Goal: Transaction & Acquisition: Purchase product/service

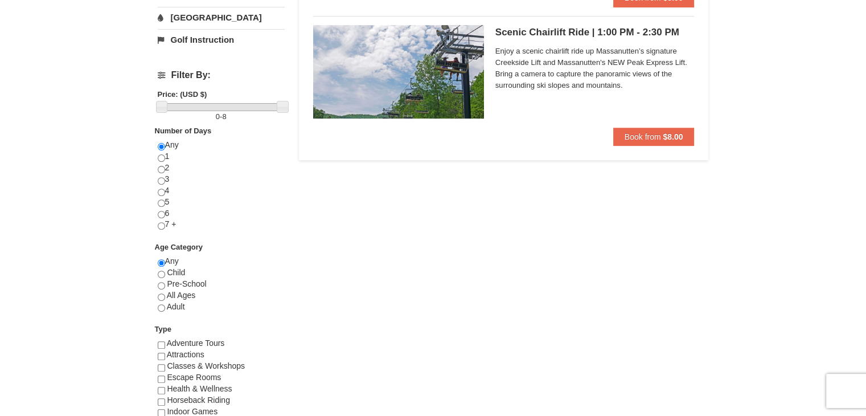
scroll to position [11, 0]
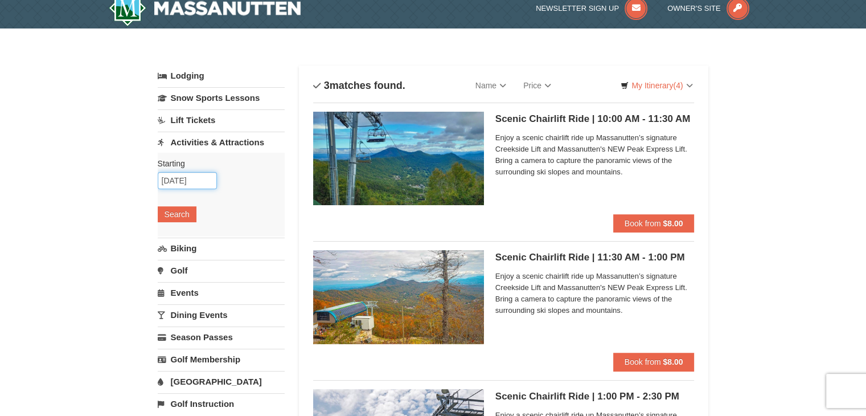
click at [190, 179] on input "[DATE]" at bounding box center [187, 180] width 59 height 17
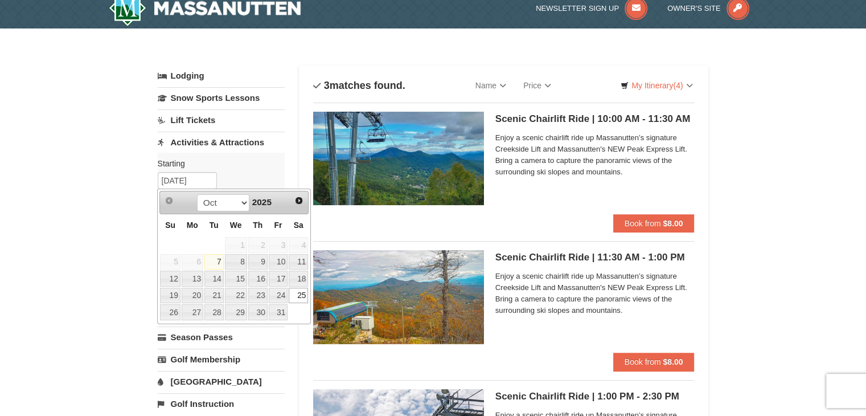
click at [301, 294] on link "25" at bounding box center [298, 296] width 19 height 16
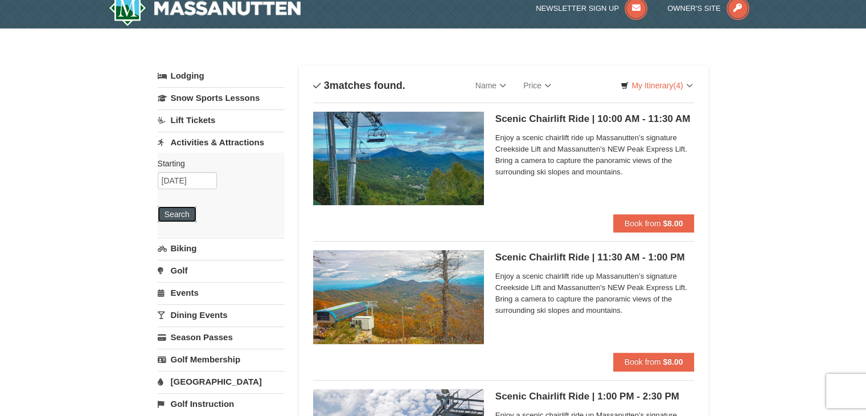
click at [185, 214] on button "Search" at bounding box center [177, 214] width 39 height 16
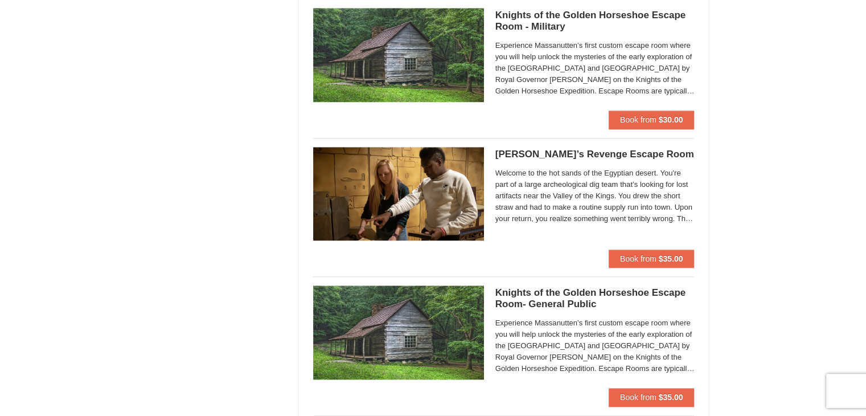
scroll to position [583, 0]
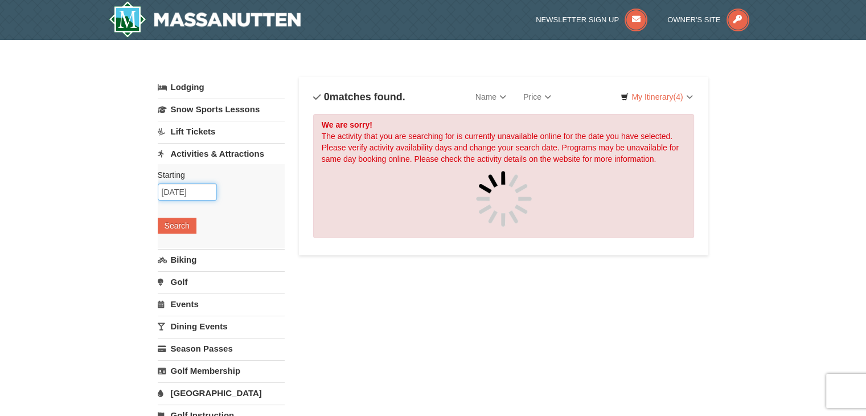
click at [185, 195] on input "[DATE]" at bounding box center [187, 191] width 59 height 17
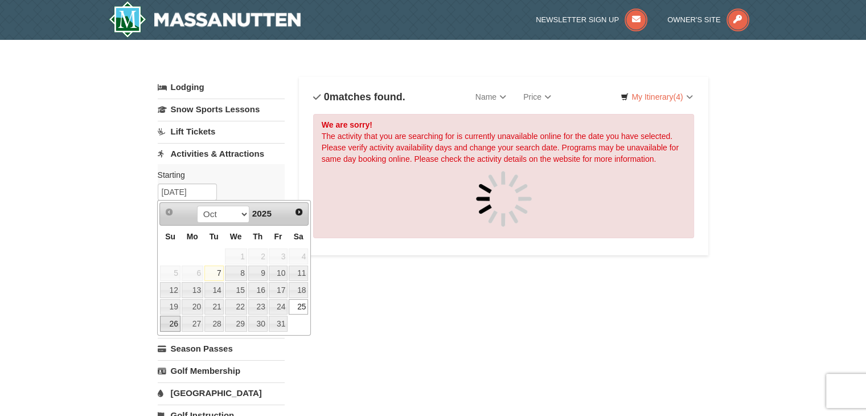
click at [175, 318] on link "26" at bounding box center [170, 324] width 20 height 16
type input "[DATE]"
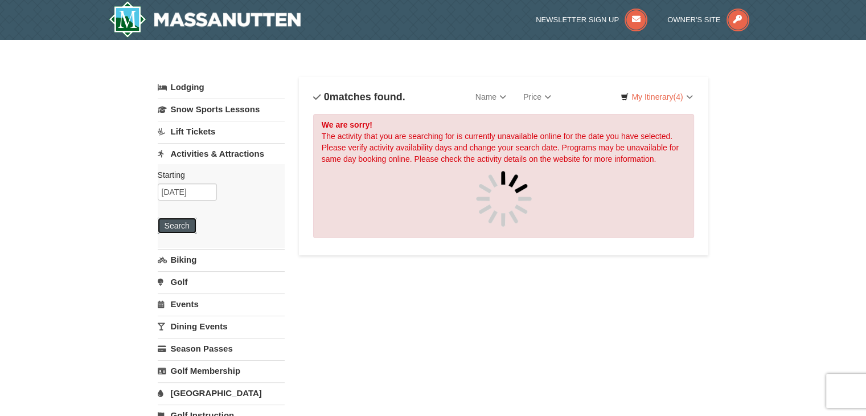
click at [186, 230] on button "Search" at bounding box center [177, 226] width 39 height 16
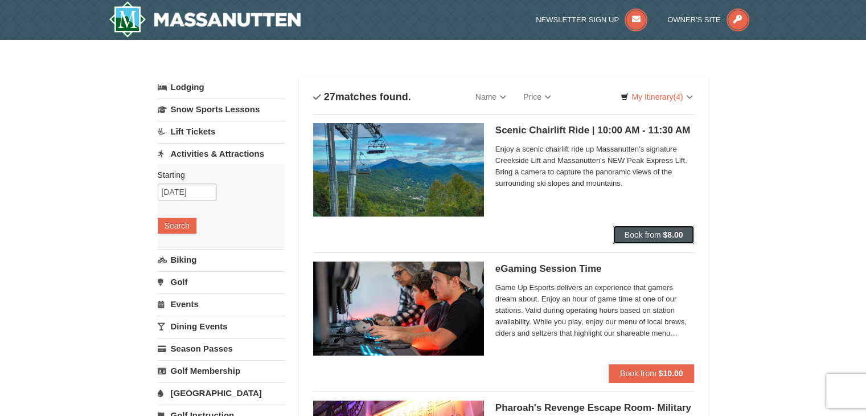
click at [647, 231] on span "Book from" at bounding box center [643, 234] width 36 height 9
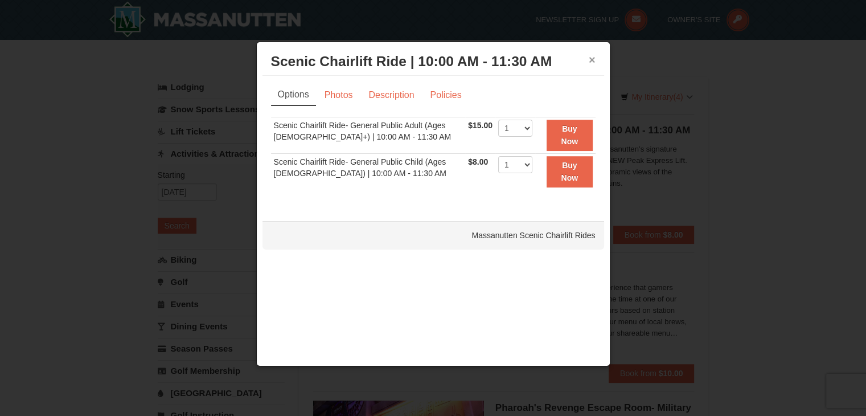
click at [592, 61] on button "×" at bounding box center [592, 59] width 7 height 11
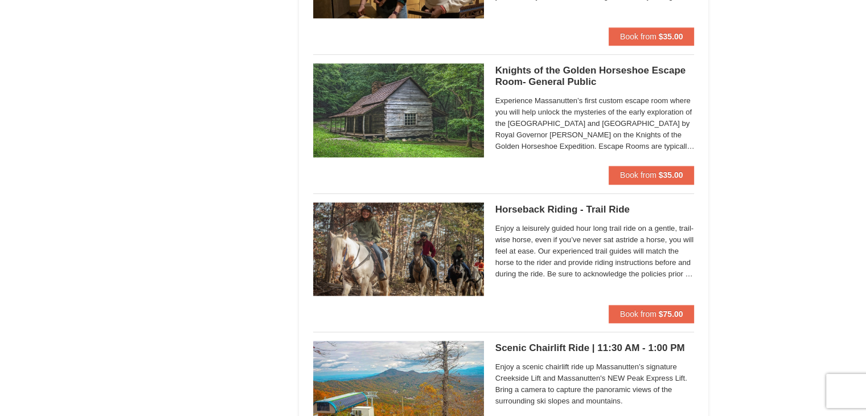
scroll to position [1723, 0]
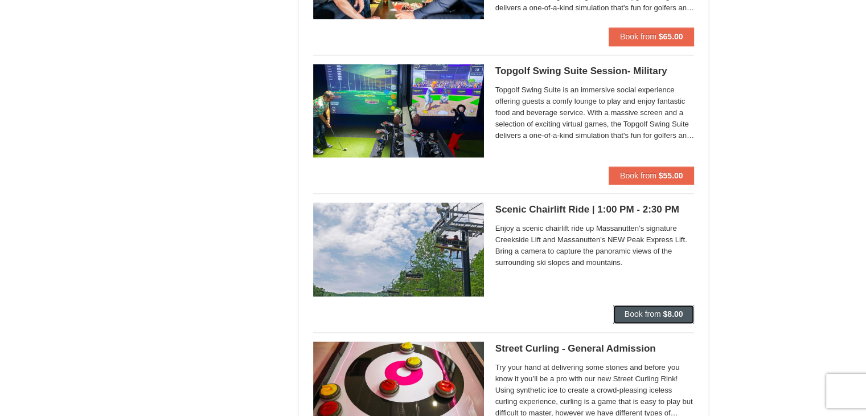
click at [652, 313] on span "Book from" at bounding box center [643, 313] width 36 height 9
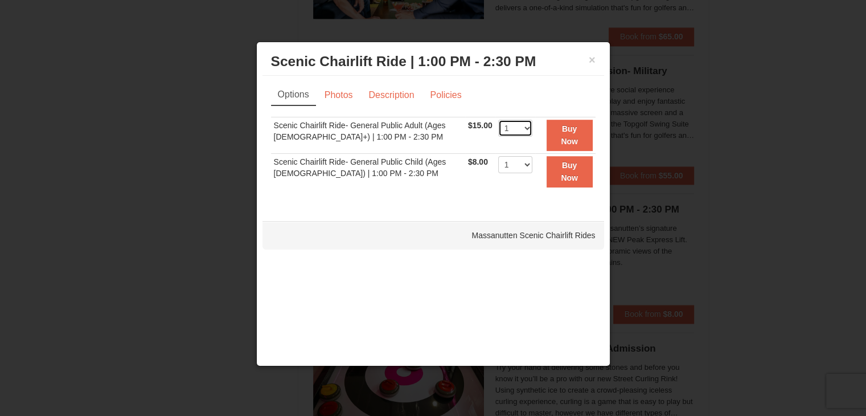
click at [511, 130] on select "1 2 3 4 5 6 7 8 9 10 11 12 13 14 15 16 17 18 19 20 21 22" at bounding box center [515, 128] width 34 height 17
select select "4"
click at [498, 120] on select "1 2 3 4 5 6 7 8 9 10 11 12 13 14 15 16 17 18 19 20 21 22" at bounding box center [515, 128] width 34 height 17
click at [510, 164] on select "1 2 3 4 5 6 7 8 9 10 11 12 13 14 15 16 17 18 19 20 21 22" at bounding box center [515, 164] width 34 height 17
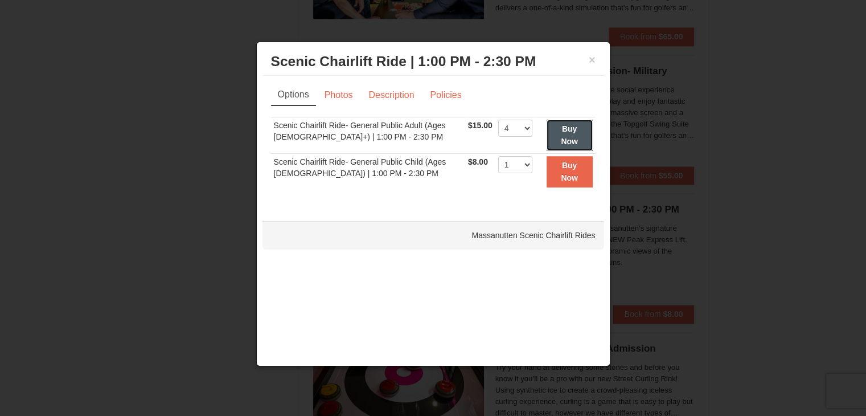
click at [568, 134] on button "Buy Now" at bounding box center [570, 135] width 46 height 31
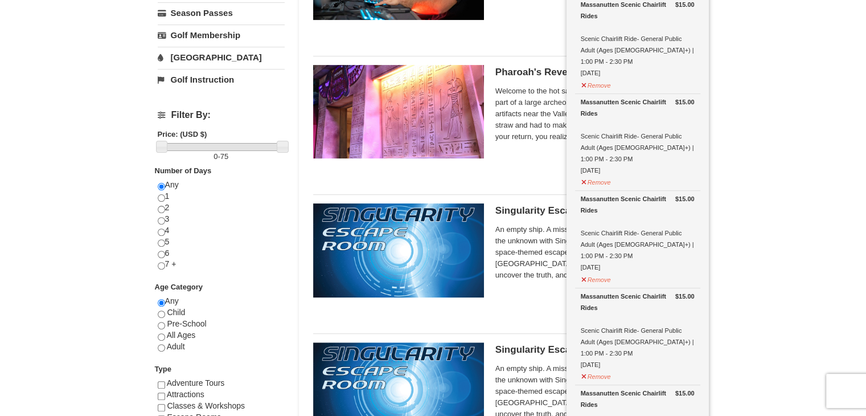
scroll to position [334, 0]
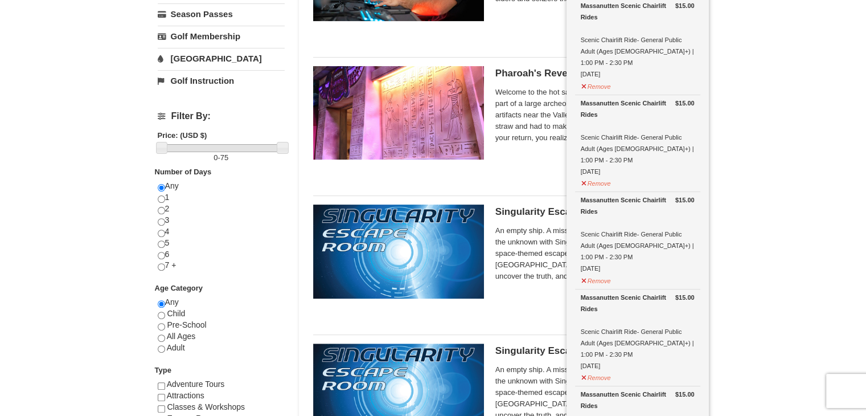
drag, startPoint x: 869, startPoint y: 68, endPoint x: 768, endPoint y: 14, distance: 114.7
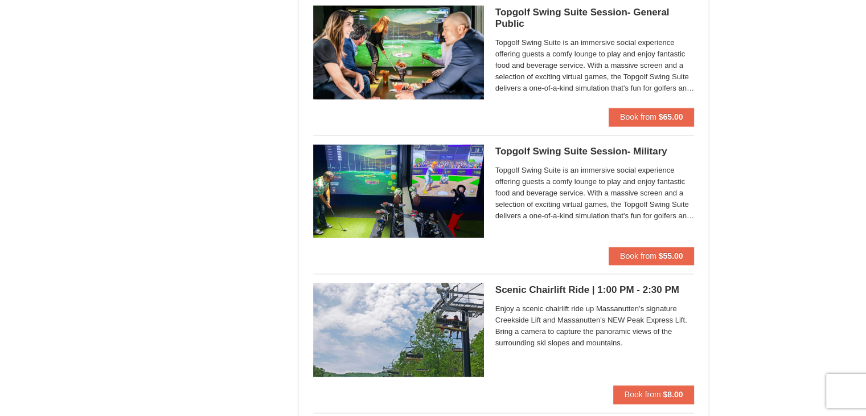
scroll to position [1638, 0]
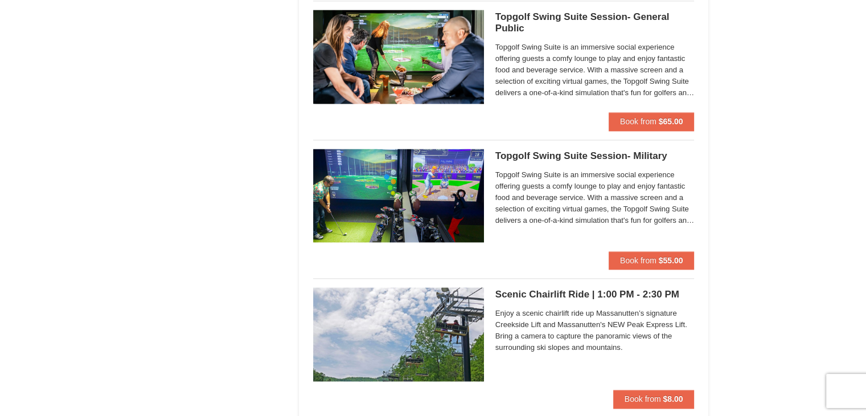
click at [773, 192] on div "× Categories List Filter My Itinerary (8) Check Out Now Scenic Lift Ride $15.00…" at bounding box center [433, 330] width 866 height 3856
click at [648, 397] on span "Book from" at bounding box center [643, 398] width 36 height 9
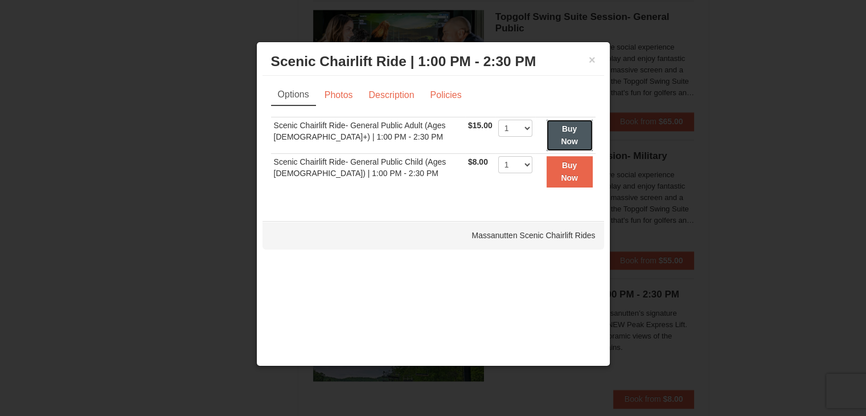
click at [567, 129] on strong "Buy Now" at bounding box center [569, 135] width 17 height 22
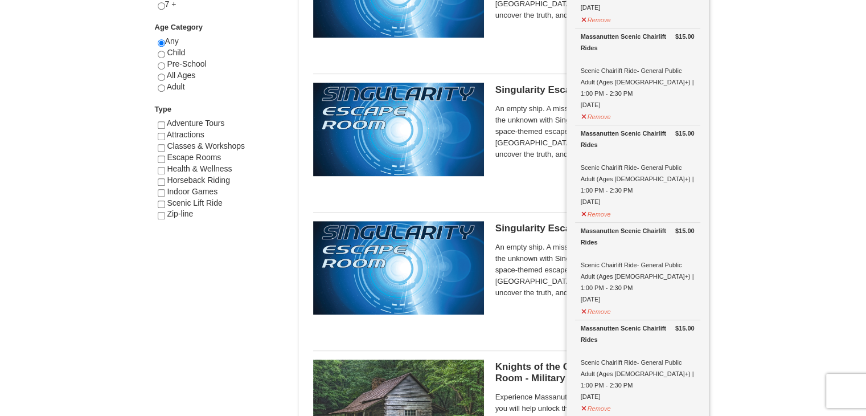
scroll to position [600, 0]
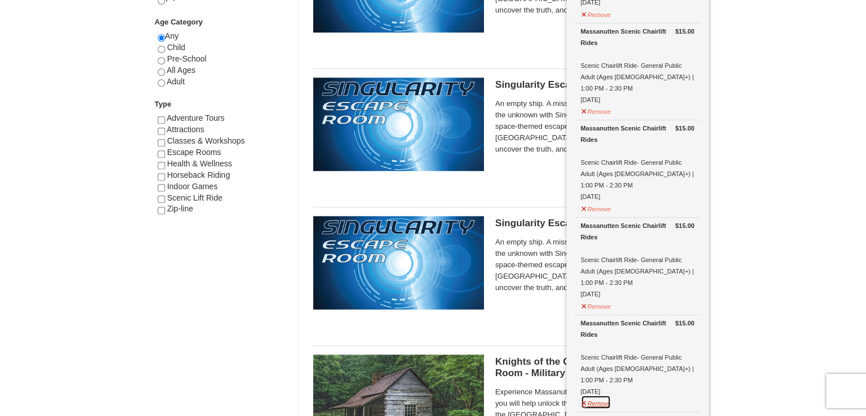
click at [597, 395] on button "Remove" at bounding box center [596, 402] width 31 height 14
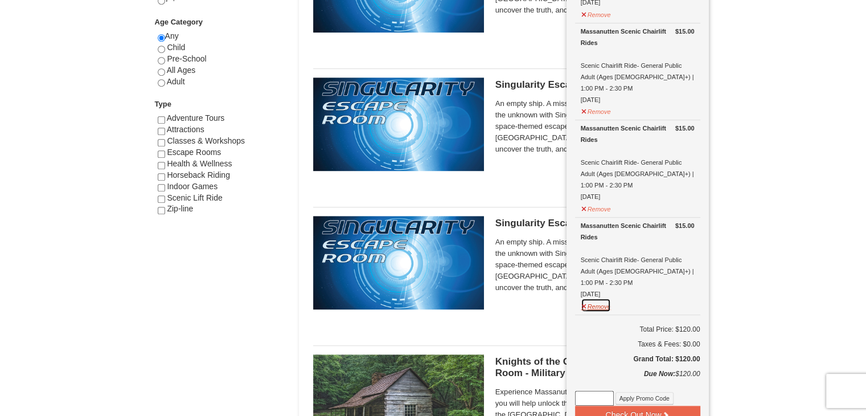
click at [601, 298] on button "Remove" at bounding box center [596, 305] width 31 height 14
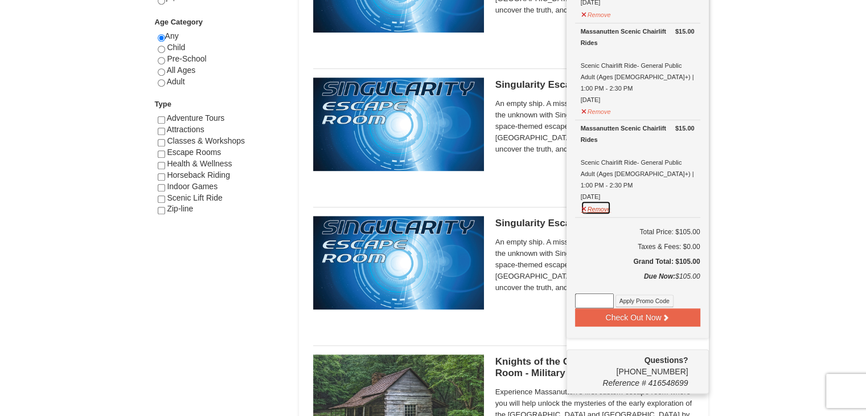
click at [604, 200] on button "Remove" at bounding box center [596, 207] width 31 height 14
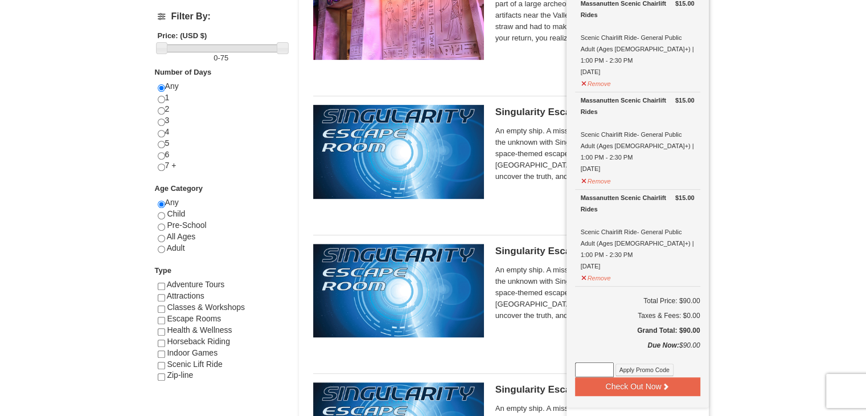
scroll to position [419, 0]
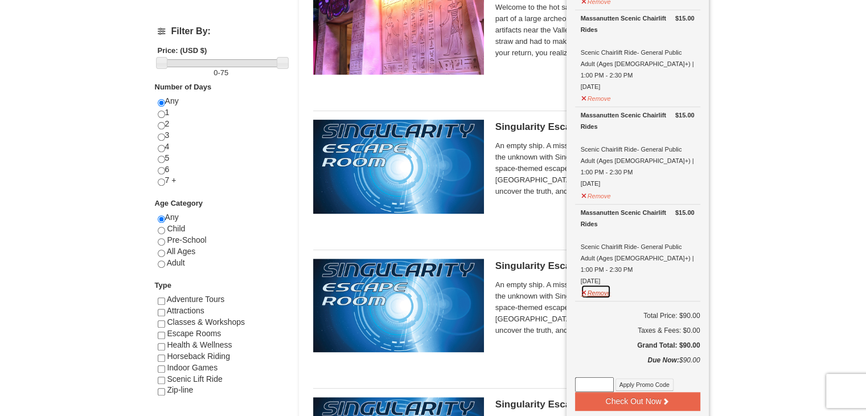
click at [603, 284] on button "Remove" at bounding box center [596, 291] width 31 height 14
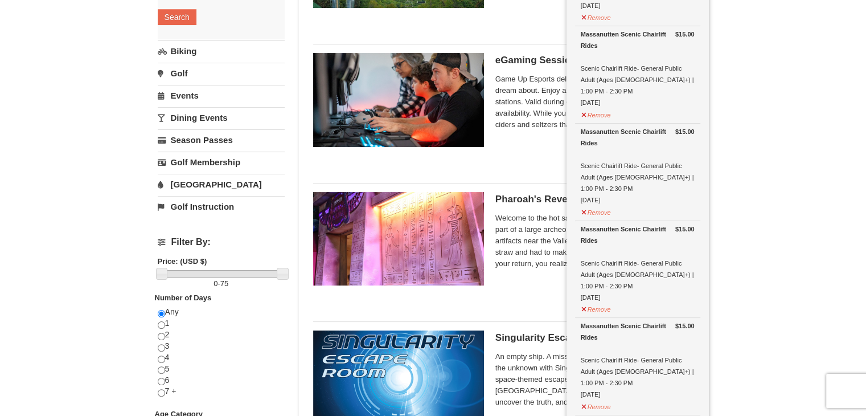
scroll to position [223, 0]
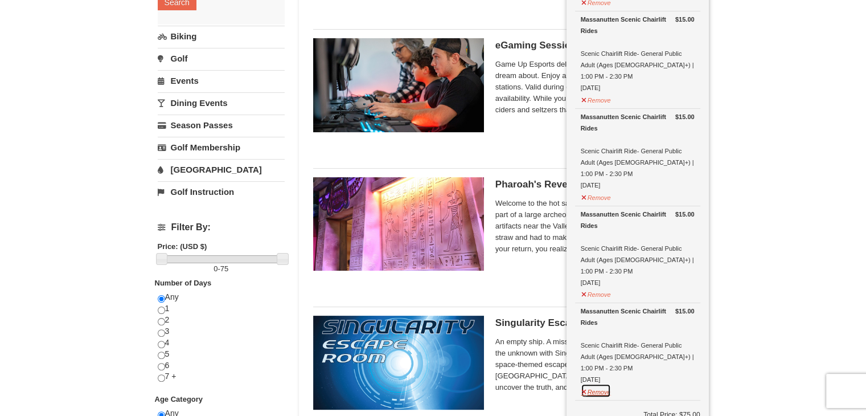
click at [596, 383] on button "Remove" at bounding box center [596, 390] width 31 height 14
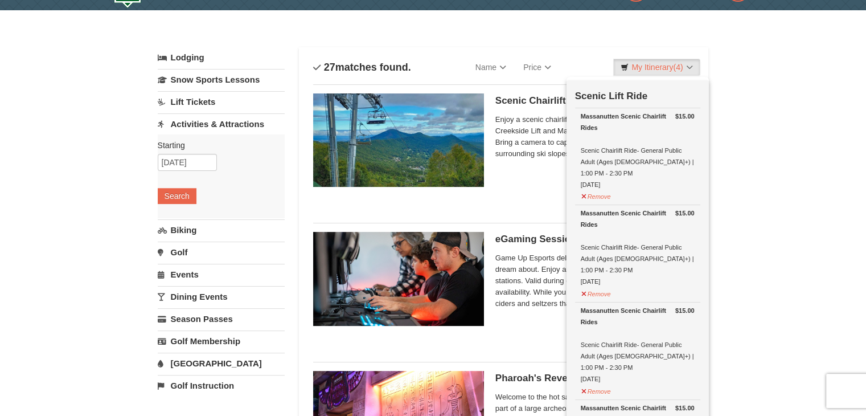
scroll to position [21, 0]
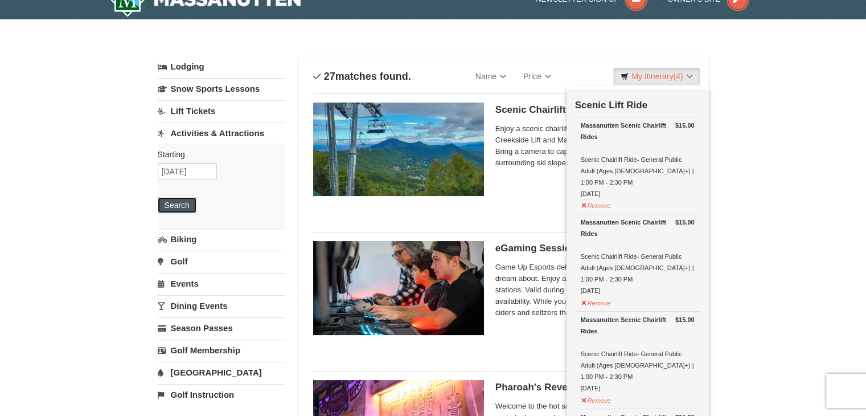
click at [179, 204] on button "Search" at bounding box center [177, 205] width 39 height 16
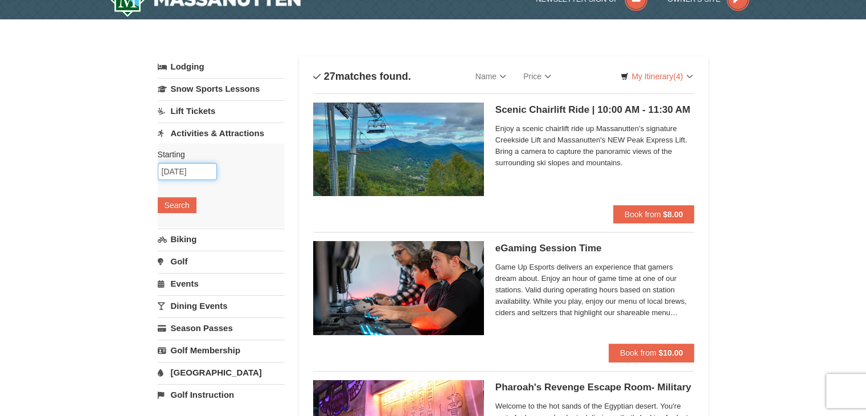
click at [191, 170] on input "10/26/2025" at bounding box center [187, 171] width 59 height 17
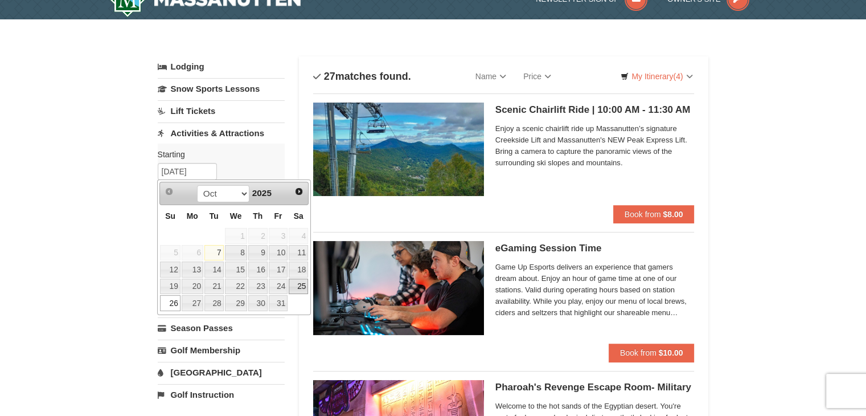
click at [297, 284] on link "25" at bounding box center [298, 287] width 19 height 16
type input "[DATE]"
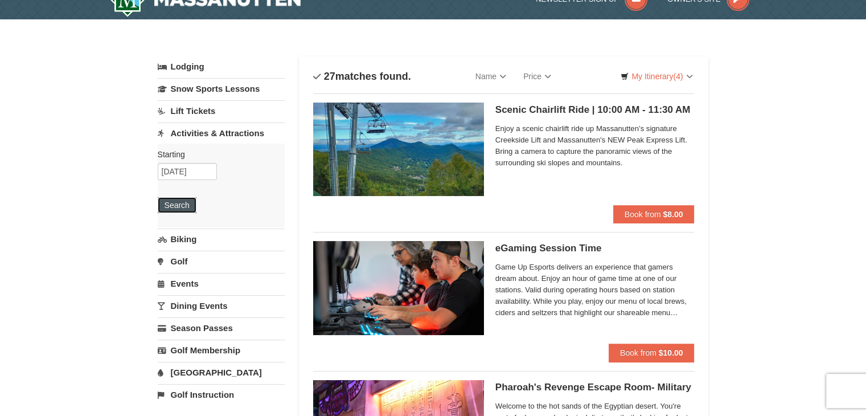
click at [179, 208] on button "Search" at bounding box center [177, 205] width 39 height 16
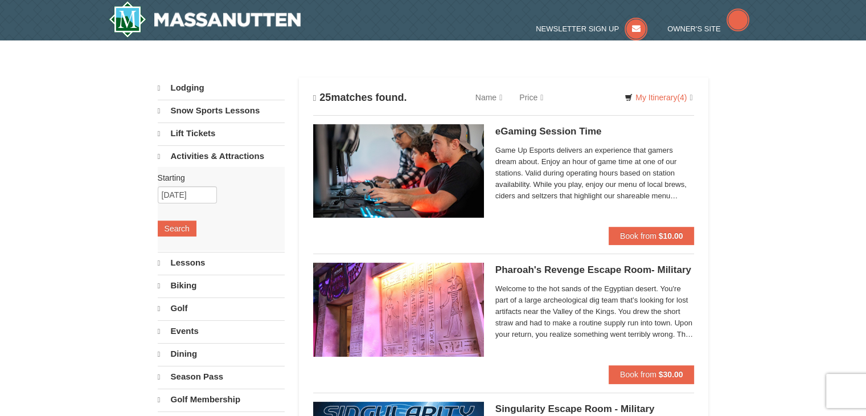
select select "10"
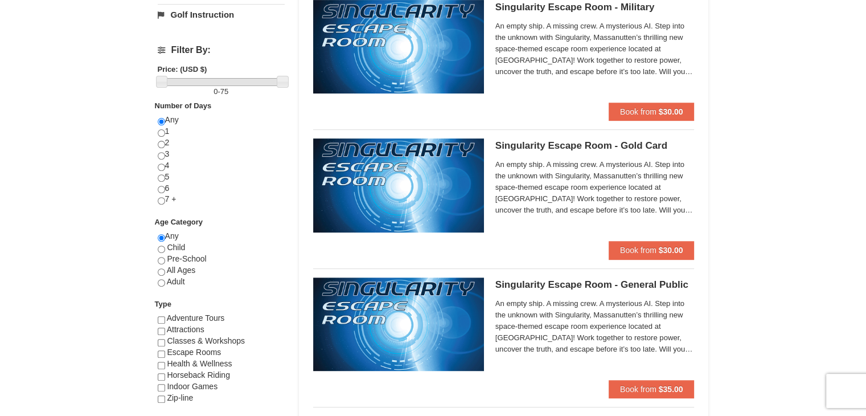
scroll to position [36, 0]
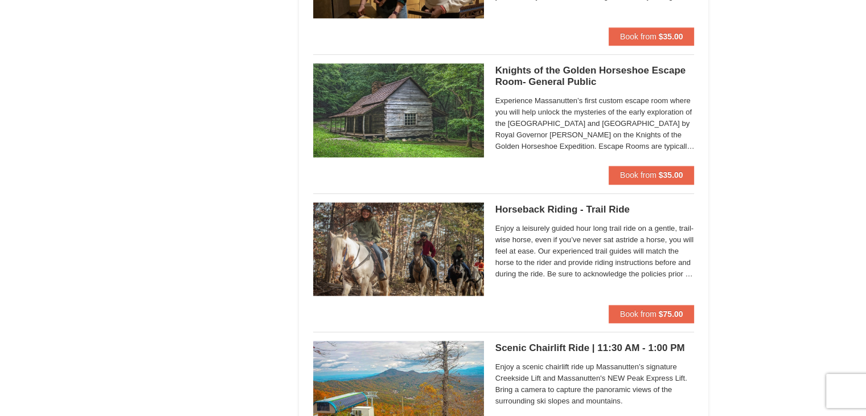
scroll to position [1723, 0]
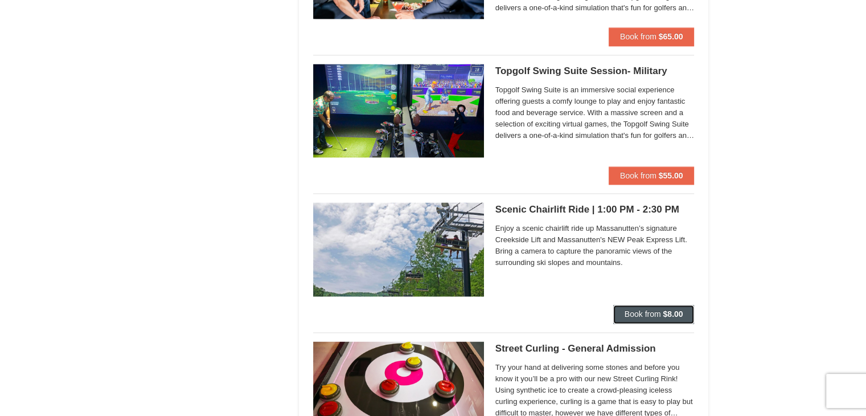
click at [679, 315] on strong "$8.00" at bounding box center [673, 313] width 20 height 9
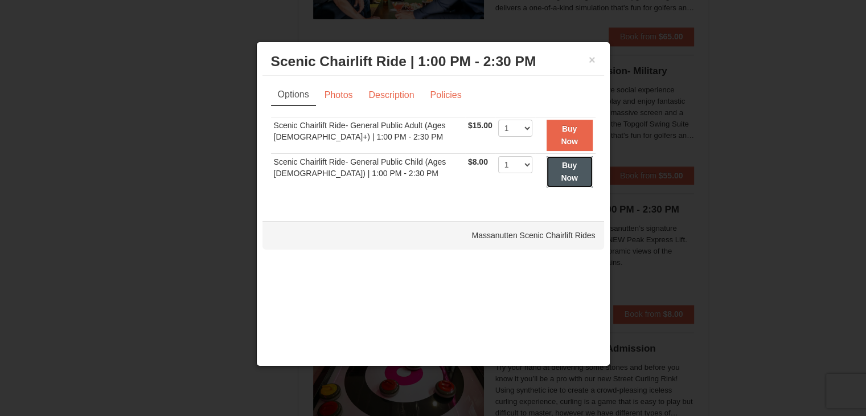
click at [558, 167] on button "Buy Now" at bounding box center [570, 171] width 46 height 31
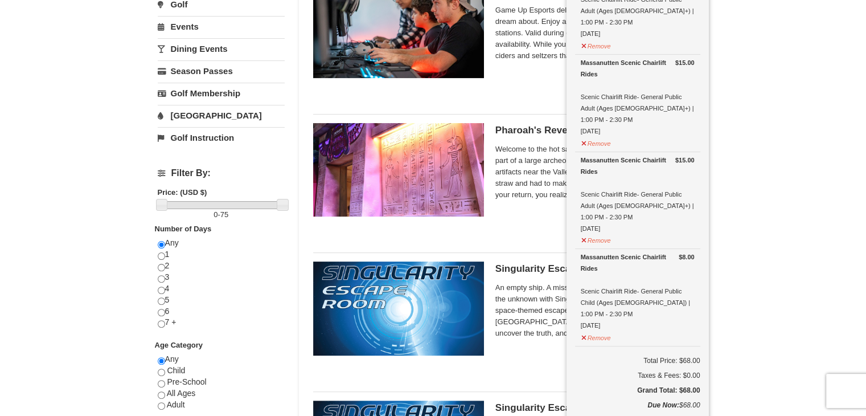
scroll to position [296, 0]
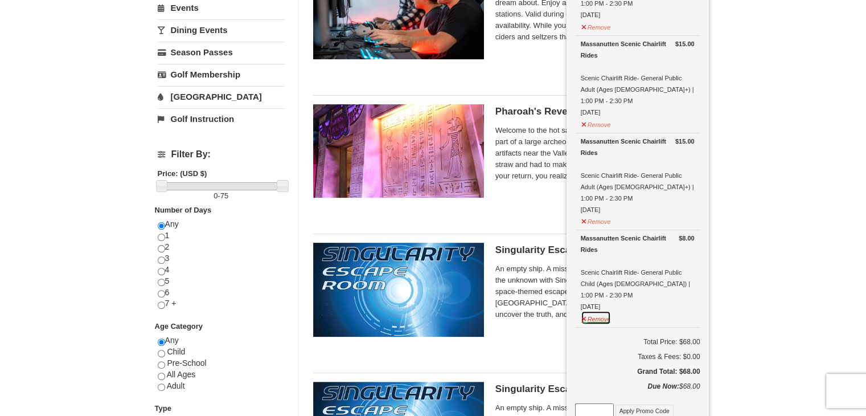
click at [599, 310] on button "Remove" at bounding box center [596, 317] width 31 height 14
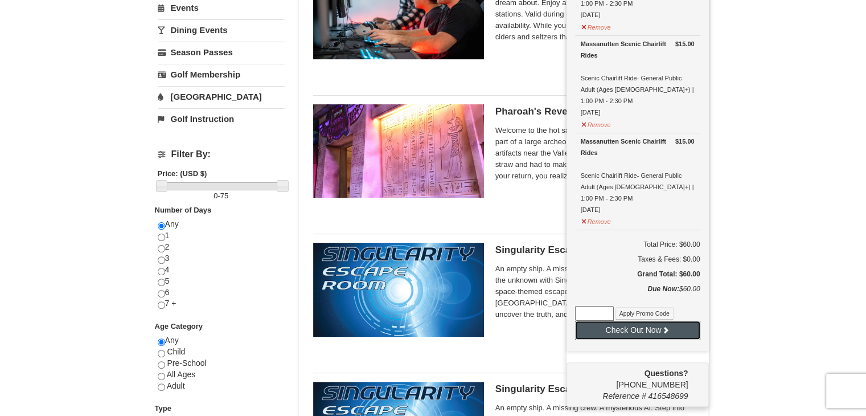
click at [637, 321] on button "Check Out Now" at bounding box center [637, 330] width 125 height 18
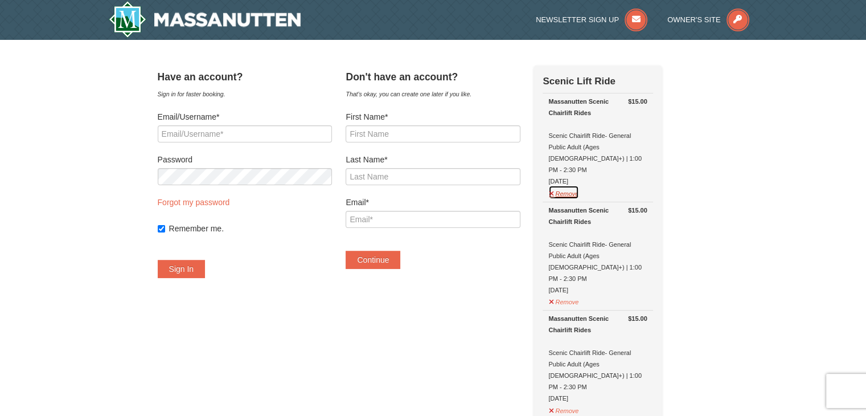
click at [579, 185] on button "Remove" at bounding box center [563, 192] width 31 height 14
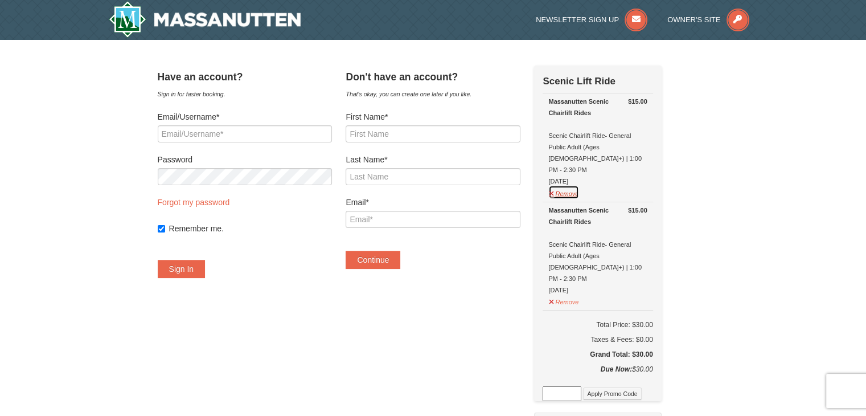
click at [579, 185] on button "Remove" at bounding box center [563, 192] width 31 height 14
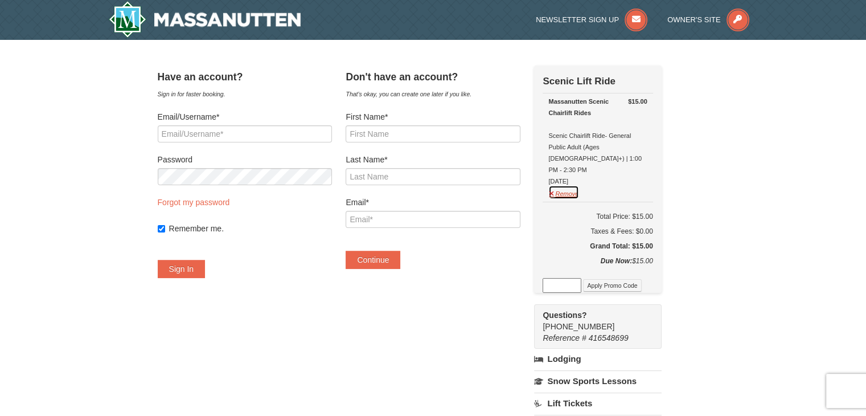
click at [579, 185] on button "Remove" at bounding box center [563, 192] width 31 height 14
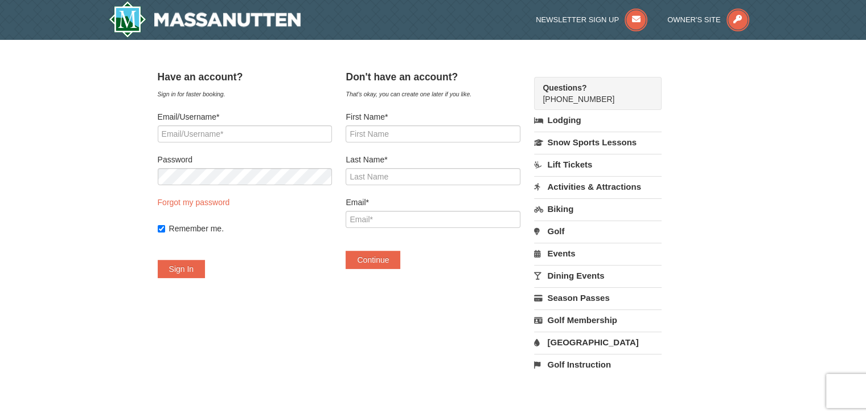
drag, startPoint x: 866, startPoint y: 101, endPoint x: 874, endPoint y: 249, distance: 148.3
click at [866, 249] on html "Browser Not Supported We notice you are using a browser which will not provide …" at bounding box center [433, 348] width 866 height 697
click at [820, 151] on div "× Have an account? Sign in for faster booking. Email/Username* Password Forgot …" at bounding box center [433, 226] width 866 height 372
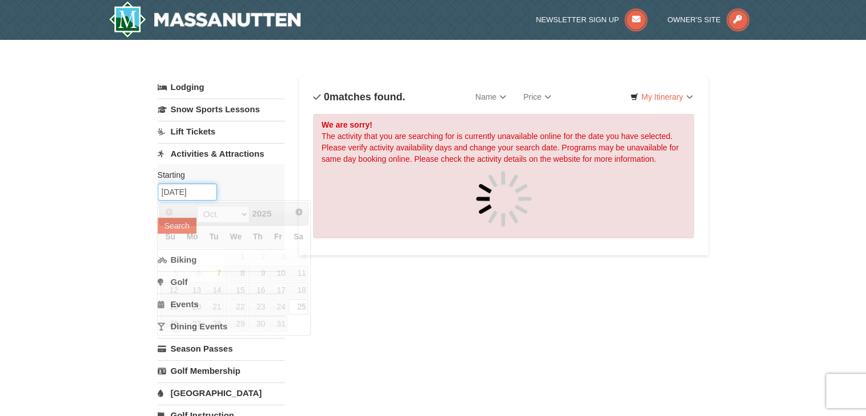
click at [183, 194] on input "[DATE]" at bounding box center [187, 191] width 59 height 17
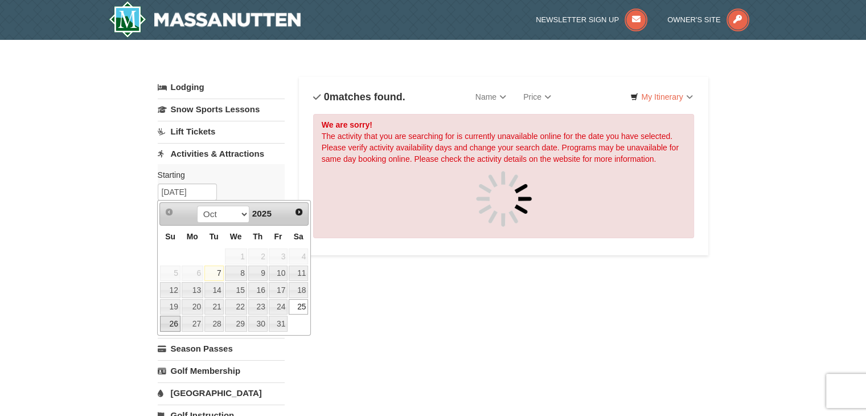
click at [174, 319] on link "26" at bounding box center [170, 324] width 20 height 16
type input "[DATE]"
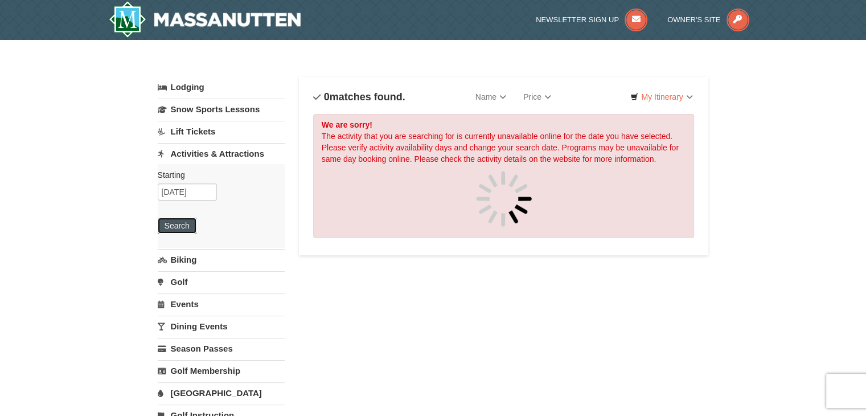
click at [186, 224] on button "Search" at bounding box center [177, 226] width 39 height 16
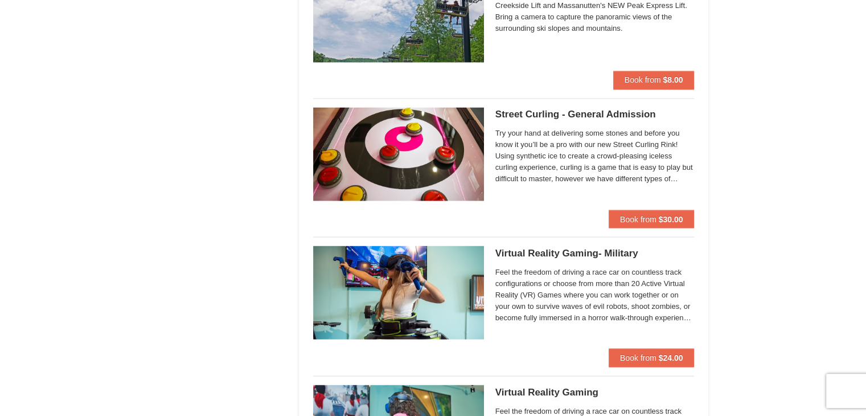
scroll to position [1959, 0]
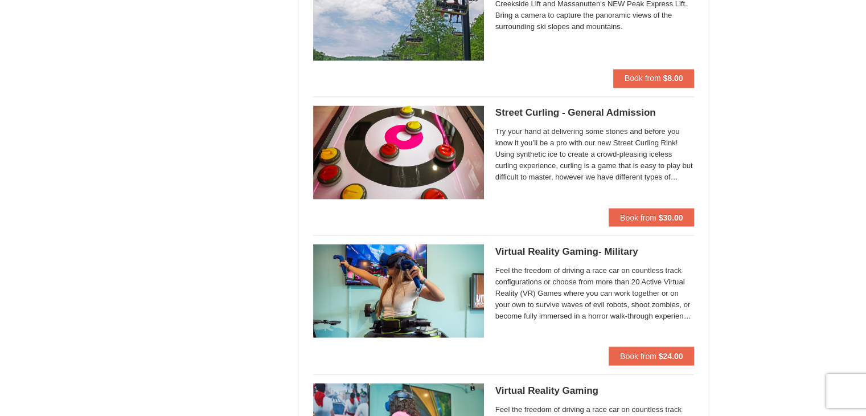
click at [740, 119] on div "× Categories List Filter My Itinerary Questions? 1-540-289-9441 Lodging Arrival…" at bounding box center [433, 9] width 866 height 3856
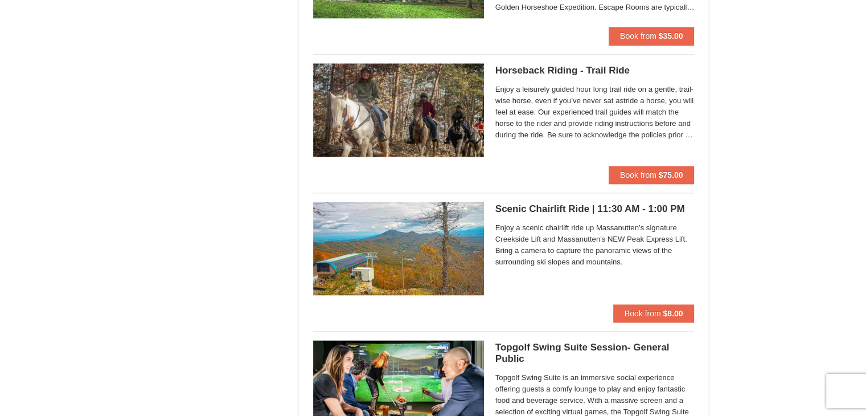
scroll to position [1723, 0]
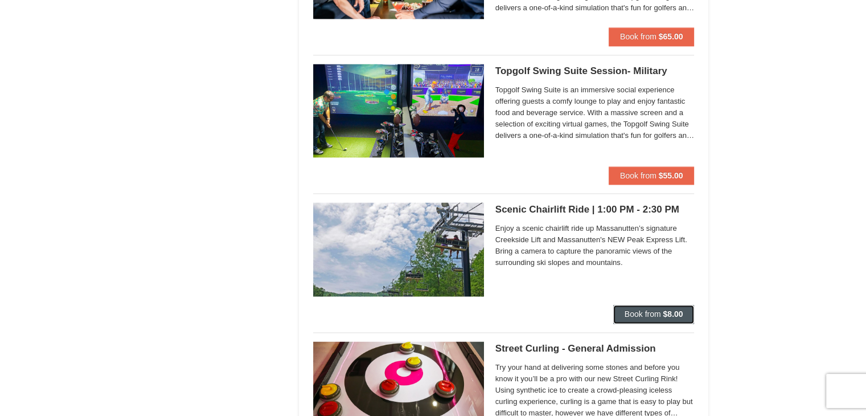
click at [670, 315] on strong "$8.00" at bounding box center [673, 313] width 20 height 9
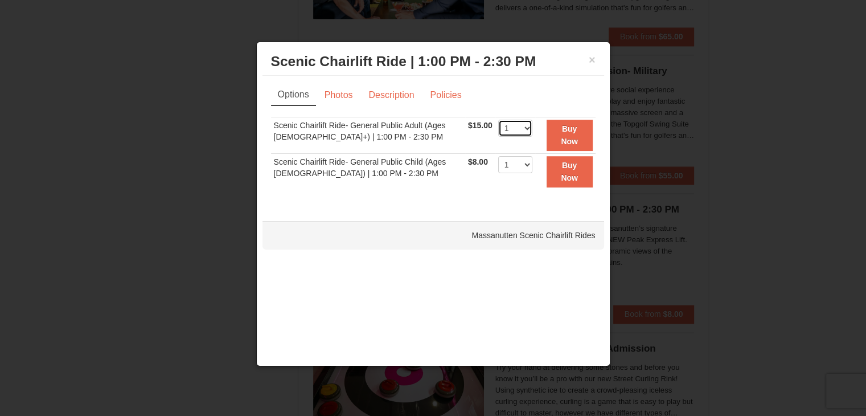
click at [512, 129] on select "1 2 3 4 5 6 7 8 9 10 11 12 13 14 15 16 17 18 19 20 21 22" at bounding box center [515, 128] width 34 height 17
select select "4"
click at [498, 120] on select "1 2 3 4 5 6 7 8 9 10 11 12 13 14 15 16 17 18 19 20 21 22" at bounding box center [515, 128] width 34 height 17
click at [566, 167] on strong "Buy Now" at bounding box center [569, 172] width 17 height 22
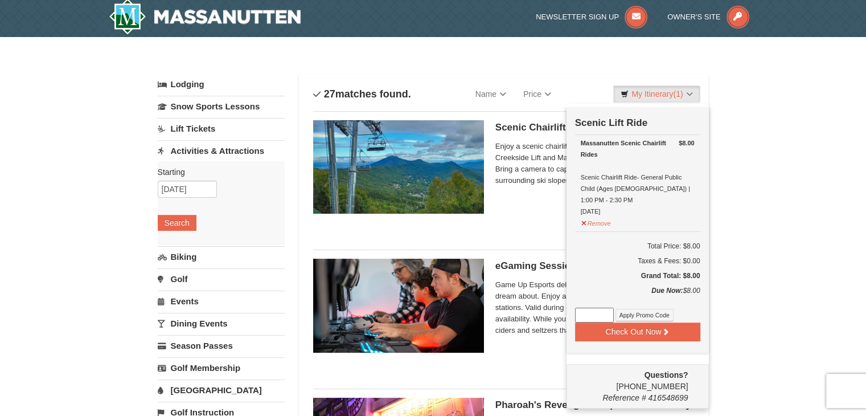
scroll to position [3, 0]
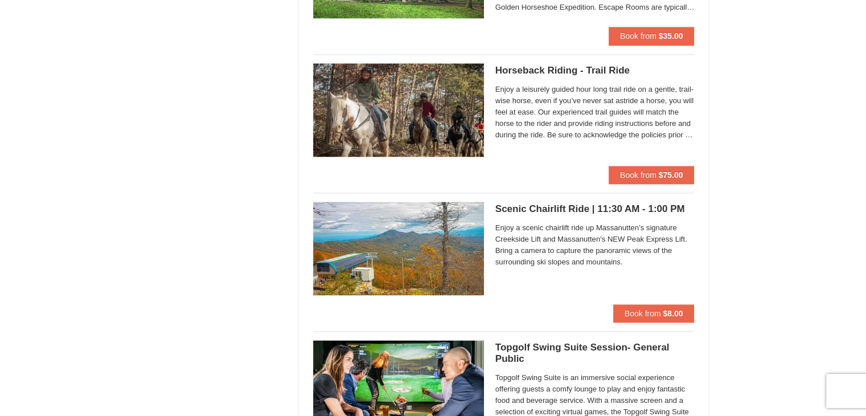
scroll to position [1723, 0]
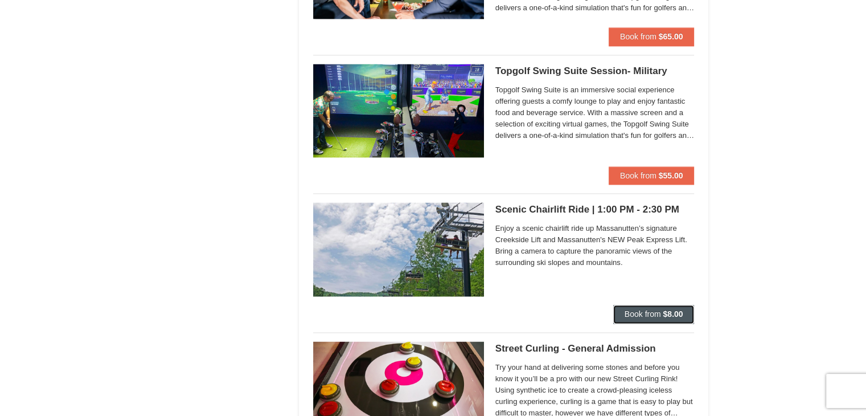
click at [648, 310] on span "Book from" at bounding box center [643, 313] width 36 height 9
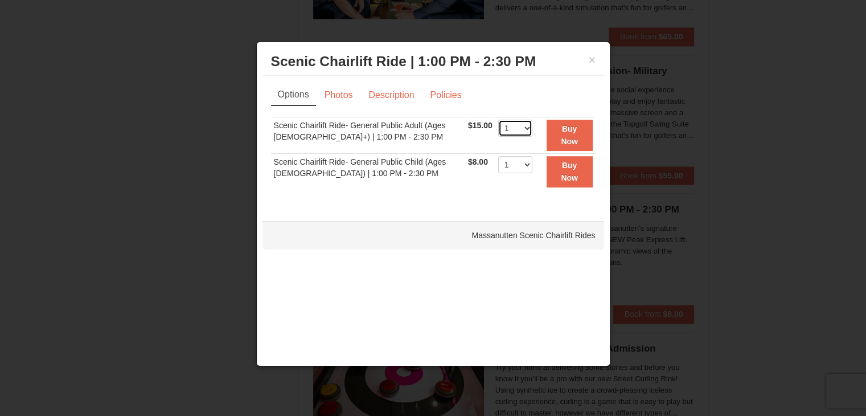
click at [517, 124] on select "1 2 3 4 5 6 7 8 9 10 11 12 13 14 15 16 17 18 19 20 21 22" at bounding box center [515, 128] width 34 height 17
select select "4"
click at [498, 120] on select "1 2 3 4 5 6 7 8 9 10 11 12 13 14 15 16 17 18 19 20 21 22" at bounding box center [515, 128] width 34 height 17
click at [558, 133] on button "Buy Now" at bounding box center [570, 135] width 46 height 31
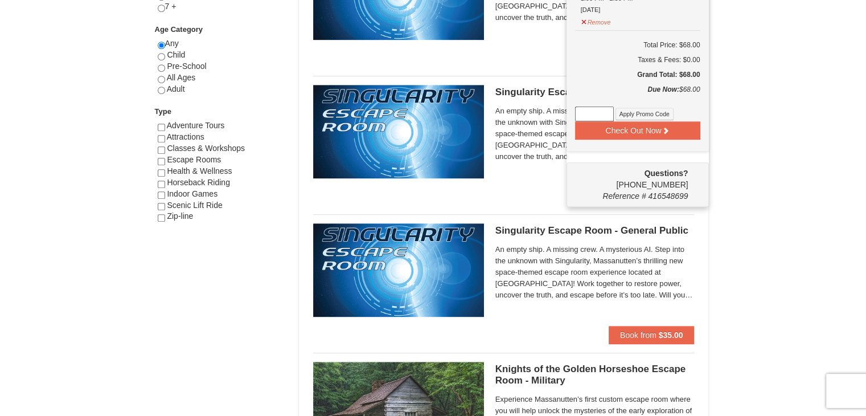
scroll to position [564, 0]
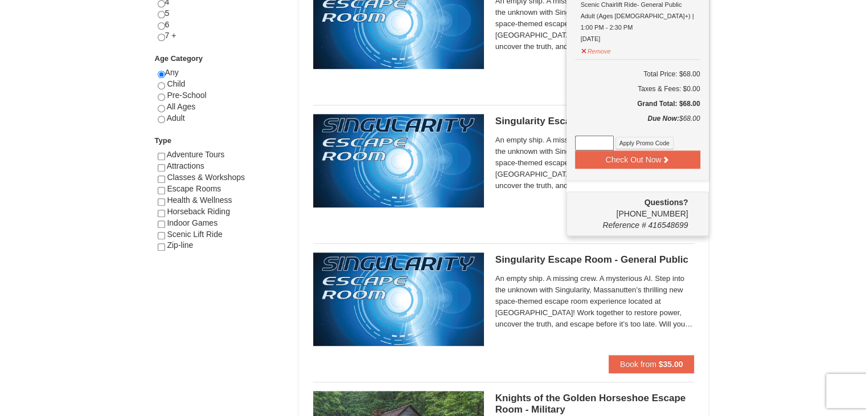
click at [600, 136] on input at bounding box center [594, 143] width 39 height 15
paste input "TRYSIGNAL"
type input "TRYSIGNAL"
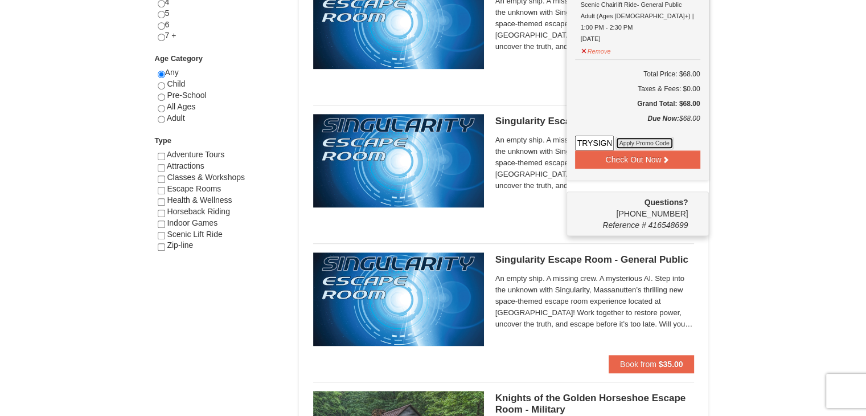
click at [655, 137] on button "Apply Promo Code" at bounding box center [645, 143] width 58 height 13
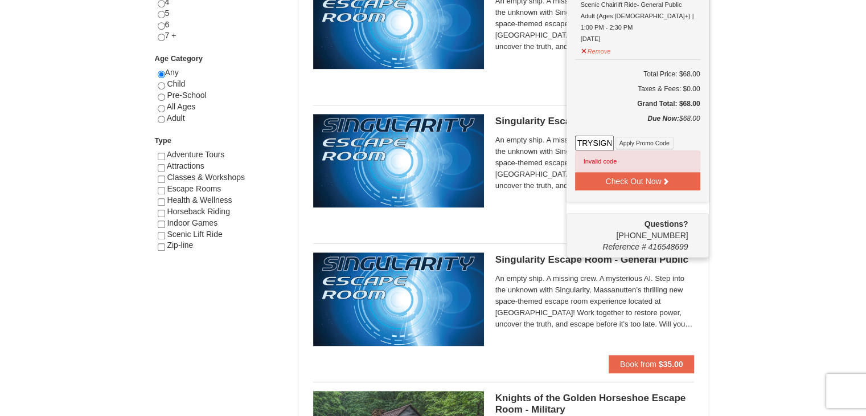
click at [593, 136] on input "TRYSIGNAL" at bounding box center [594, 143] width 39 height 15
paste input "swing50in24"
type input "swing50in24"
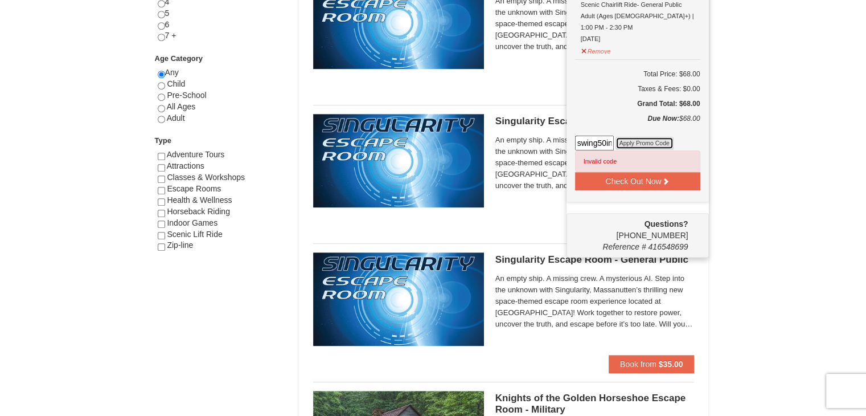
click at [645, 137] on button "Apply Promo Code" at bounding box center [645, 143] width 58 height 13
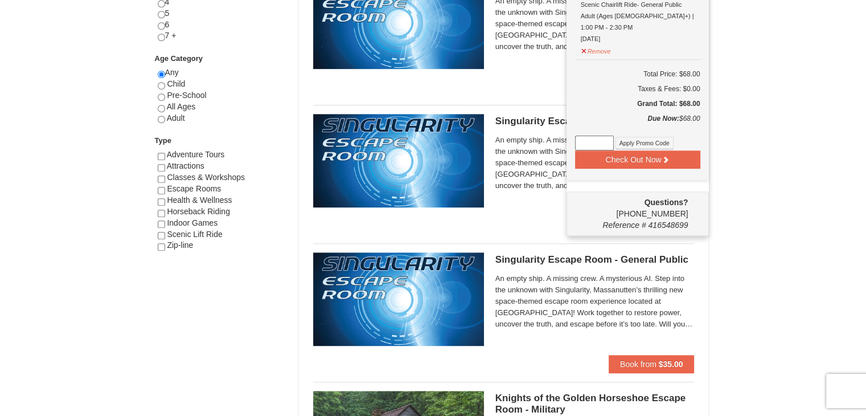
click at [588, 136] on input at bounding box center [594, 143] width 39 height 15
paste input "swing50in24"
type input "swing50in24"
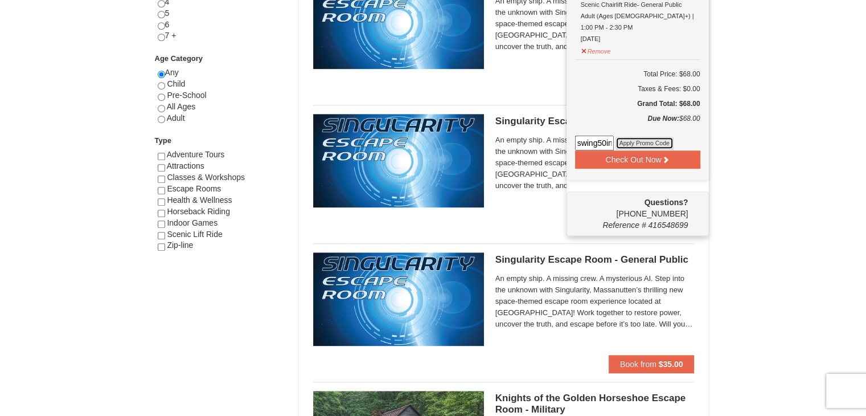
click at [650, 137] on button "Apply Promo Code" at bounding box center [645, 143] width 58 height 13
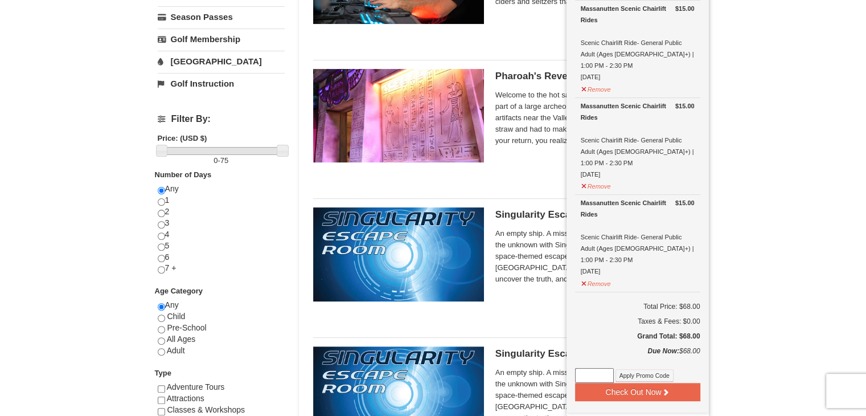
scroll to position [341, 0]
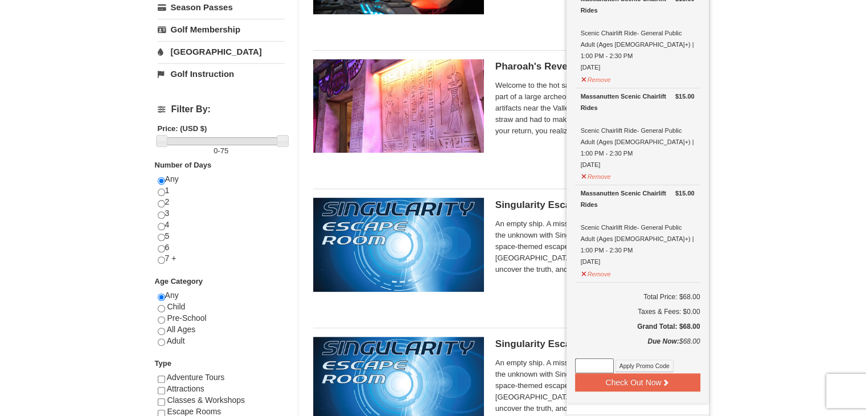
click at [598, 358] on input at bounding box center [594, 365] width 39 height 15
paste input "25OffSkiHS25"
type input "25OffSkiHS25"
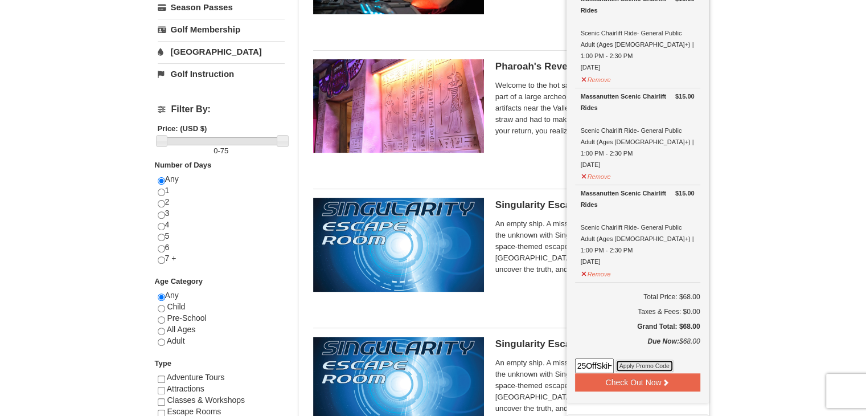
click at [658, 359] on button "Apply Promo Code" at bounding box center [645, 365] width 58 height 13
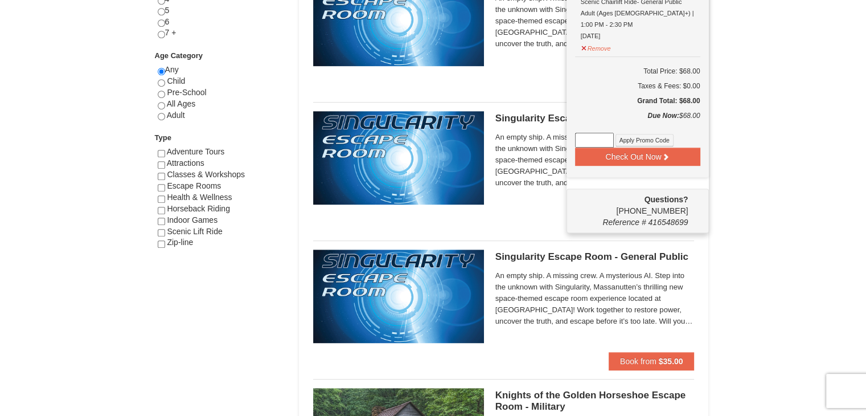
scroll to position [542, 0]
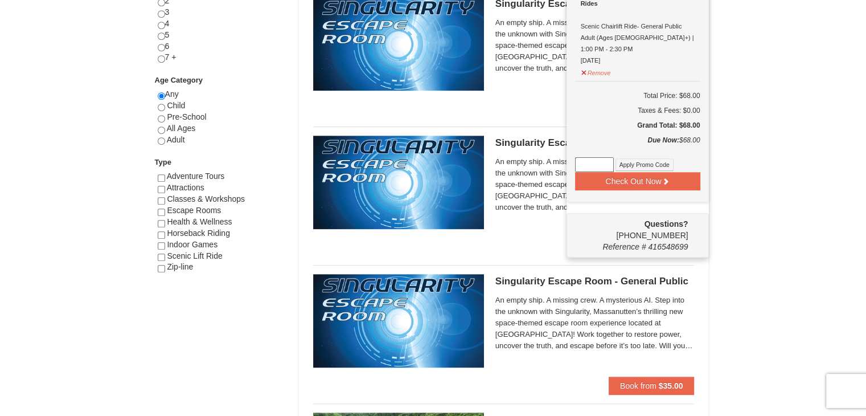
click at [584, 157] on input at bounding box center [594, 164] width 39 height 15
paste input "GoDukes24"
type input "GoDukes24"
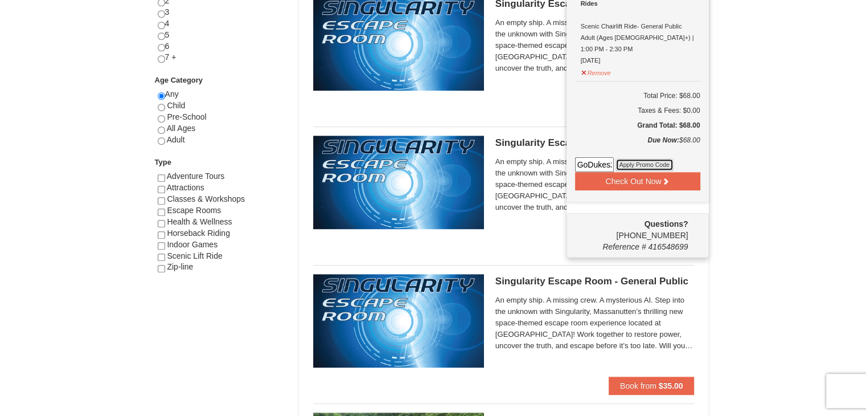
click at [657, 158] on button "Apply Promo Code" at bounding box center [645, 164] width 58 height 13
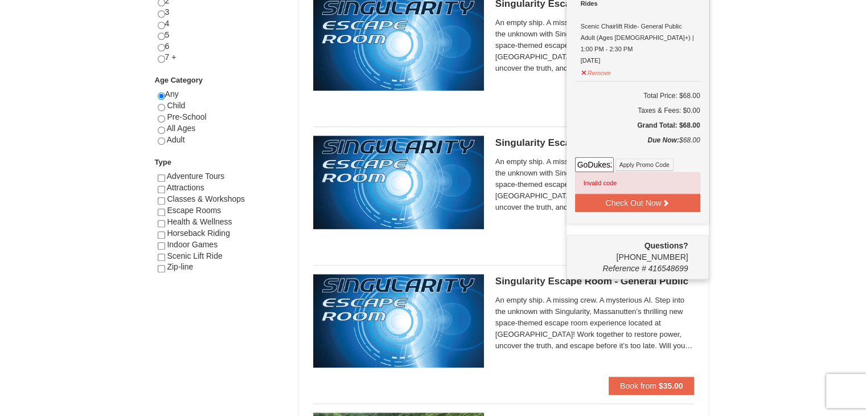
click at [597, 157] on input "GoDukes24" at bounding box center [594, 164] width 39 height 15
paste input "MELTDOWNSHRED25"
type input "MELTDOWNSHRED25"
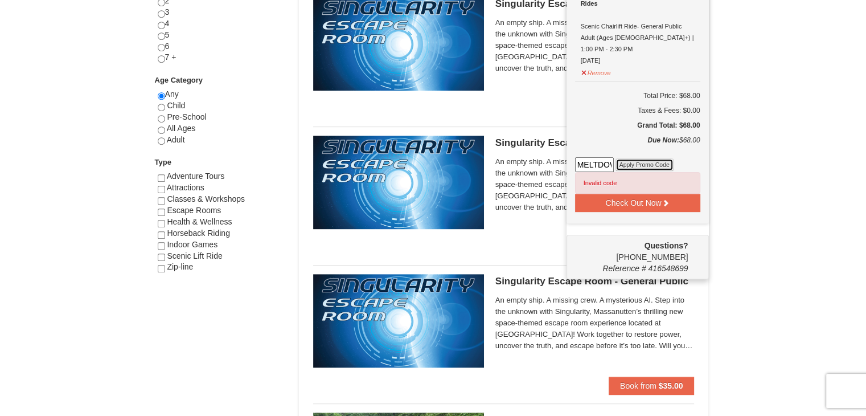
click at [647, 158] on button "Apply Promo Code" at bounding box center [645, 164] width 58 height 13
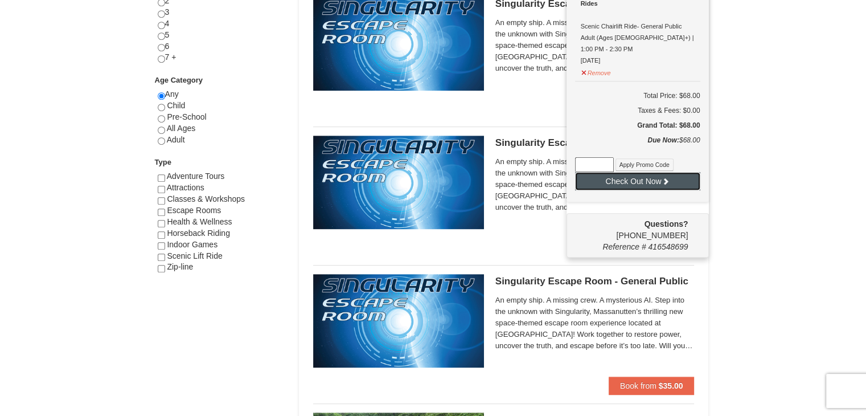
click at [656, 172] on button "Check Out Now" at bounding box center [637, 181] width 125 height 18
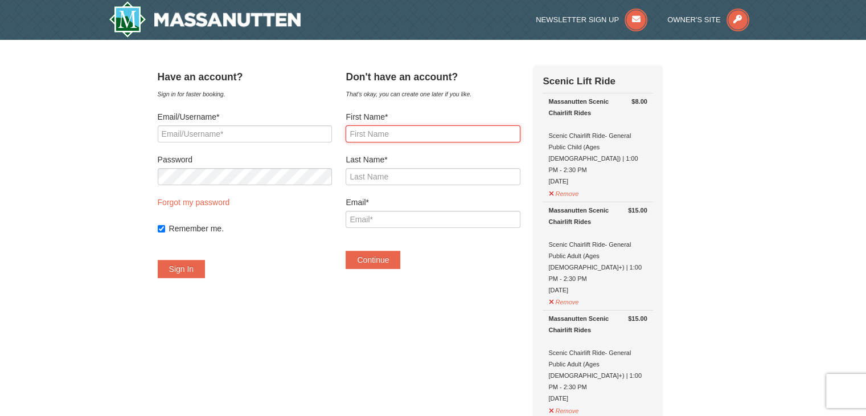
click at [401, 136] on input "First Name*" at bounding box center [433, 133] width 174 height 17
type input "[PERSON_NAME]"
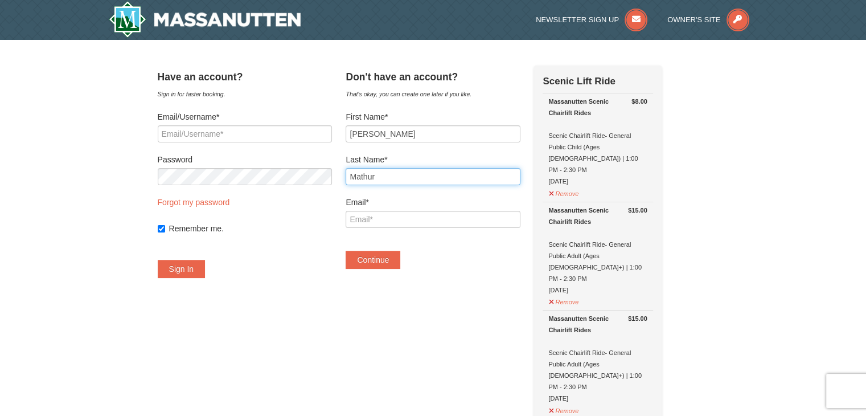
type input "Mathur"
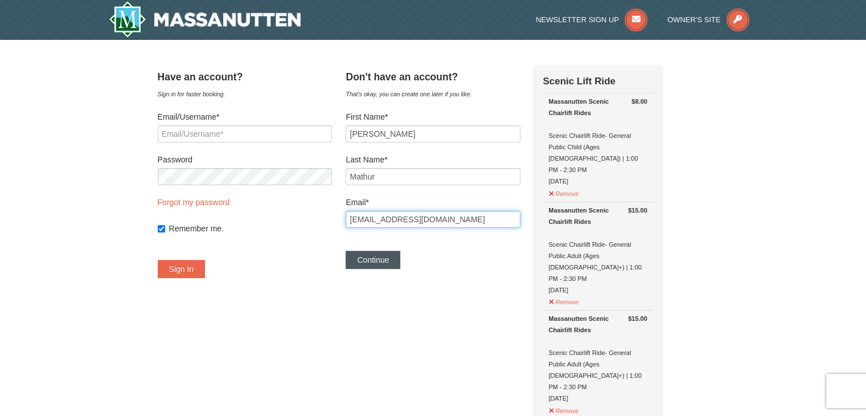
type input "[EMAIL_ADDRESS][DOMAIN_NAME]"
click at [396, 257] on button "Continue" at bounding box center [373, 260] width 55 height 18
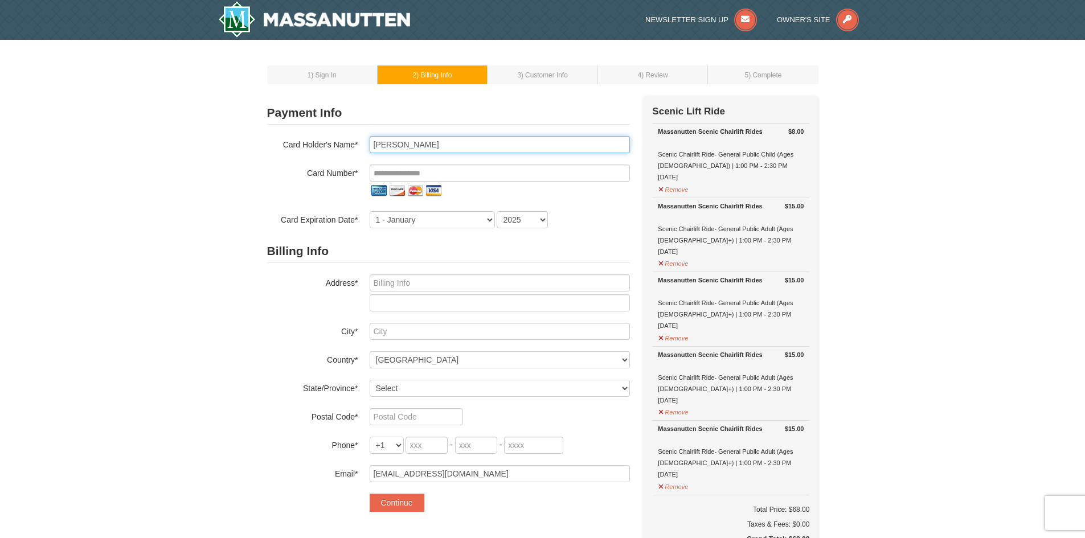
click at [413, 145] on input "Romit Mathur" at bounding box center [500, 144] width 260 height 17
click at [435, 175] on input "tel" at bounding box center [500, 173] width 260 height 17
click at [469, 175] on input "tel" at bounding box center [500, 173] width 260 height 17
click at [396, 166] on input "tel" at bounding box center [500, 173] width 260 height 17
click at [396, 168] on input "tel" at bounding box center [500, 173] width 260 height 17
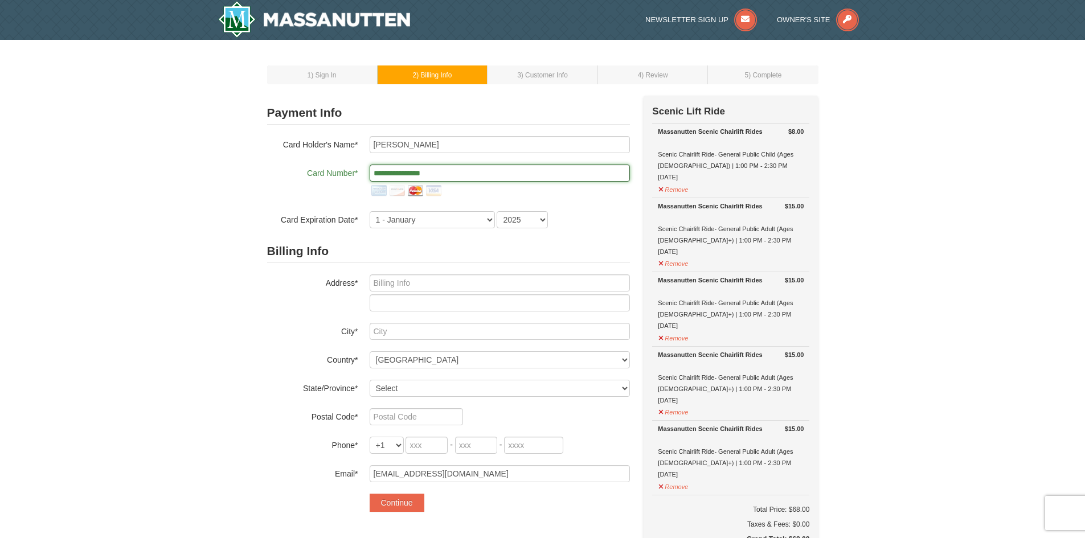
type input "**********"
click at [408, 218] on select "1 - January 2 - February 3 - March 4 - April 5 - May 6 - June 7 - July 8 - Augu…" at bounding box center [432, 219] width 125 height 17
select select "4"
click at [370, 211] on select "1 - January 2 - February 3 - March 4 - April 5 - May 6 - June 7 - July 8 - Augu…" at bounding box center [432, 219] width 125 height 17
click at [510, 220] on select "2025 2026 2027 2028 2029 2030 2031 2032 2033 2034" at bounding box center [522, 219] width 51 height 17
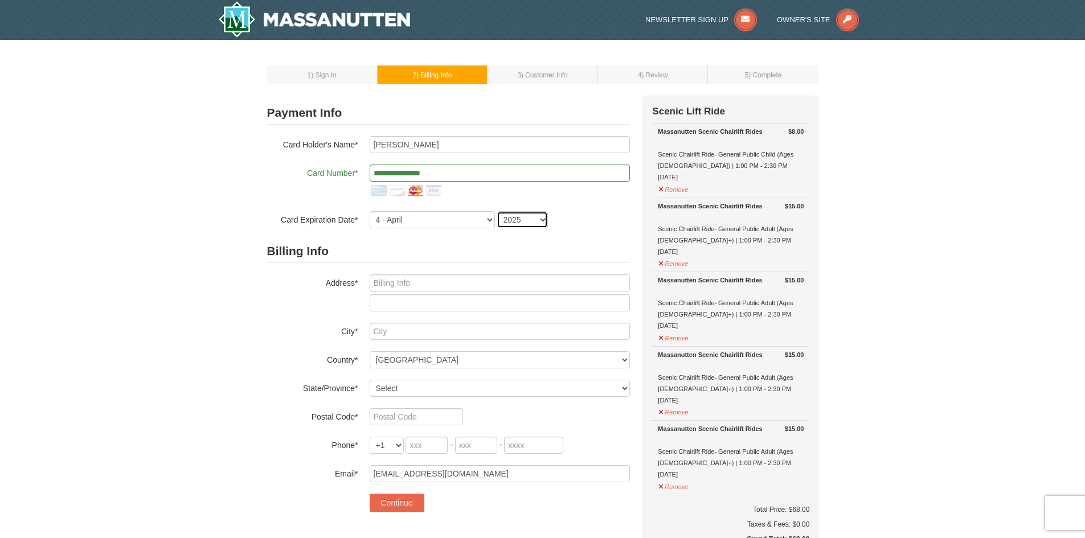
select select "2027"
click at [497, 211] on select "2025 2026 2027 2028 2029 2030 2031 2032 2033 2034" at bounding box center [522, 219] width 51 height 17
click at [439, 285] on input "text" at bounding box center [500, 283] width 260 height 17
type input "363 West side drive"
type input "Apt 202"
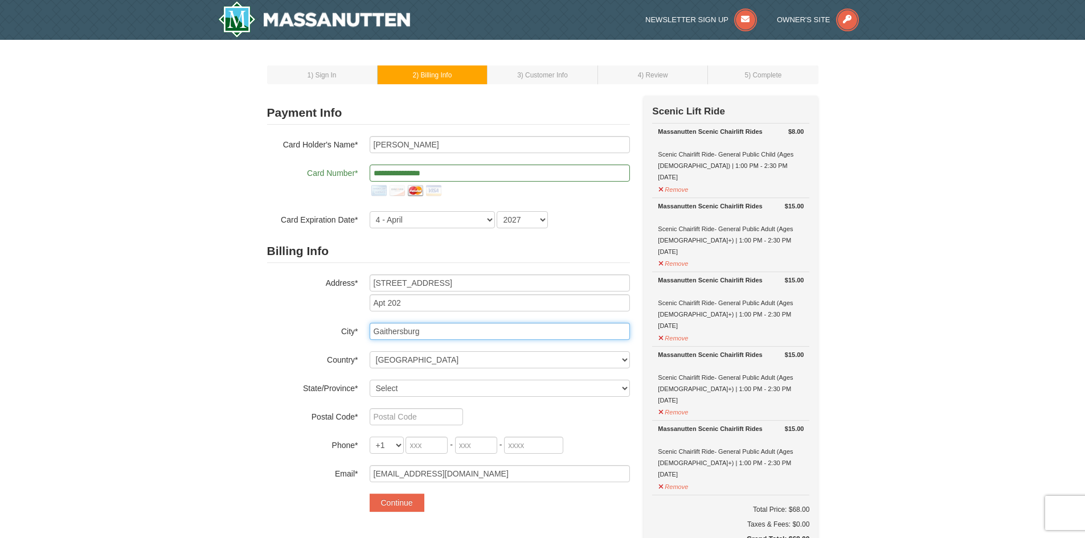
type input "Gaithersburg"
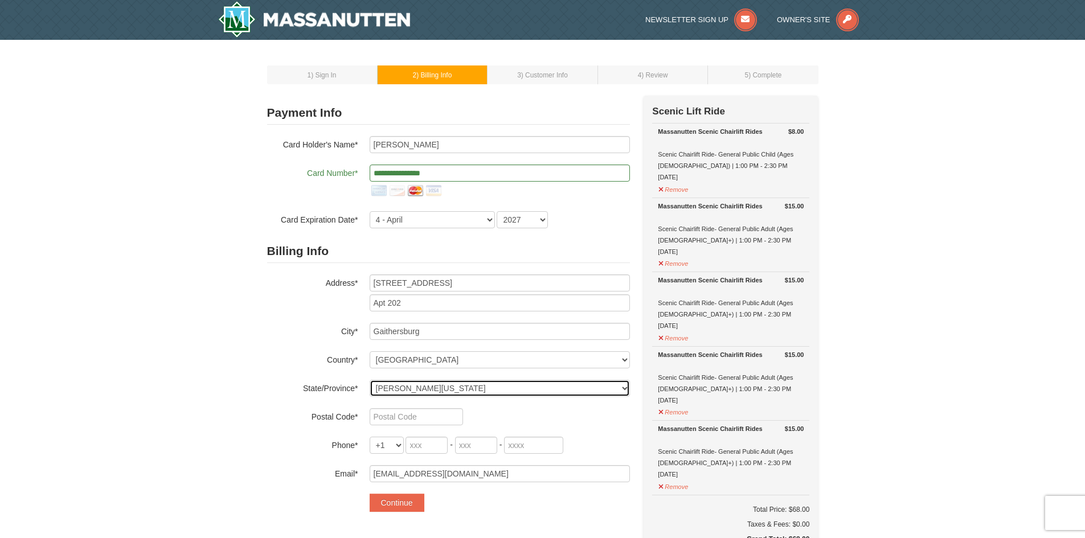
select select "MD"
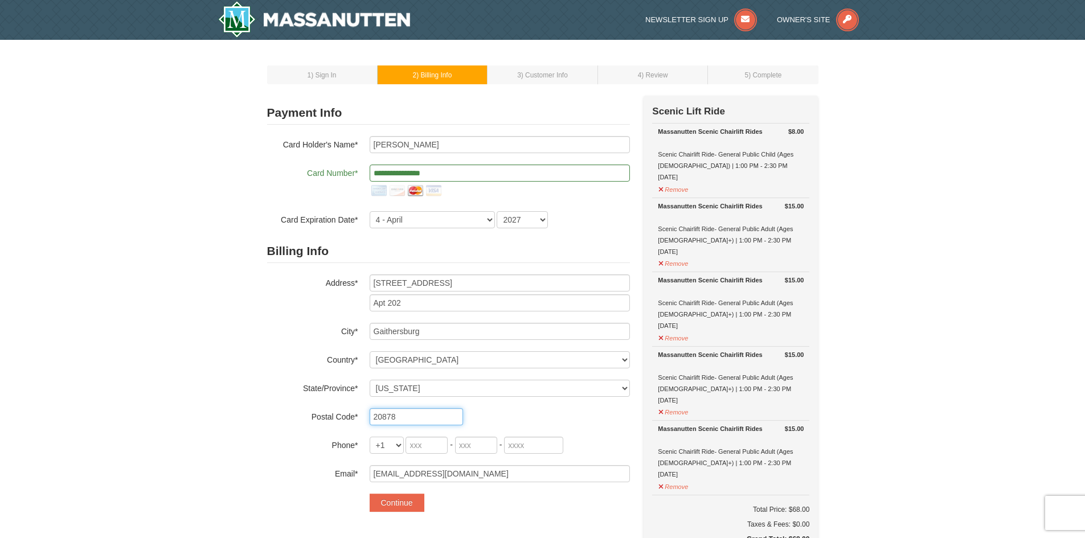
type input "20878"
type input "240"
type input "805"
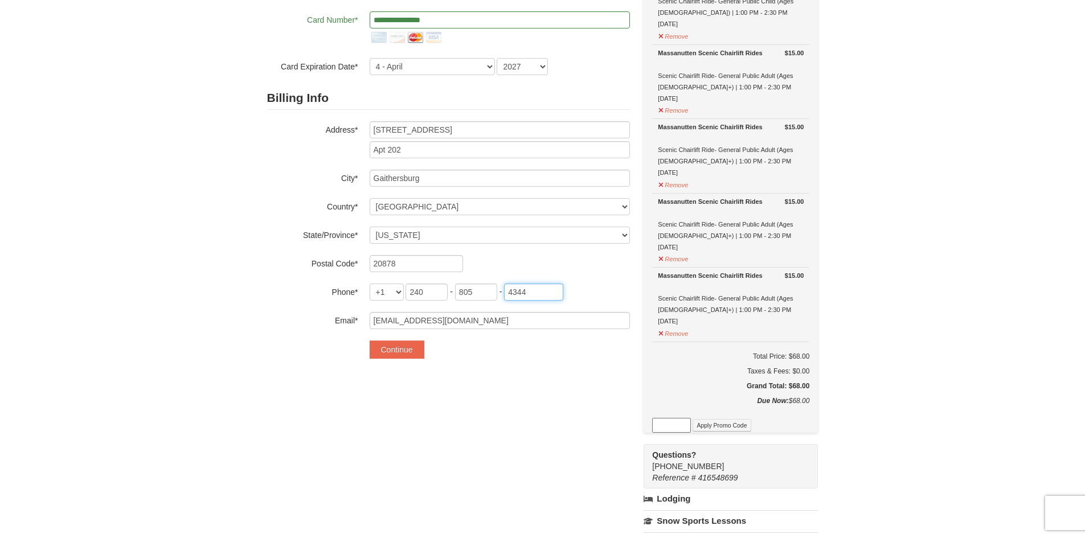
scroll to position [171, 0]
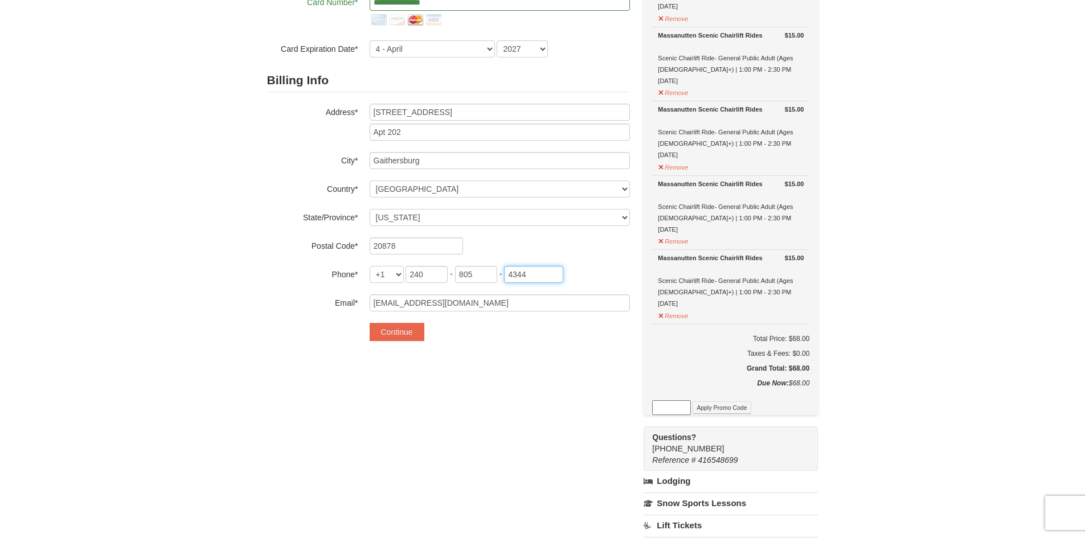
type input "4344"
drag, startPoint x: 404, startPoint y: 330, endPoint x: 547, endPoint y: 252, distance: 162.9
click at [404, 331] on button "Continue" at bounding box center [397, 332] width 55 height 18
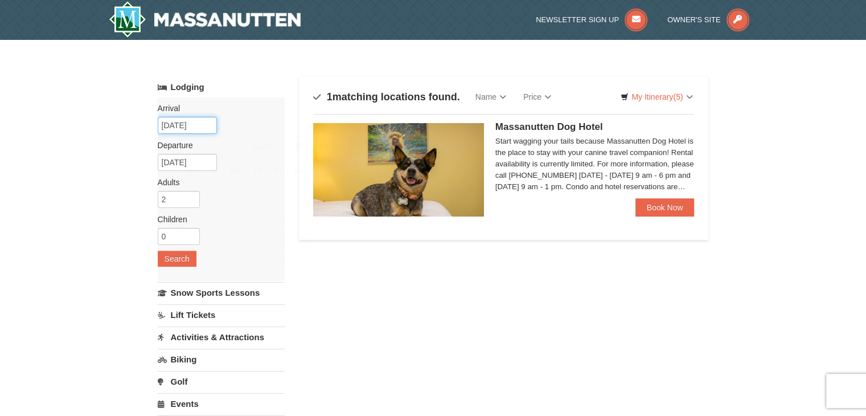
click at [194, 128] on input "[DATE]" at bounding box center [187, 125] width 59 height 17
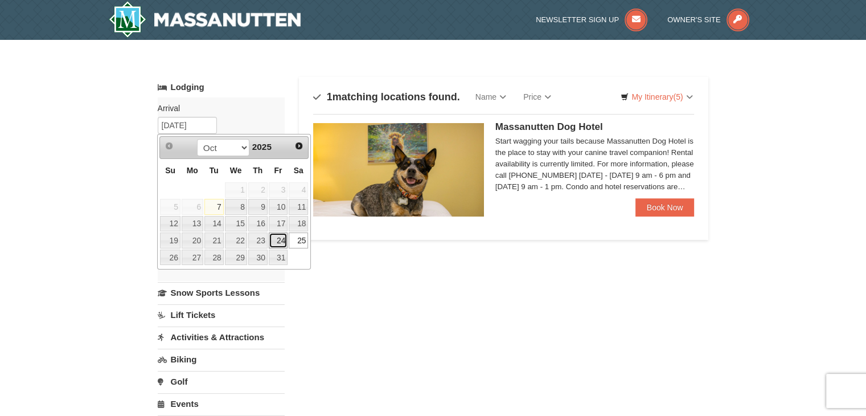
click at [282, 241] on link "24" at bounding box center [278, 240] width 19 height 16
type input "[DATE]"
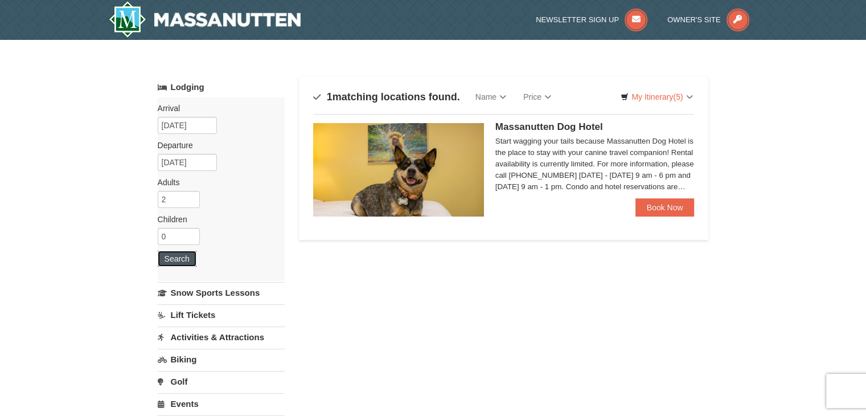
click at [177, 252] on button "Search" at bounding box center [177, 259] width 39 height 16
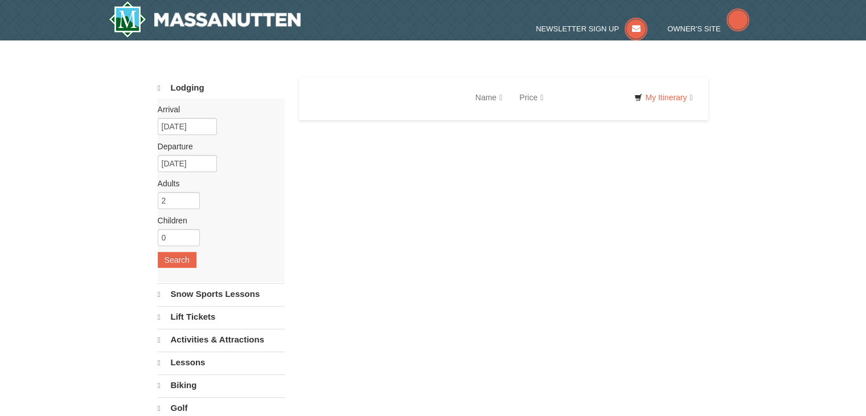
select select "10"
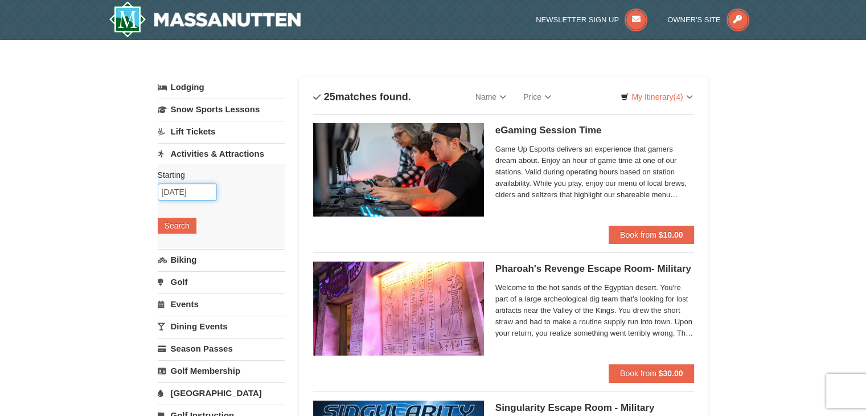
drag, startPoint x: 199, startPoint y: 188, endPoint x: 200, endPoint y: 194, distance: 6.4
click at [199, 189] on input "[DATE]" at bounding box center [187, 191] width 59 height 17
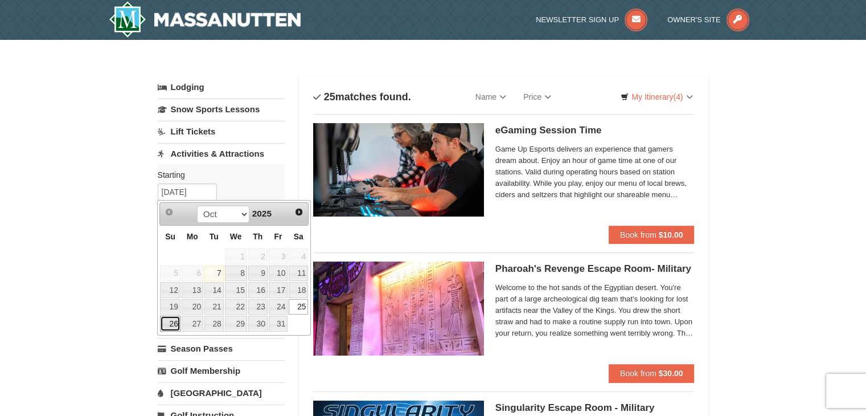
drag, startPoint x: 175, startPoint y: 323, endPoint x: 178, endPoint y: 317, distance: 7.2
click at [175, 323] on link "26" at bounding box center [170, 324] width 20 height 16
type input "[DATE]"
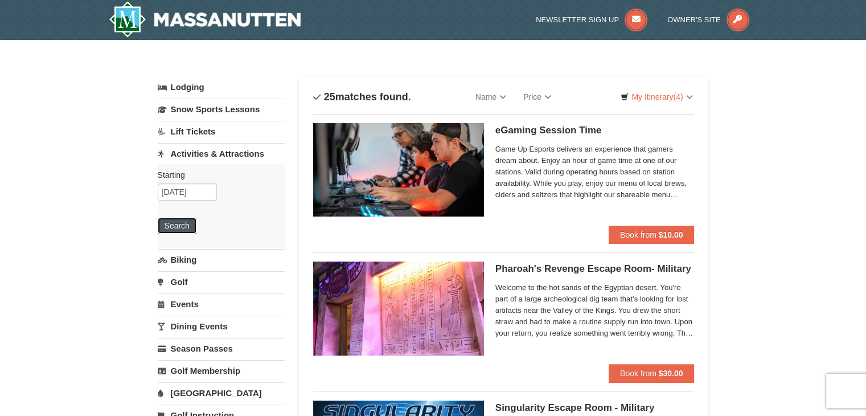
click at [177, 228] on button "Search" at bounding box center [177, 226] width 39 height 16
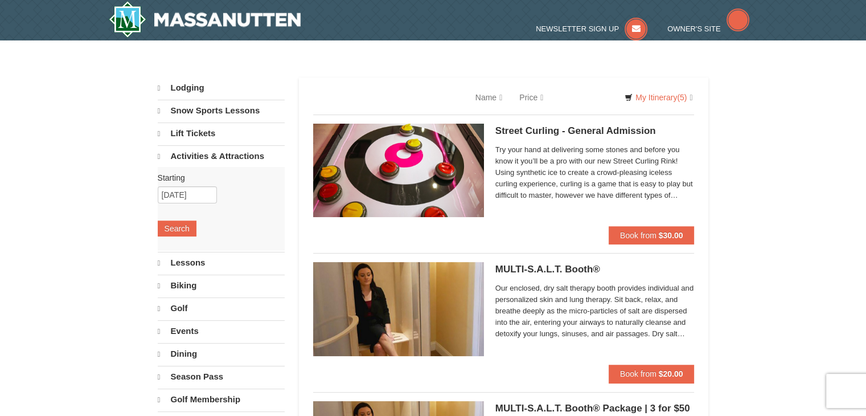
select select "10"
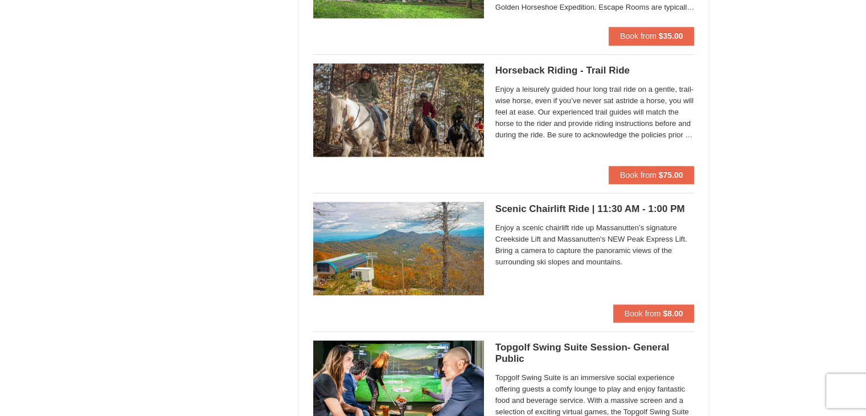
scroll to position [1723, 0]
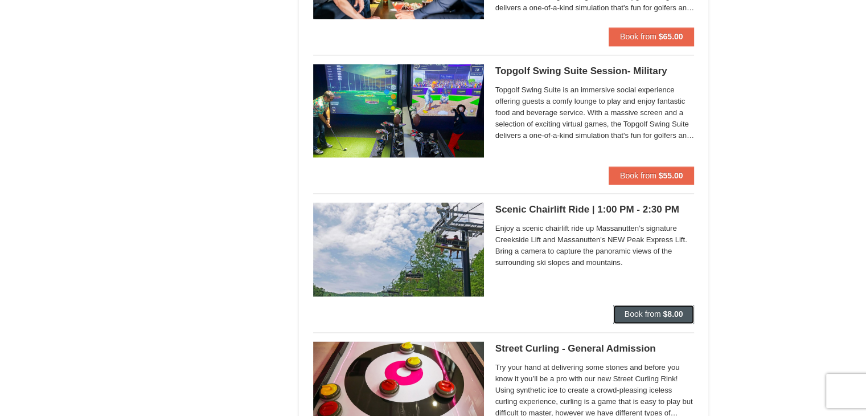
click at [676, 310] on strong "$8.00" at bounding box center [673, 313] width 20 height 9
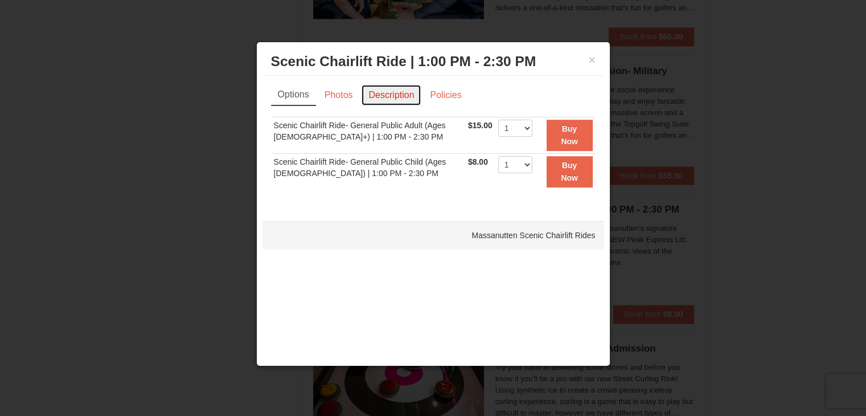
click at [403, 95] on link "Description" at bounding box center [391, 95] width 60 height 22
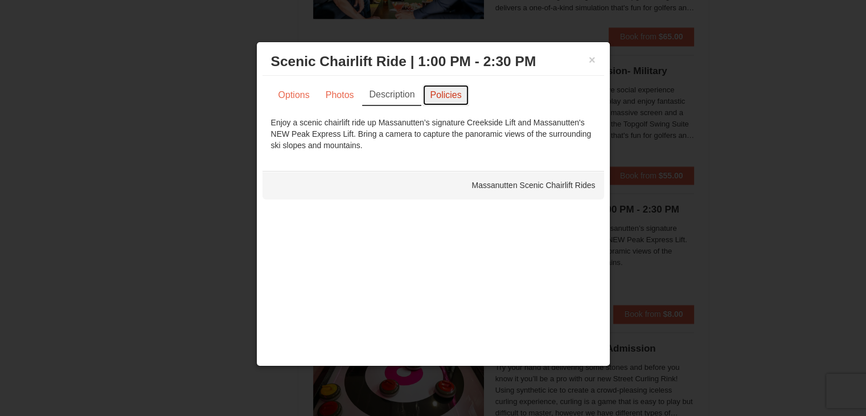
click at [450, 93] on link "Policies" at bounding box center [446, 95] width 46 height 22
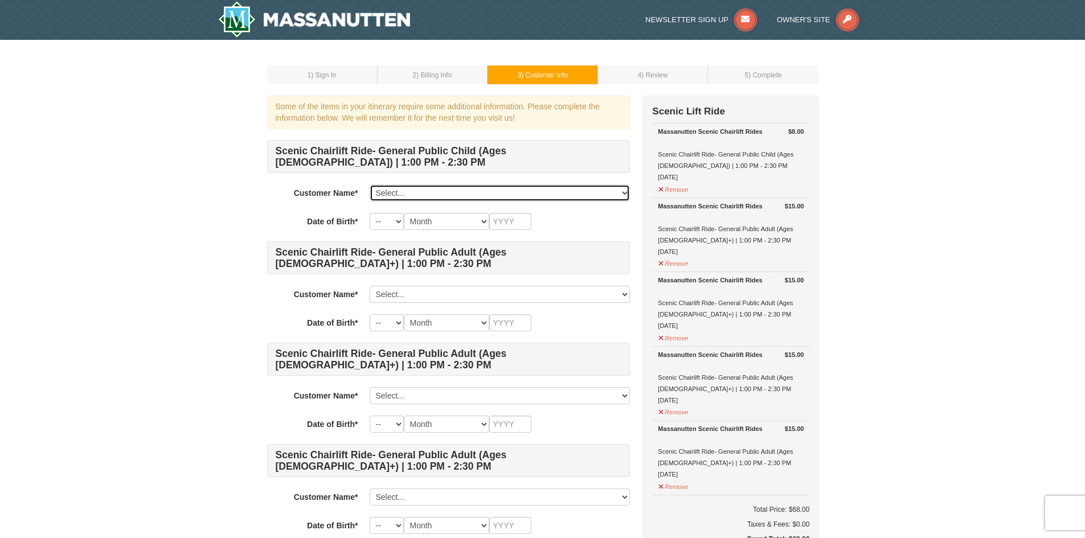
click at [562, 193] on select "Select... Romit Mathur Add New..." at bounding box center [500, 193] width 260 height 17
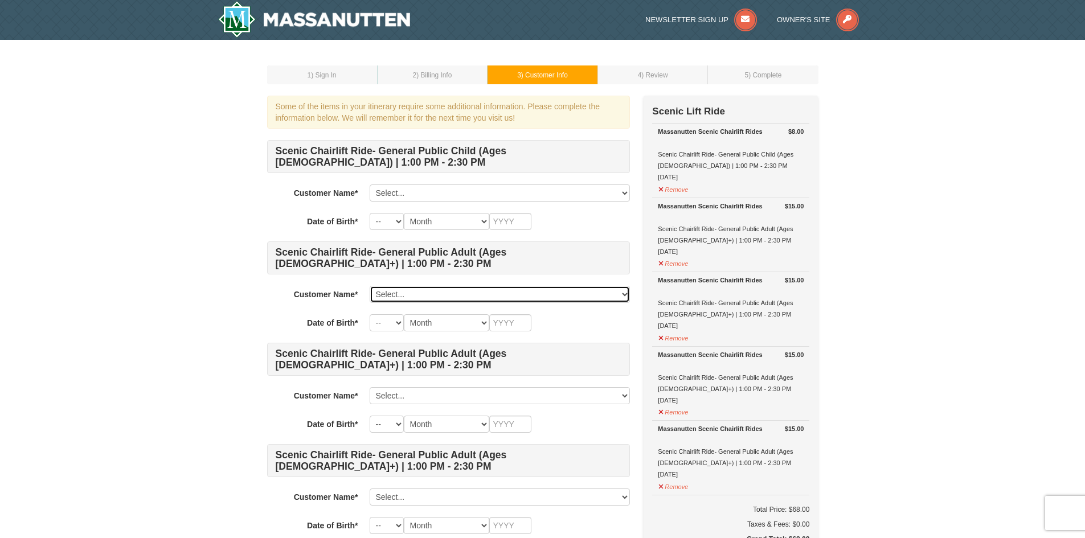
click at [555, 295] on select "Select... Romit Mathur Add New..." at bounding box center [500, 294] width 260 height 17
select select "28355410"
click at [370, 286] on select "Select... Romit Mathur Add New..." at bounding box center [500, 294] width 260 height 17
click at [398, 323] on select "-- 01 02 03 04 05 06 07 08 09 10 11 12 13 14 15 16 17 18 19 20 21 22 23 24 25 2…" at bounding box center [387, 322] width 34 height 17
select select "10"
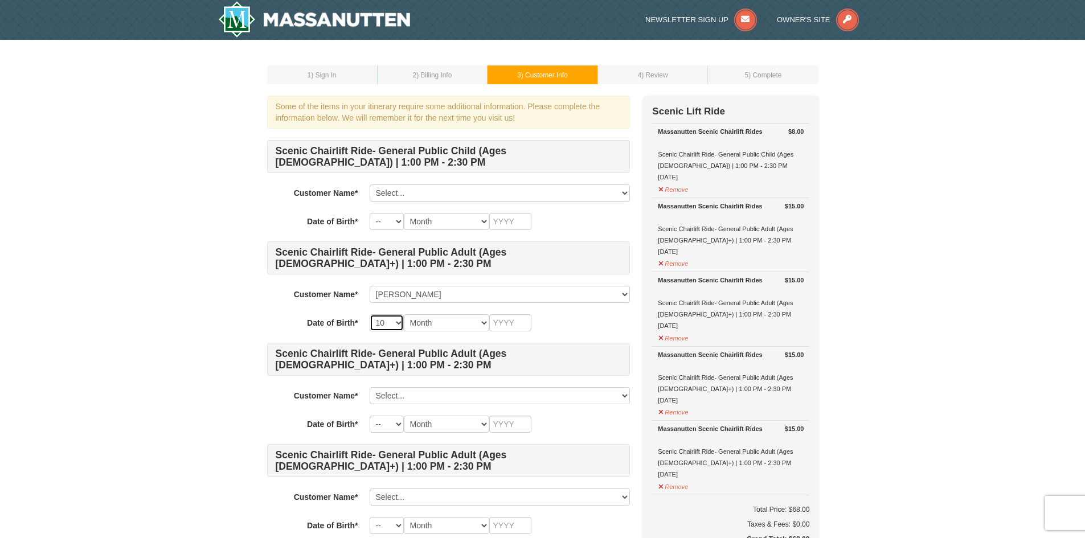
click at [370, 314] on select "-- 01 02 03 04 05 06 07 08 09 10 11 12 13 14 15 16 17 18 19 20 21 22 23 24 25 2…" at bounding box center [387, 322] width 34 height 17
click at [447, 321] on select "Month January February March April May June July August September October Novem…" at bounding box center [446, 322] width 85 height 17
select select "02"
click at [404, 314] on select "Month January February March April May June July August September October Novem…" at bounding box center [446, 322] width 85 height 17
drag, startPoint x: 505, startPoint y: 325, endPoint x: 519, endPoint y: 321, distance: 14.9
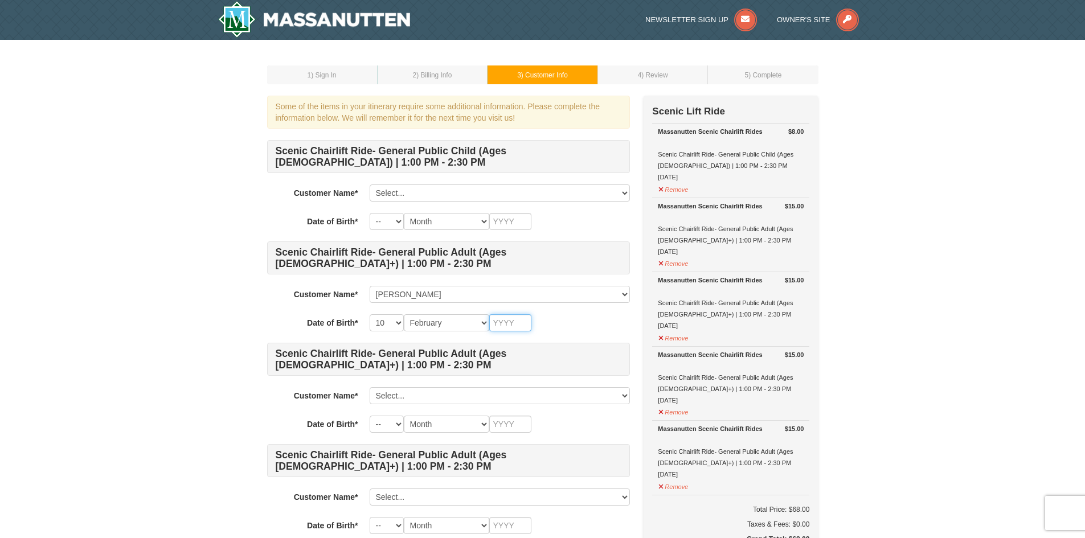
click at [506, 325] on input "text" at bounding box center [510, 322] width 42 height 17
type input "1979"
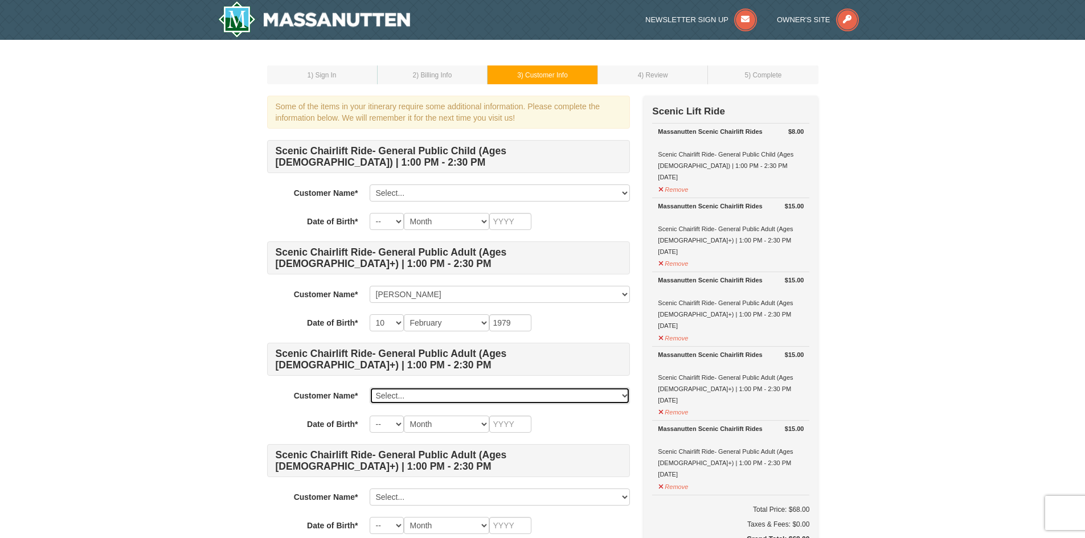
click at [471, 391] on select "Select... Romit Mathur Add New..." at bounding box center [500, 395] width 260 height 17
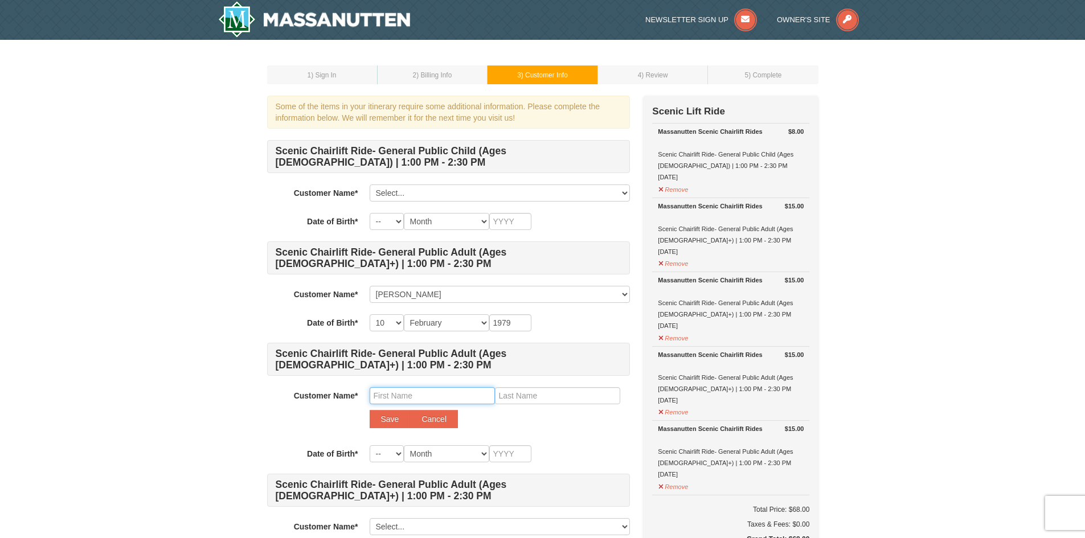
click at [412, 395] on input "text" at bounding box center [432, 395] width 125 height 17
type input "Arun Kumar"
type input "Mathur"
click at [388, 453] on select "-- 01 02 03 04 05 06 07 08 09 10 11 12 13 14 15 16 17 18 19 20 21 22 23 24 25 2…" at bounding box center [387, 453] width 34 height 17
select select "17"
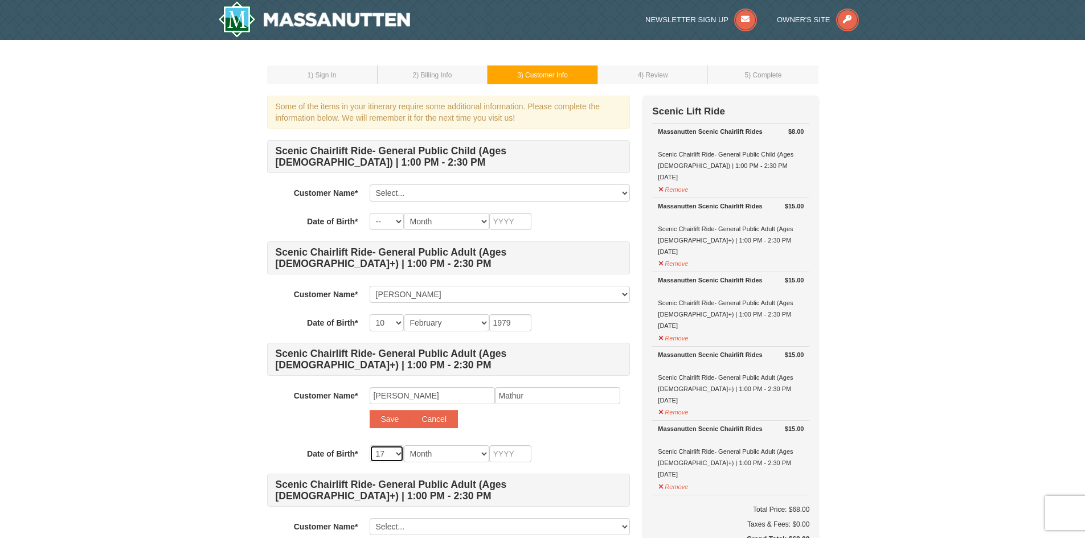
click at [370, 445] on select "-- 01 02 03 04 05 06 07 08 09 10 11 12 13 14 15 16 17 18 19 20 21 22 23 24 25 2…" at bounding box center [387, 453] width 34 height 17
click at [446, 458] on select "Month January February March April May June July August September October Novem…" at bounding box center [446, 453] width 85 height 17
select select "08"
click at [404, 445] on select "Month January February March April May June July August September October Novem…" at bounding box center [446, 453] width 85 height 17
click at [509, 451] on input "text" at bounding box center [510, 453] width 42 height 17
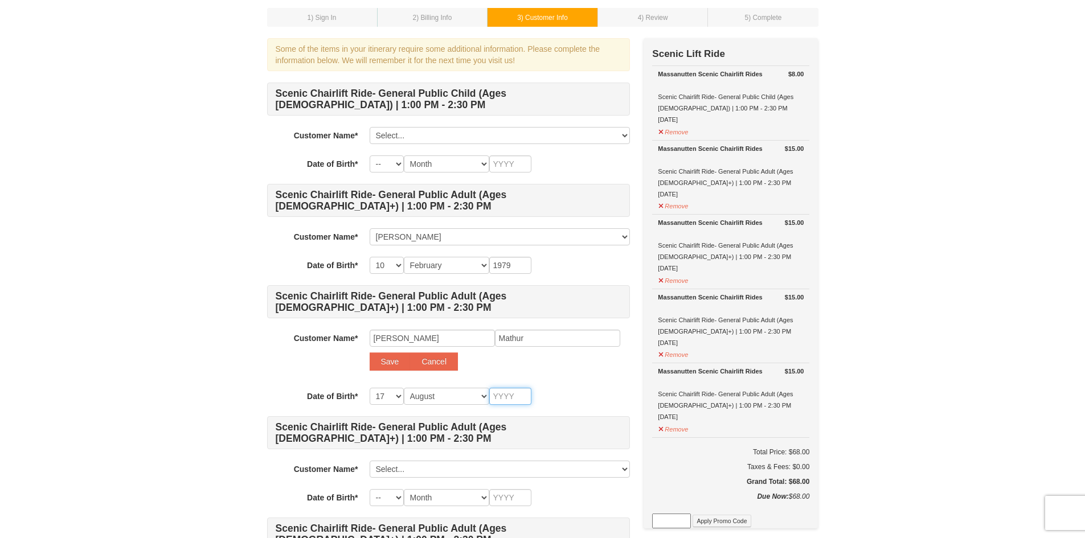
scroll to position [57, 0]
drag, startPoint x: 449, startPoint y: 345, endPoint x: 363, endPoint y: 343, distance: 86.6
click at [363, 343] on div "Customer Name* Select... Romit Mathur Add New... Arun Kumar Mathur Save Cancel" at bounding box center [448, 353] width 363 height 47
type input "Anshita"
click at [382, 398] on select "-- 01 02 03 04 05 06 07 08 09 10 11 12 13 14 15 16 17 18 19 20 21 22 23 24 25 2…" at bounding box center [387, 396] width 34 height 17
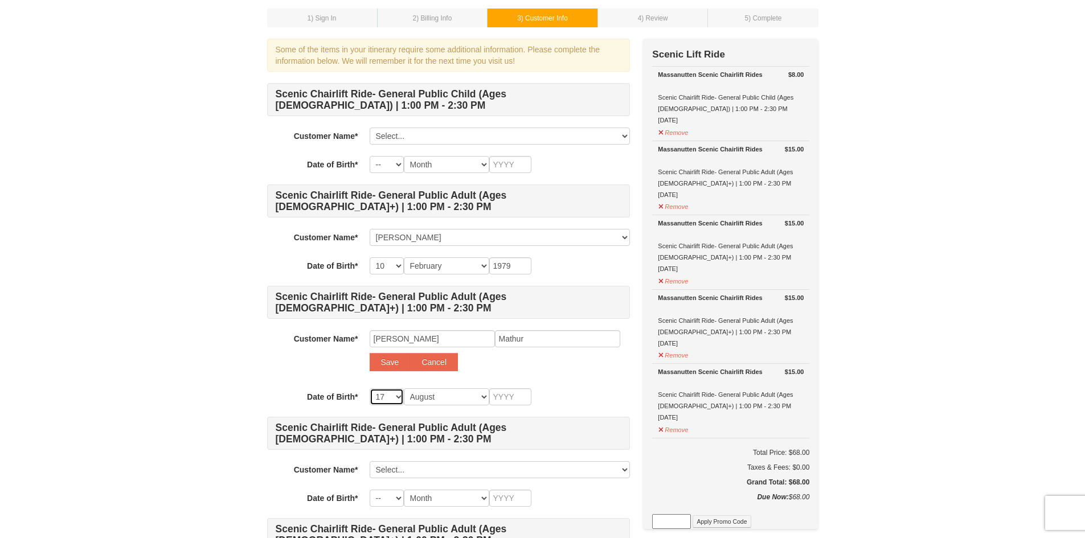
select select "20"
click at [370, 388] on select "-- 01 02 03 04 05 06 07 08 09 10 11 12 13 14 15 16 17 18 19 20 21 22 23 24 25 2…" at bounding box center [387, 396] width 34 height 17
click at [440, 397] on select "Month January February March April May June July August September October Novem…" at bounding box center [446, 396] width 85 height 17
select select "11"
click at [404, 388] on select "Month January February March April May June July August September October Novem…" at bounding box center [446, 396] width 85 height 17
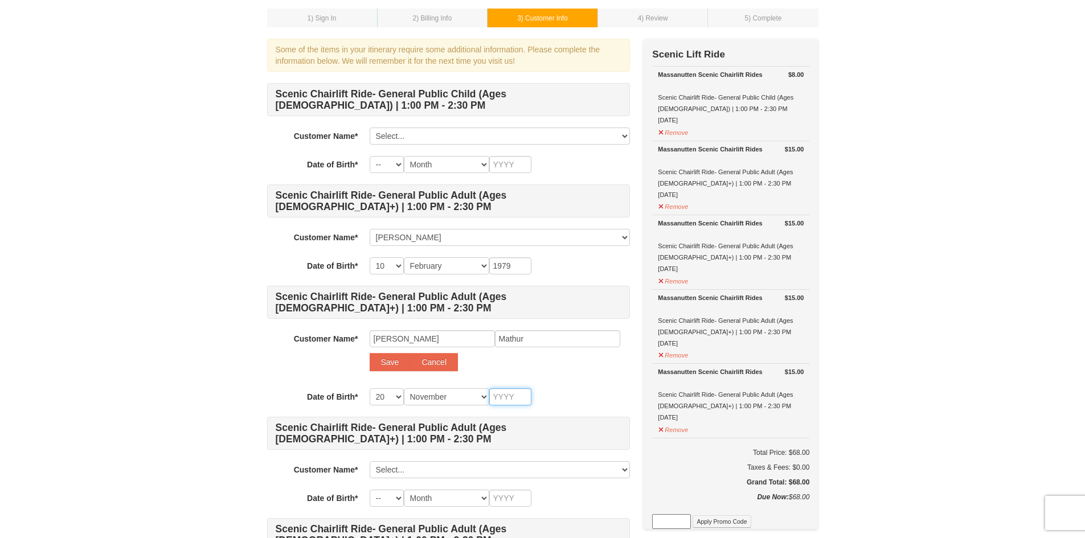
click at [500, 400] on input "text" at bounding box center [510, 396] width 42 height 17
type input "1983"
click at [410, 134] on select "Select... Romit Mathur Add New..." at bounding box center [500, 136] width 260 height 17
select select
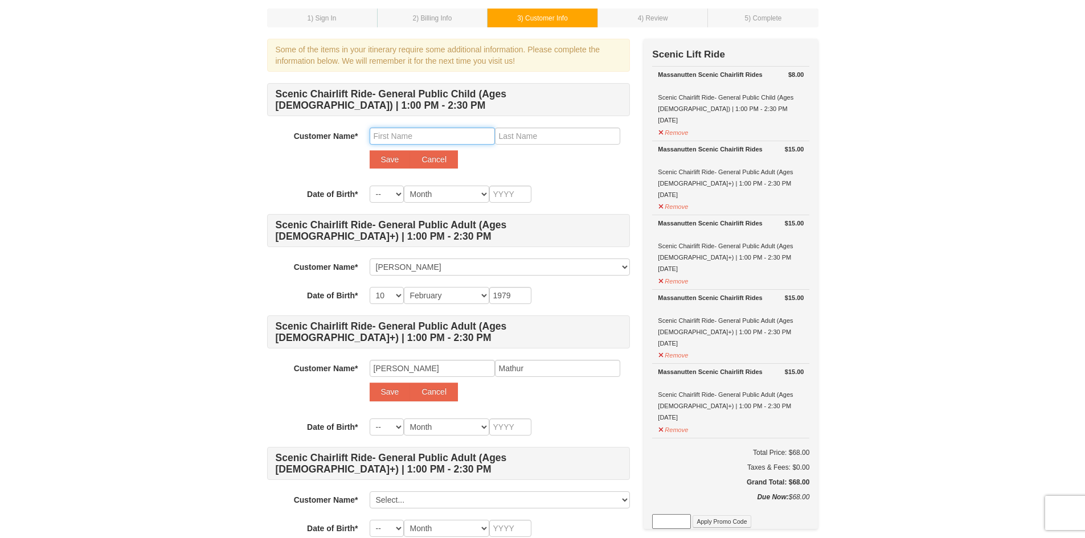
click at [408, 136] on input "text" at bounding box center [432, 136] width 125 height 17
type input "Kaniesha"
type input "Mathur"
click at [384, 192] on select "-- 01 02 03 04 05 06 07 08 09 10 11 12 13 14 15 16 17 18 19 20 21 22 23 24 25 2…" at bounding box center [387, 194] width 34 height 17
select select "19"
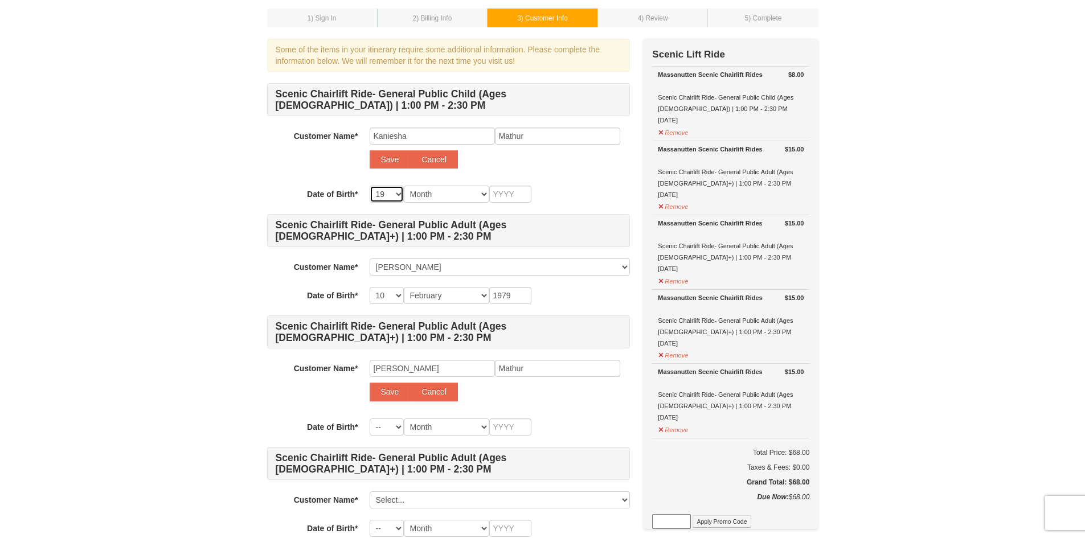
click at [370, 186] on select "-- 01 02 03 04 05 06 07 08 09 10 11 12 13 14 15 16 17 18 19 20 21 22 23 24 25 2…" at bounding box center [387, 194] width 34 height 17
select select "19"
click at [449, 191] on select "Month January February March April May June July August September October Novem…" at bounding box center [446, 194] width 85 height 17
select select "06"
click at [404, 186] on select "Month January February March April May June July August September October Novem…" at bounding box center [446, 194] width 85 height 17
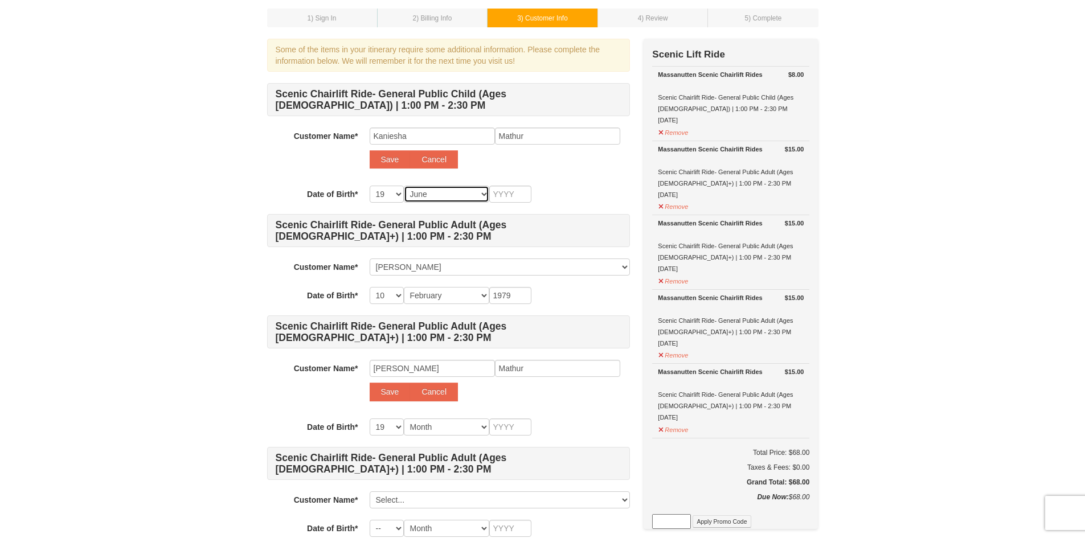
select select "06"
click at [504, 195] on input "text" at bounding box center [510, 194] width 42 height 17
type input "2"
type input "20"
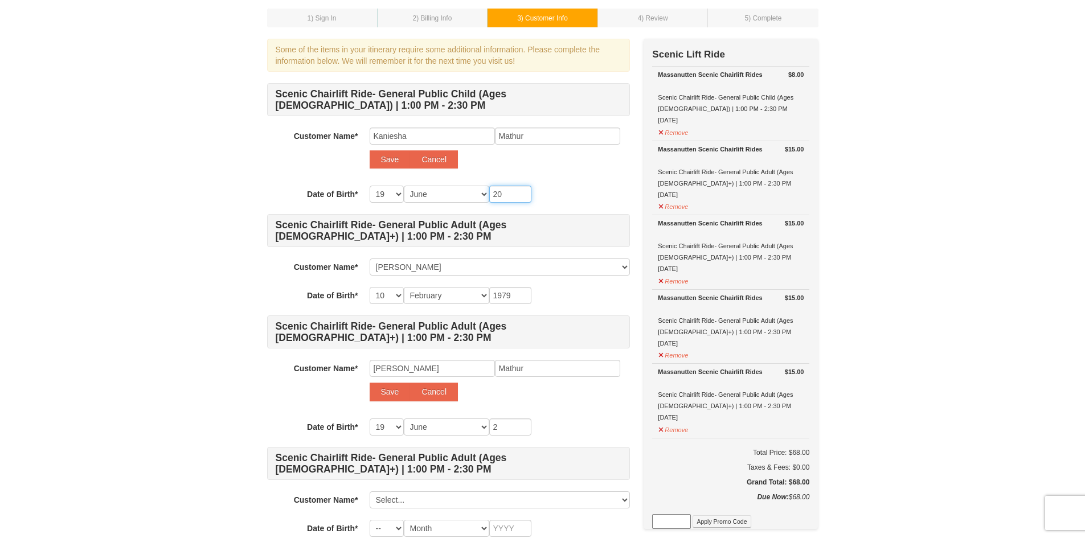
type input "20"
type input "201"
type input "2019"
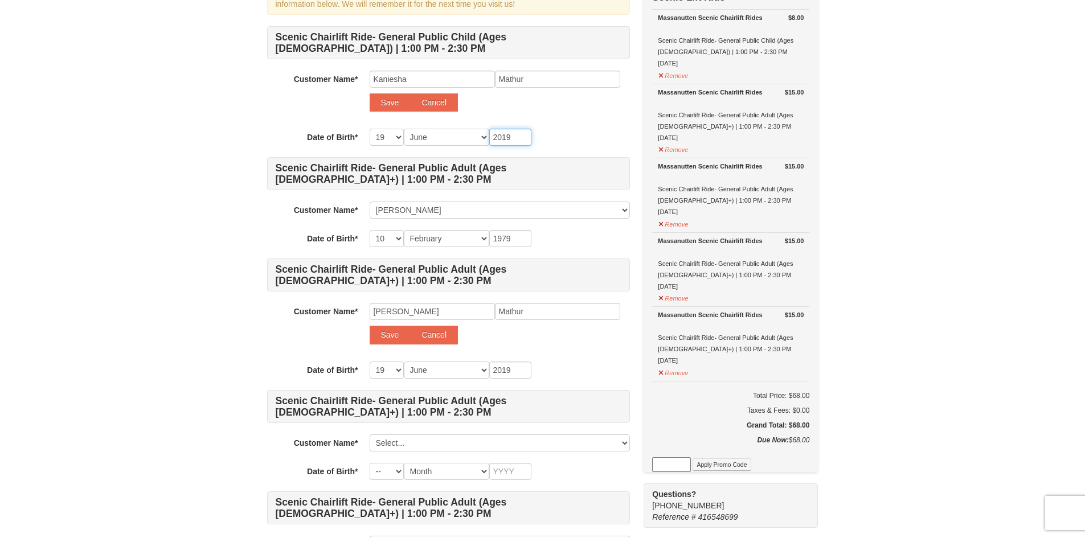
scroll to position [114, 0]
type input "2019"
click at [394, 368] on select "-- 01 02 03 04 05 06 07 08 09 10 11 12 13 14 15 16 17 18 19 20 21 22 23 24 25 2…" at bounding box center [387, 370] width 34 height 17
select select "20"
click at [370, 362] on select "-- 01 02 03 04 05 06 07 08 09 10 11 12 13 14 15 16 17 18 19 20 21 22 23 24 25 2…" at bounding box center [387, 370] width 34 height 17
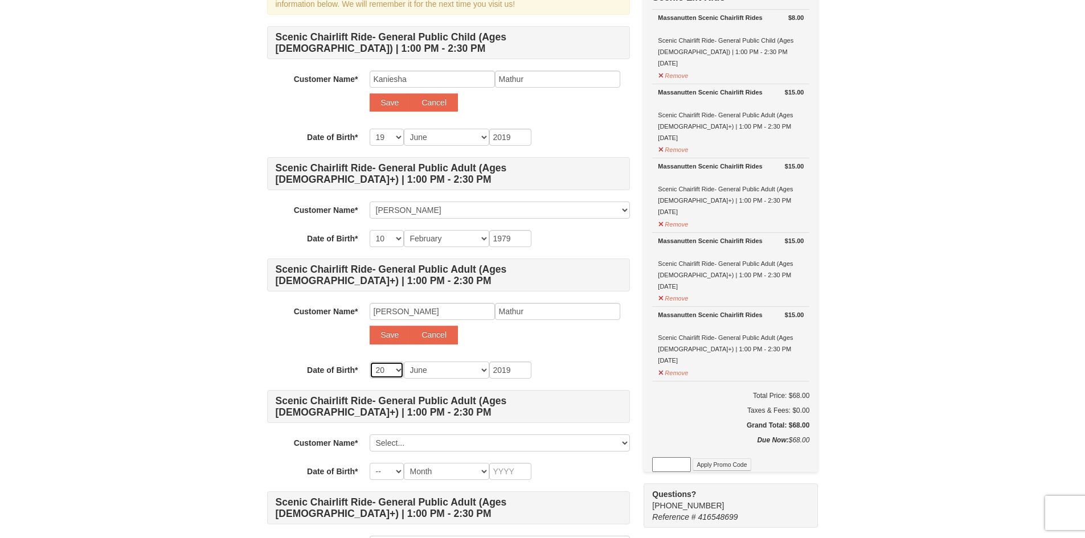
select select "20"
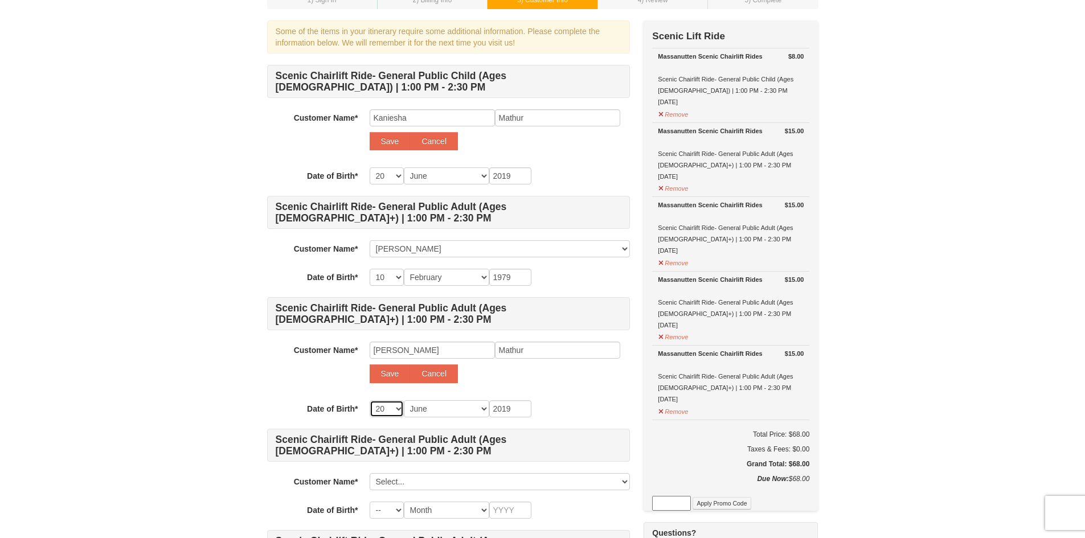
scroll to position [57, 0]
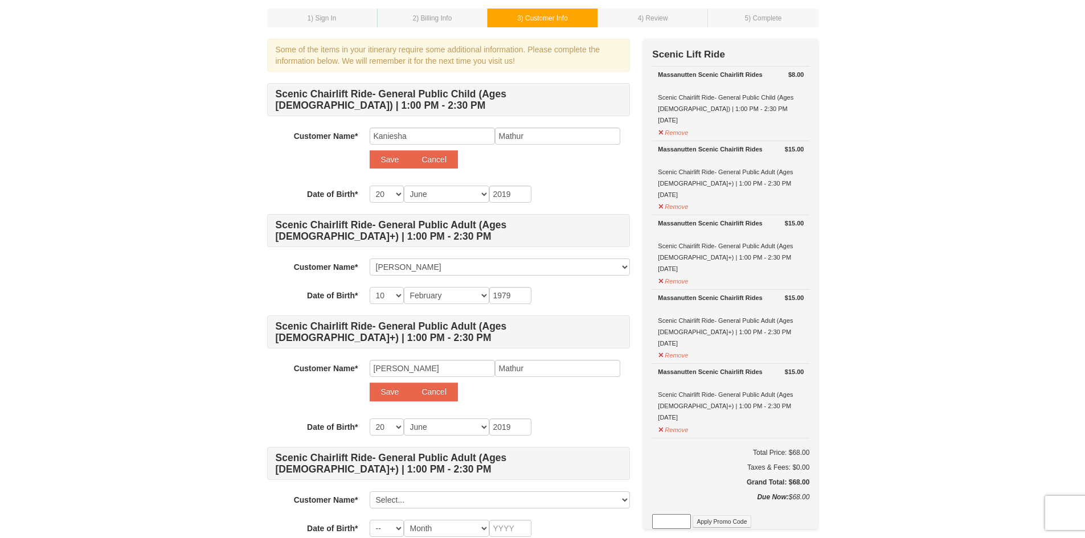
click at [575, 159] on div "Save Cancel" at bounding box center [500, 159] width 260 height 18
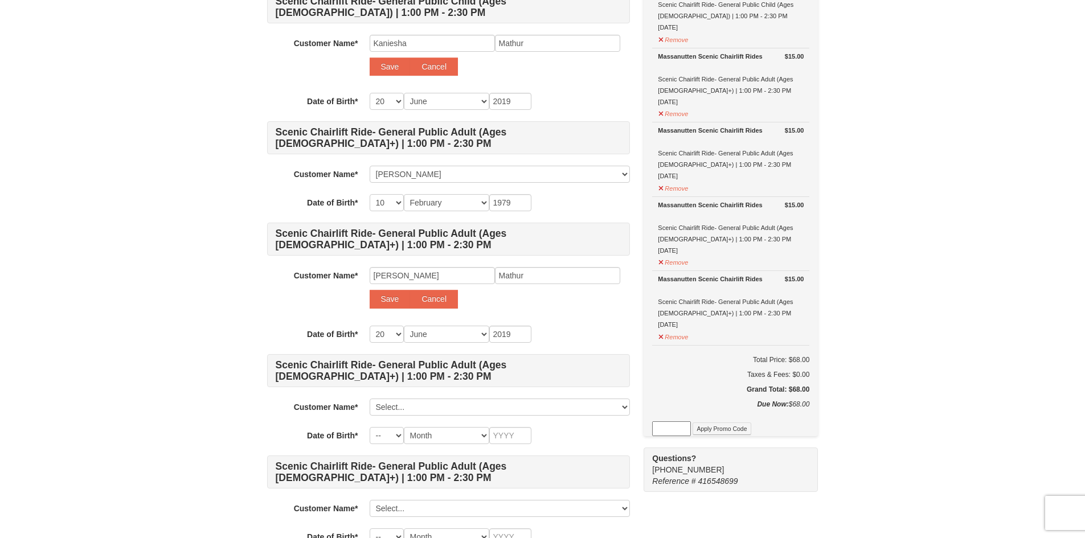
scroll to position [228, 0]
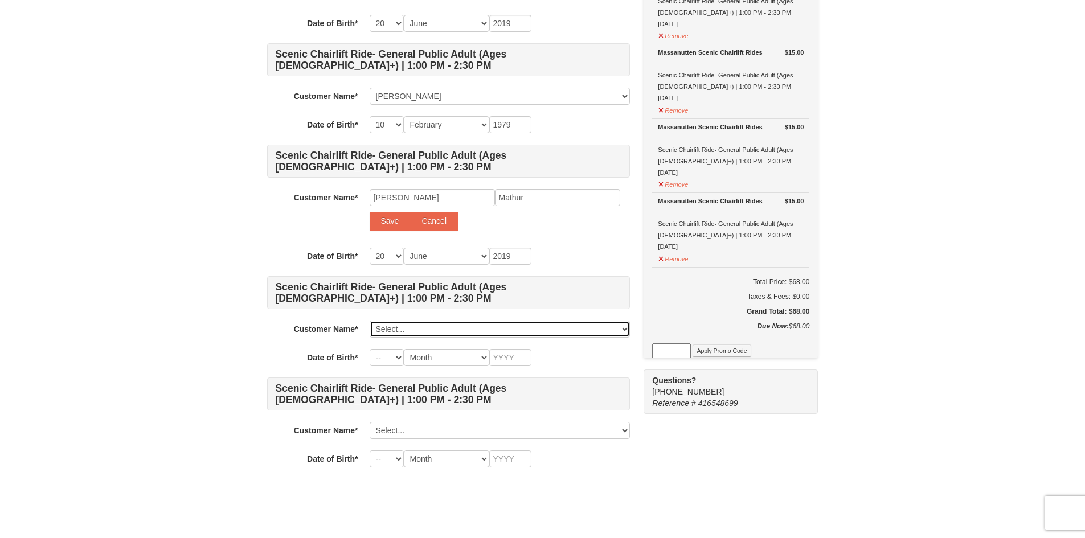
click at [506, 326] on select "Select... Romit Mathur Add New..." at bounding box center [500, 329] width 260 height 17
select select
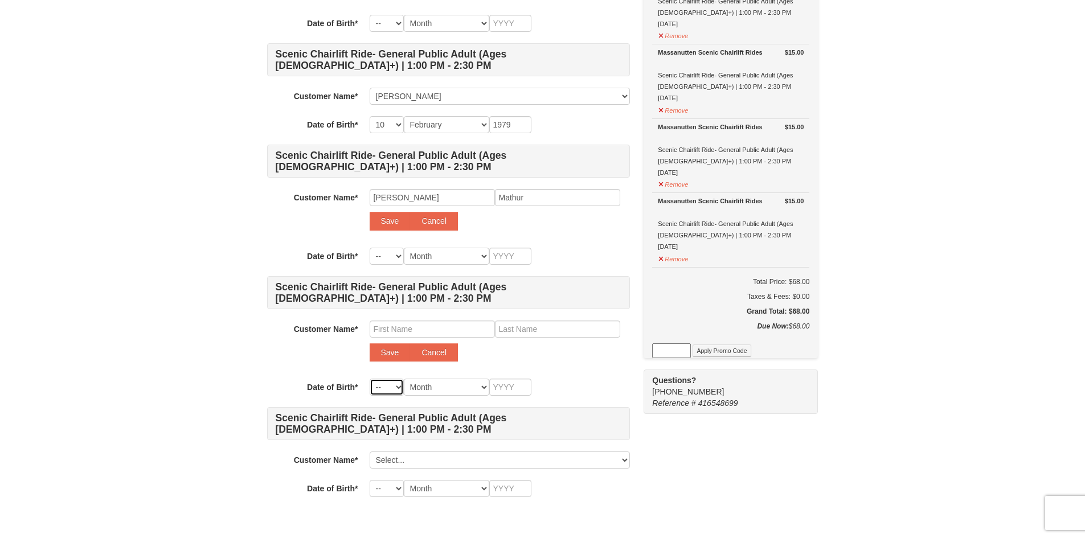
click at [393, 384] on select "-- 01 02 03 04 05 06 07 08 09 10 11 12 13 14 15 16 17 18 19 20 21 22 23 24 25 2…" at bounding box center [387, 387] width 34 height 17
select select "17"
click at [370, 379] on select "-- 01 02 03 04 05 06 07 08 09 10 11 12 13 14 15 16 17 18 19 20 21 22 23 24 25 2…" at bounding box center [387, 387] width 34 height 17
select select "17"
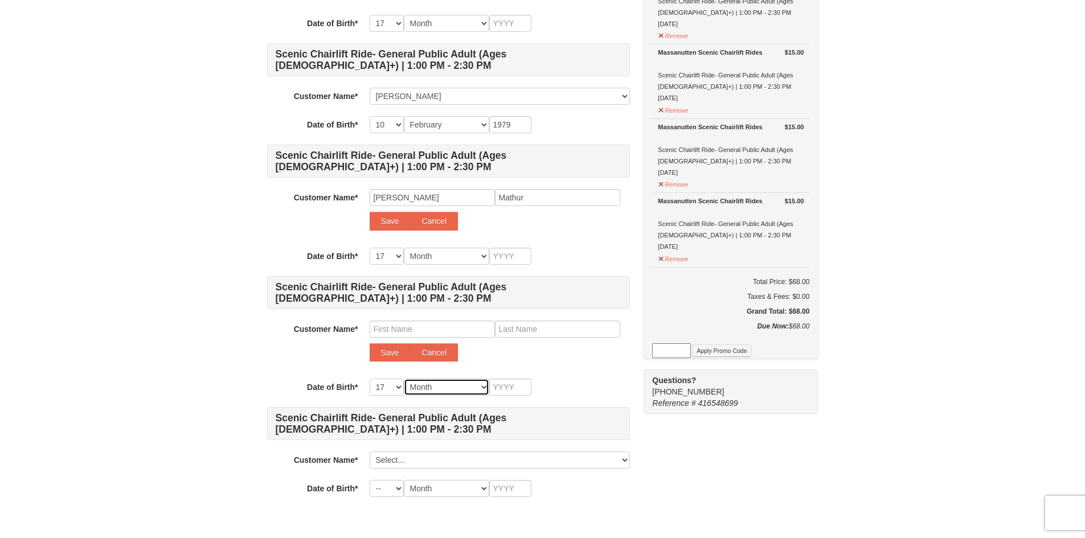
click at [452, 382] on select "Month January February March April May June July August September October Novem…" at bounding box center [446, 387] width 85 height 17
select select "08"
click at [404, 379] on select "Month January February March April May June July August September October Novem…" at bounding box center [446, 387] width 85 height 17
select select "08"
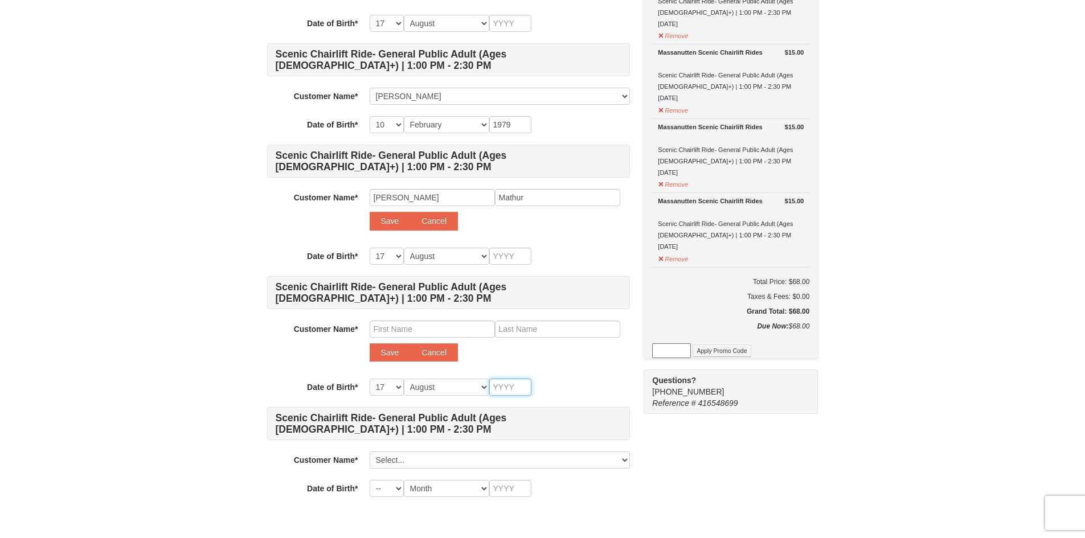
click at [512, 384] on input "text" at bounding box center [510, 387] width 42 height 17
type input "1"
type input "19"
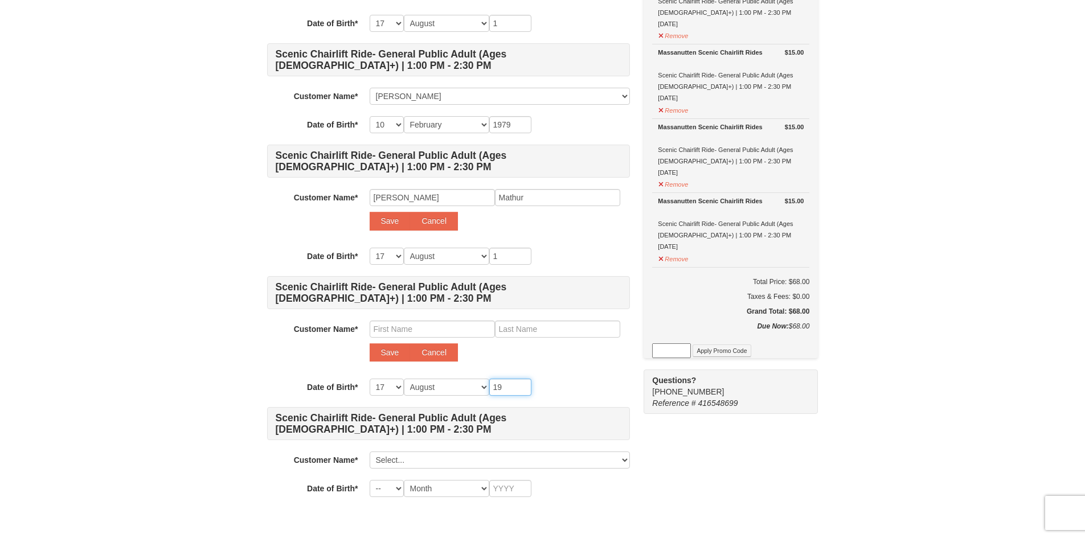
type input "19"
type input "195"
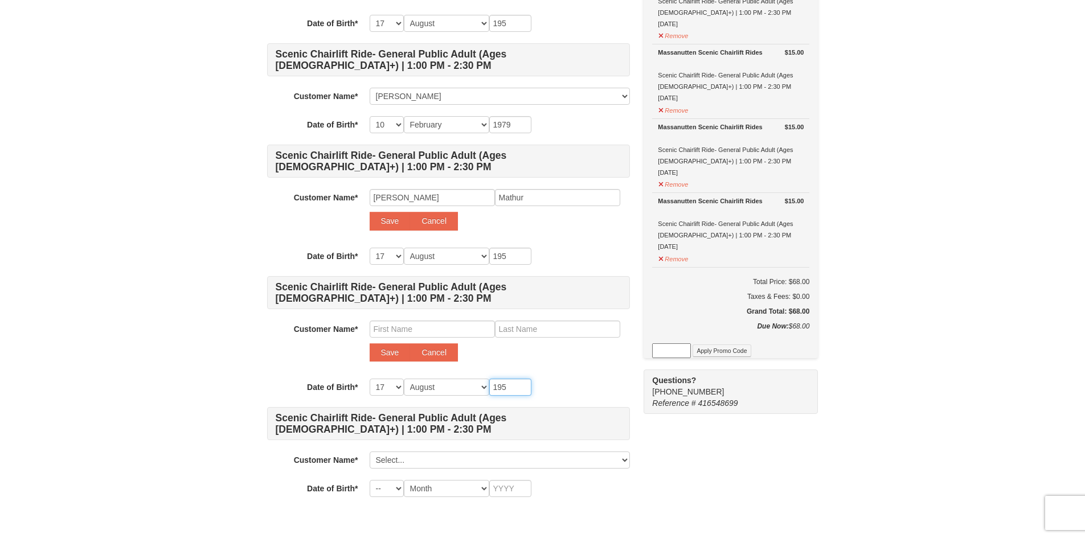
type input "1952"
click at [564, 381] on div "-- 01 02 03 04 05 06 07 08 09 10 11 12 13 14 15 16 17 18 19 20 21 22 23 24 25 2…" at bounding box center [500, 387] width 260 height 17
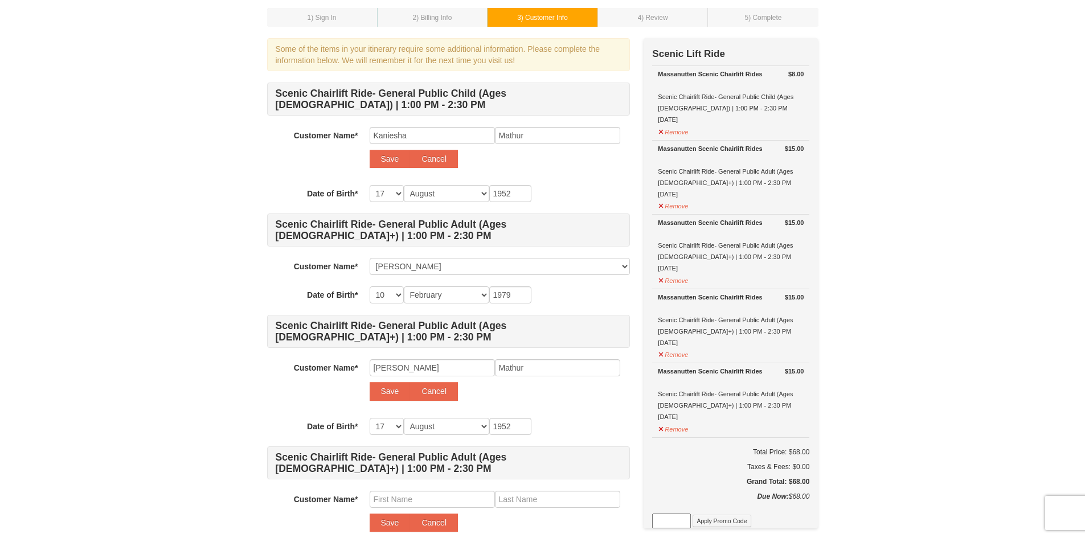
scroll to position [57, 0]
click at [396, 191] on select "-- 01 02 03 04 05 06 07 08 09 10 11 12 13 14 15 16 17 18 19 20 21 22 23 24 25 2…" at bounding box center [387, 194] width 34 height 17
select select "19"
click at [370, 186] on select "-- 01 02 03 04 05 06 07 08 09 10 11 12 13 14 15 16 17 18 19 20 21 22 23 24 25 2…" at bounding box center [387, 194] width 34 height 17
select select "19"
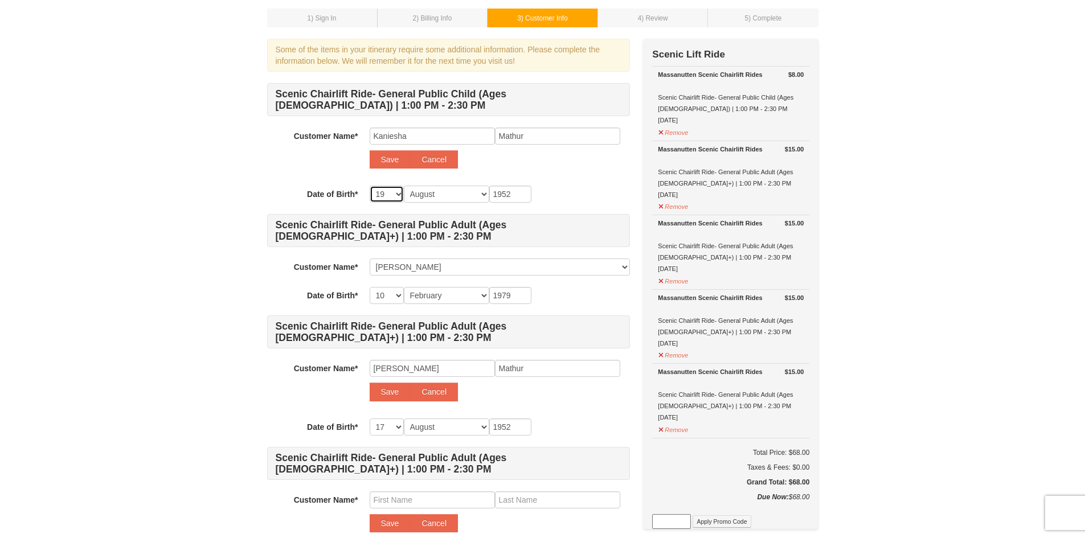
select select "19"
click at [450, 195] on select "Month January February March April May June July August September October Novem…" at bounding box center [446, 194] width 85 height 17
select select "06"
click at [404, 186] on select "Month January February March April May June July August September October Novem…" at bounding box center [446, 194] width 85 height 17
select select "06"
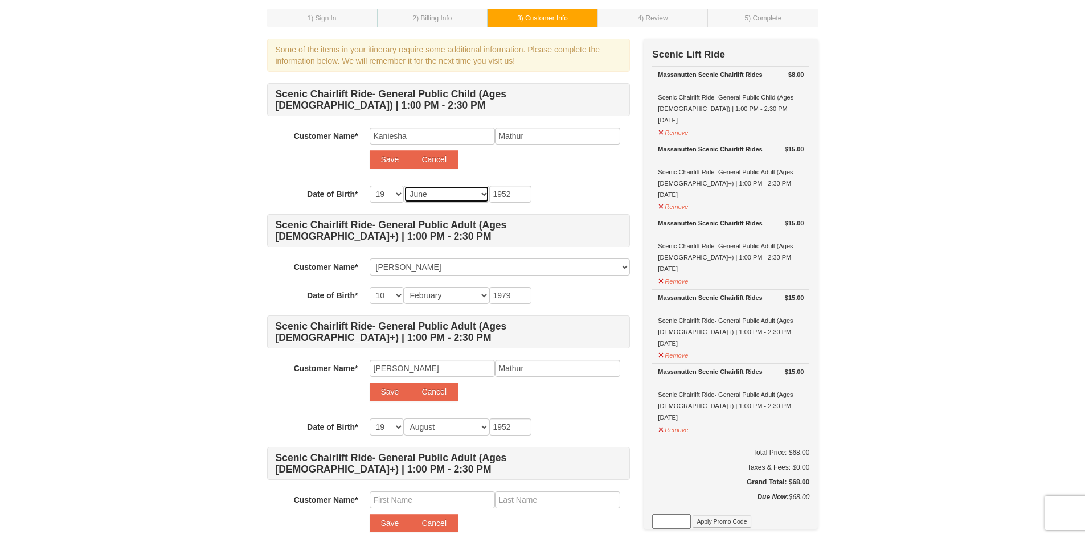
select select "06"
click at [509, 194] on input "1952" at bounding box center [510, 194] width 42 height 17
drag, startPoint x: 513, startPoint y: 191, endPoint x: 473, endPoint y: 185, distance: 40.9
click at [473, 185] on div "Scenic Chairlift Ride- General Public Child (Ages 6 - 12) | 1:00 PM - 2:30 PM C…" at bounding box center [448, 375] width 363 height 585
type input "2"
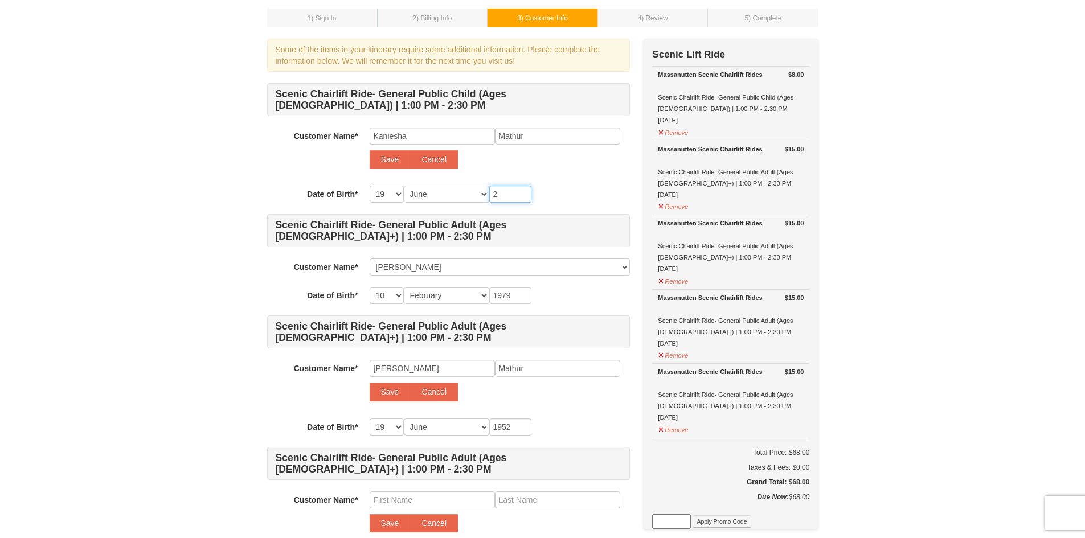
type input "2"
type input "20"
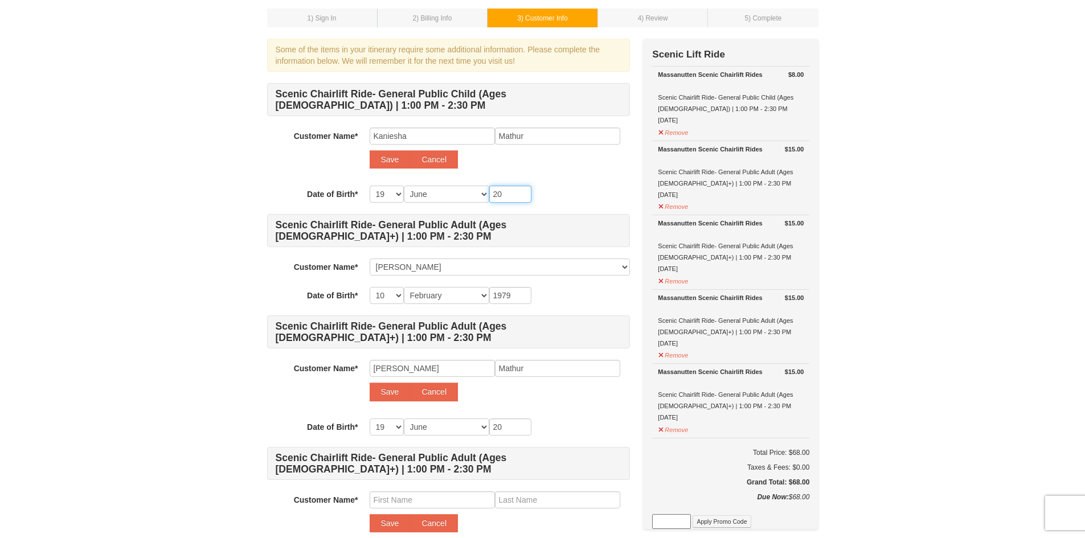
type input "201"
type input "2019"
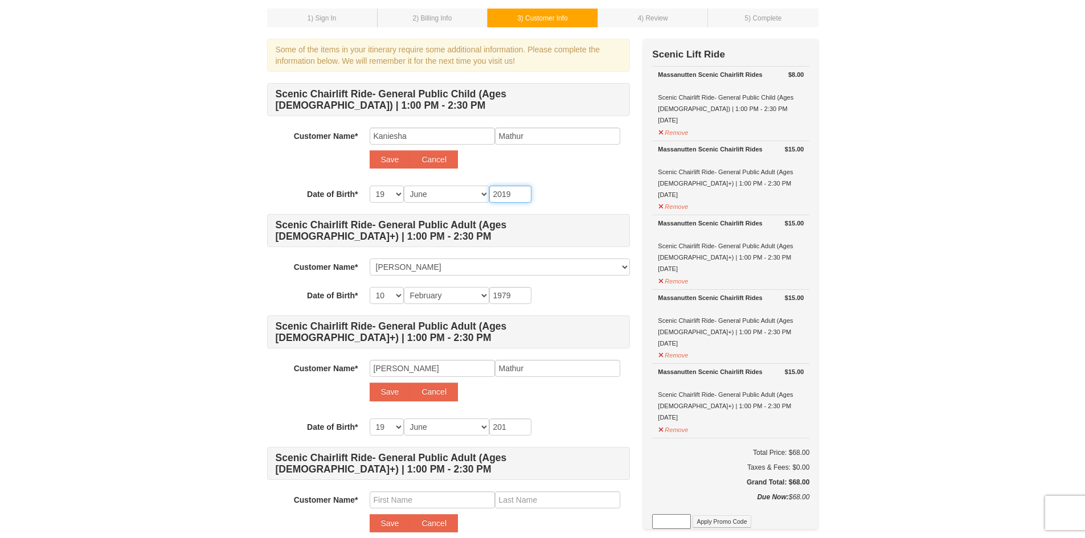
type input "2019"
click at [398, 159] on button "Save" at bounding box center [390, 159] width 41 height 18
select select
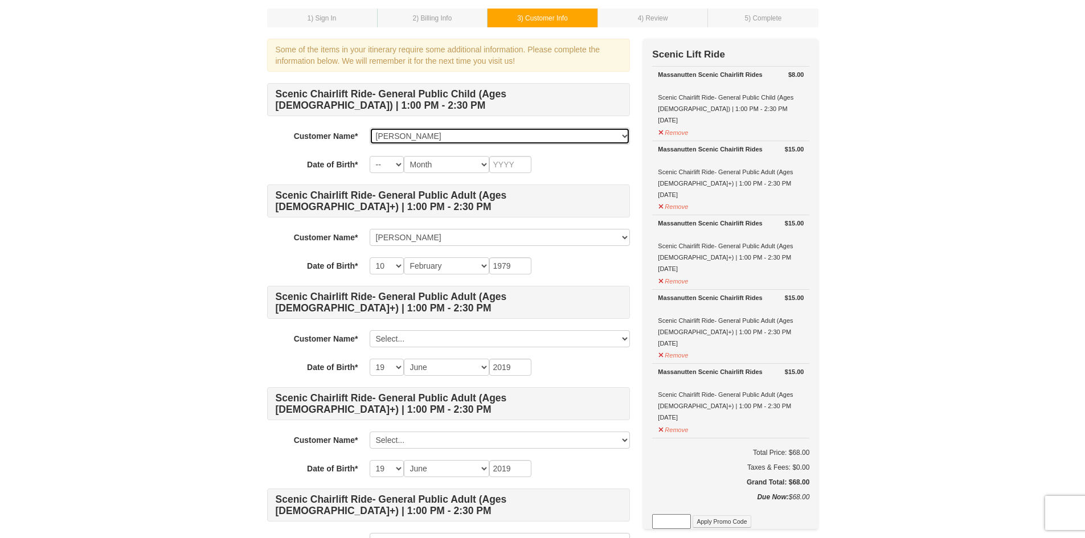
click at [419, 136] on select "Select... Romit Mathur Kaniesha Mathur Add New..." at bounding box center [500, 136] width 260 height 17
drag, startPoint x: 400, startPoint y: 163, endPoint x: 396, endPoint y: 169, distance: 7.4
click at [400, 163] on select "-- 01 02 03 04 05 06 07 08 09 10 11 12 13 14 15 16 17 18 19 20 21 22 23 24 25 2…" at bounding box center [387, 164] width 34 height 17
select select "19"
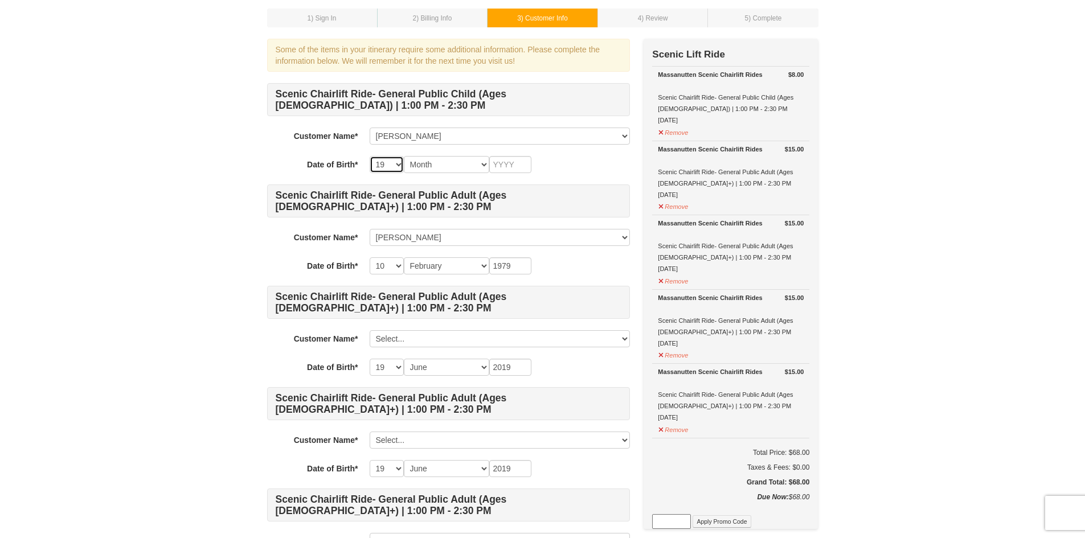
click at [370, 156] on select "-- 01 02 03 04 05 06 07 08 09 10 11 12 13 14 15 16 17 18 19 20 21 22 23 24 25 2…" at bounding box center [387, 164] width 34 height 17
click at [452, 167] on select "Month January February March April May June July August September October Novem…" at bounding box center [446, 164] width 85 height 17
click at [404, 156] on select "Month January February March April May June July August September October Novem…" at bounding box center [446, 164] width 85 height 17
click at [462, 166] on select "Month January February March April May June July August September October Novem…" at bounding box center [446, 164] width 85 height 17
select select "06"
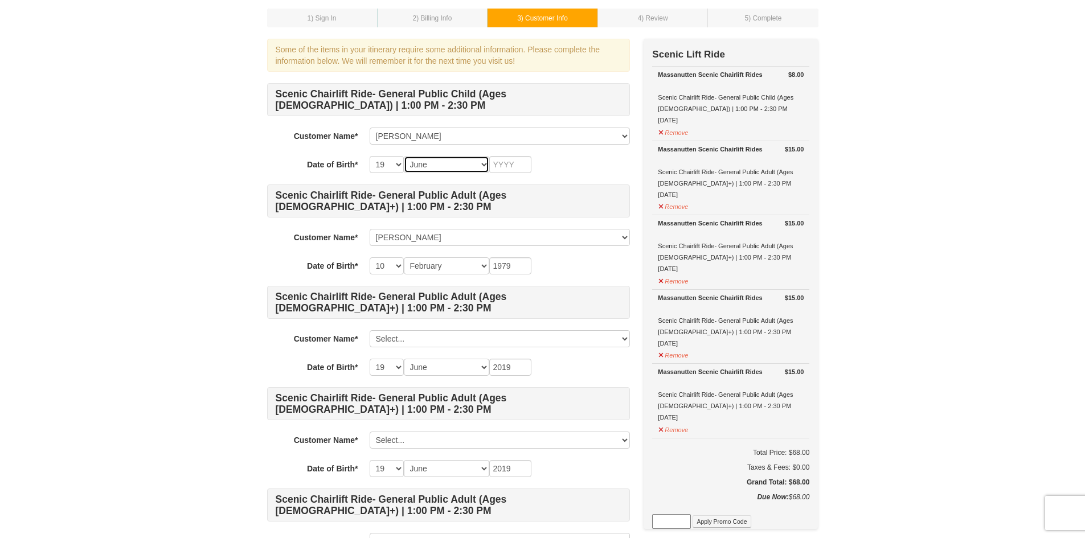
click at [404, 156] on select "Month January February March April May June July August September October Novem…" at bounding box center [446, 164] width 85 height 17
click at [510, 165] on input "text" at bounding box center [510, 164] width 42 height 17
click at [511, 166] on input "text" at bounding box center [510, 164] width 42 height 17
type input "2019"
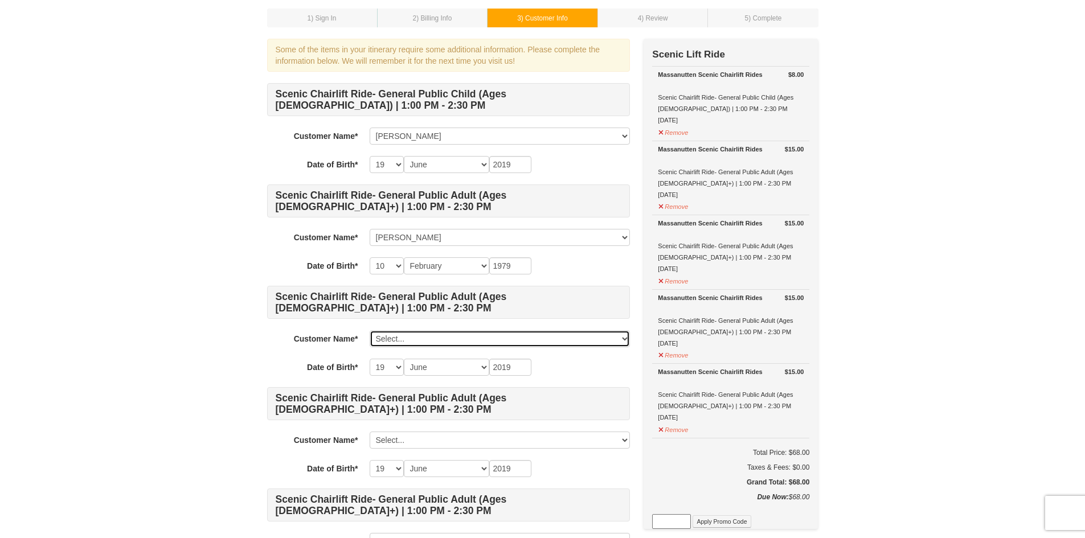
click at [494, 339] on select "Select... Romit Mathur Kaniesha Mathur Add New..." at bounding box center [500, 338] width 260 height 17
select select
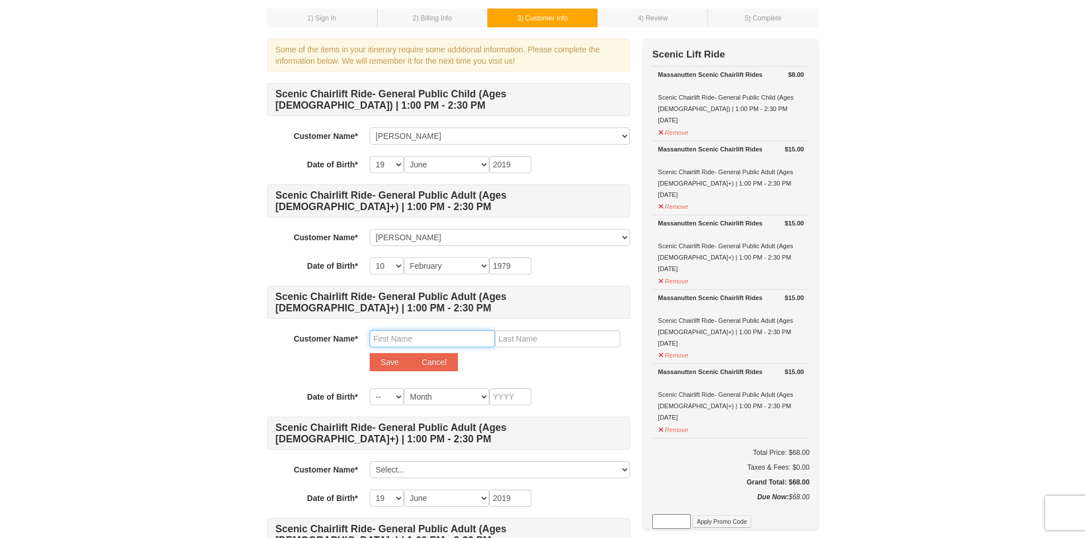
click at [423, 343] on input "text" at bounding box center [432, 338] width 125 height 17
type input "Arun Kumar"
type input "Mathur"
click at [397, 364] on button "Save" at bounding box center [390, 362] width 41 height 18
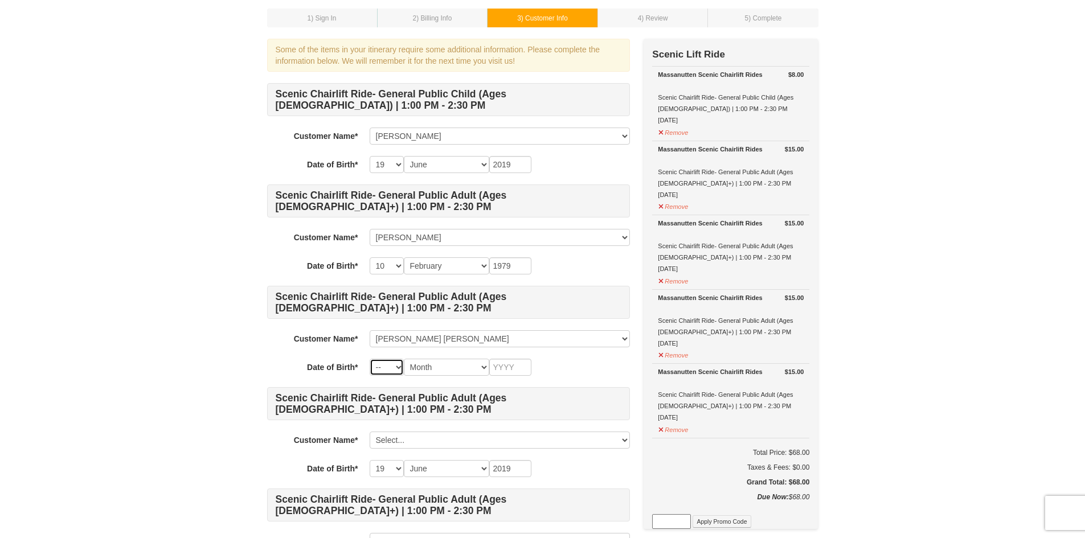
click at [387, 364] on select "-- 01 02 03 04 05 06 07 08 09 10 11 12 13 14 15 16 17 18 19 20 21 22 23 24 25 2…" at bounding box center [387, 367] width 34 height 17
select select "17"
click at [370, 359] on select "-- 01 02 03 04 05 06 07 08 09 10 11 12 13 14 15 16 17 18 19 20 21 22 23 24 25 2…" at bounding box center [387, 367] width 34 height 17
click at [436, 366] on select "Month January February March April May June July August September October Novem…" at bounding box center [446, 367] width 85 height 17
select select "08"
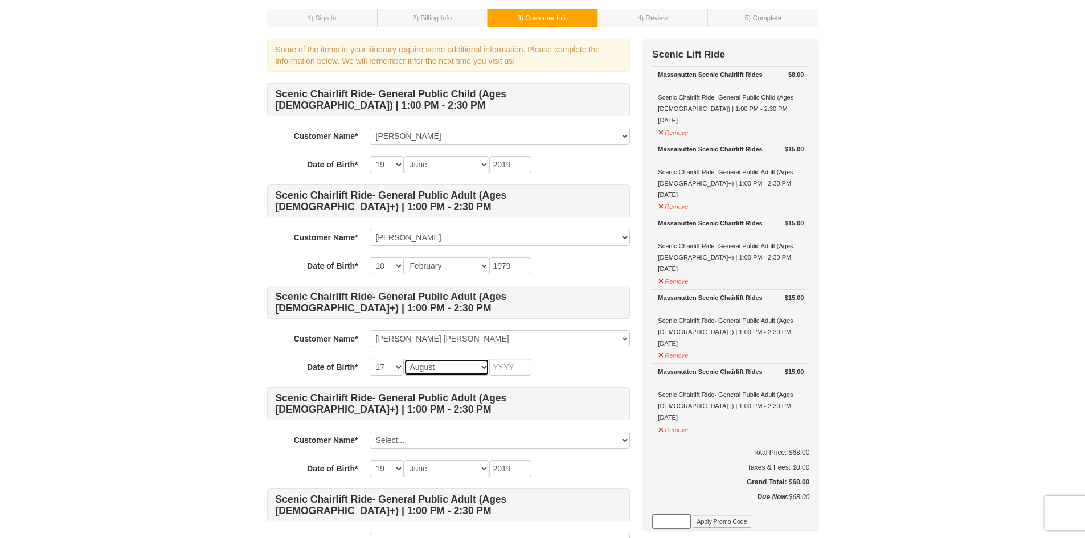
click at [404, 359] on select "Month January February March April May June July August September October Novem…" at bounding box center [446, 367] width 85 height 17
click at [501, 371] on input "text" at bounding box center [510, 367] width 42 height 17
type input "1952"
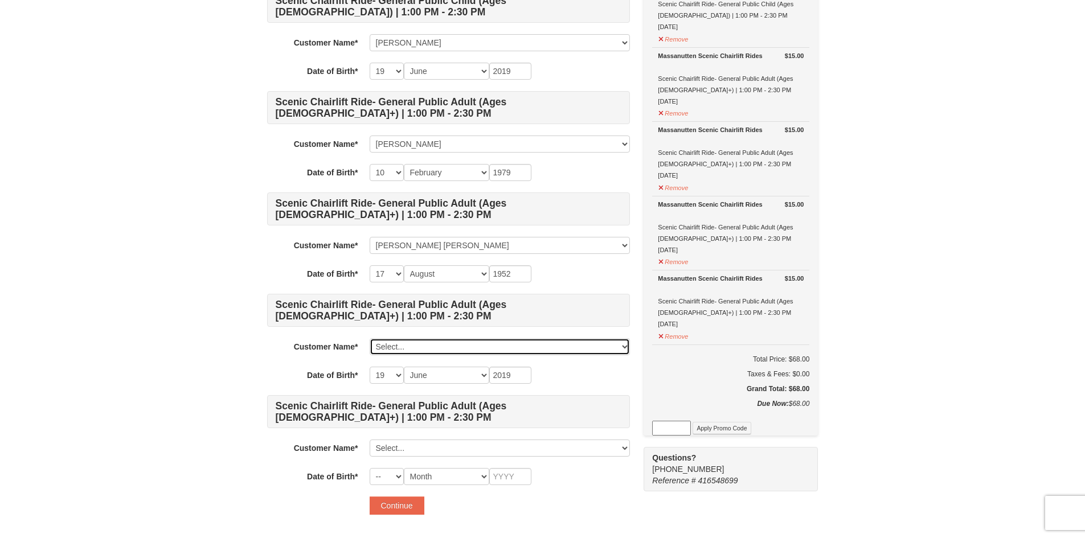
scroll to position [171, 0]
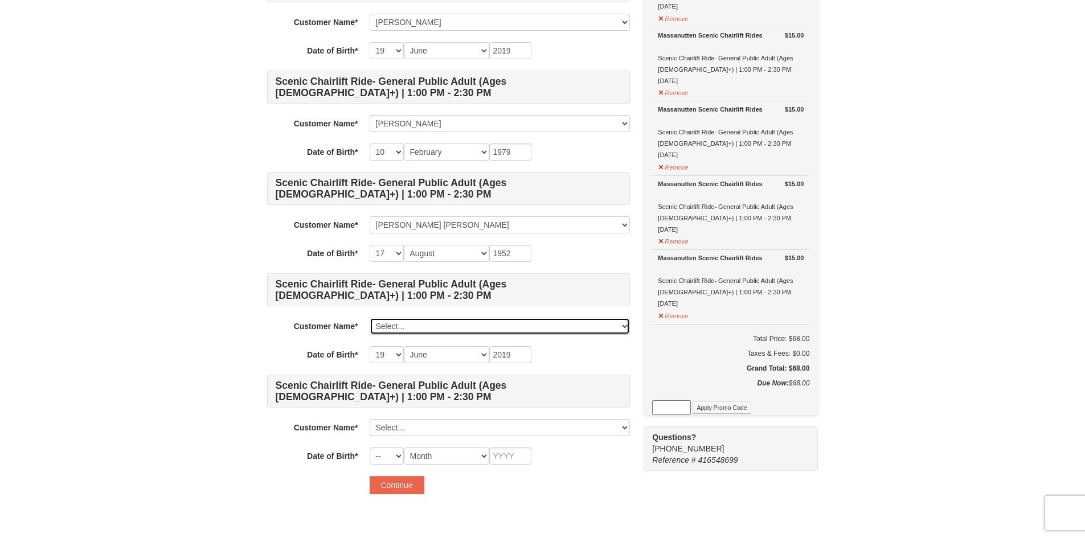
click at [501, 323] on select "Select... Romit Mathur Kaniesha Mathur Arun Kumar Mathur Add New..." at bounding box center [500, 326] width 260 height 17
select select
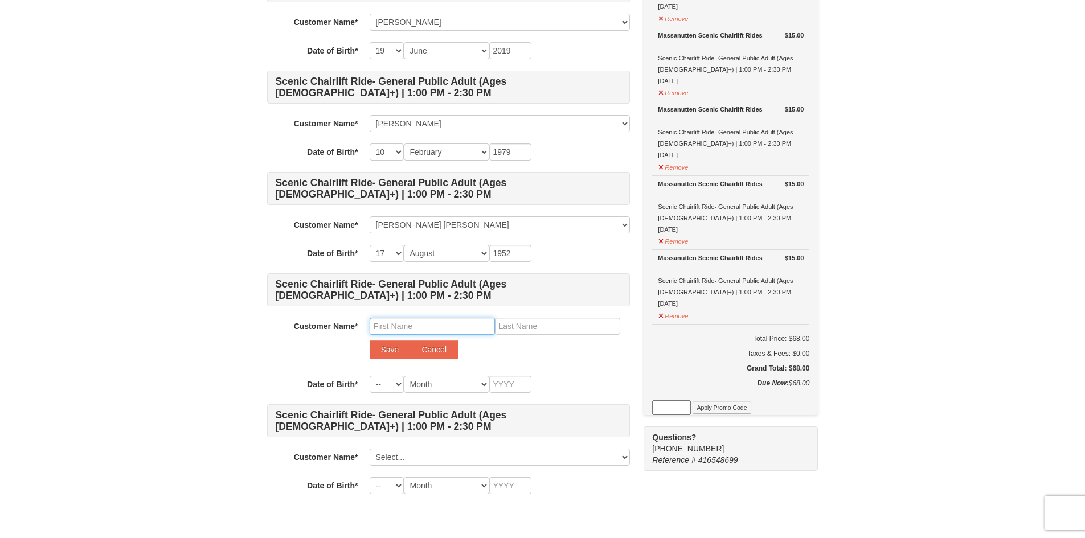
click at [420, 327] on input "text" at bounding box center [432, 326] width 125 height 17
type input "Anshita"
type input "Mathur"
click at [384, 348] on button "Save" at bounding box center [390, 350] width 41 height 18
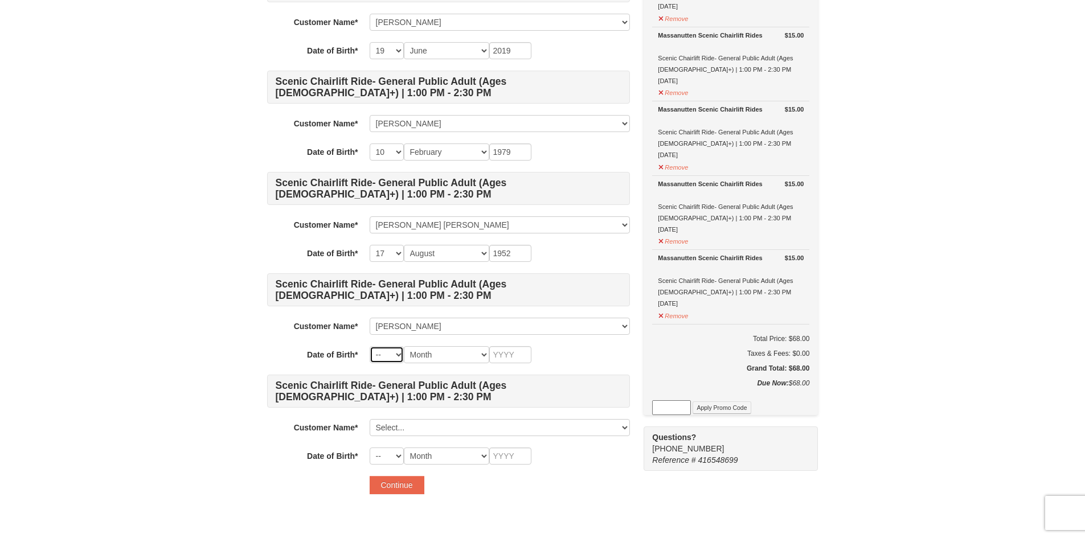
click at [395, 357] on select "-- 01 02 03 04 05 06 07 08 09 10 11 12 13 14 15 16 17 18 19 20 21 22 23 24 25 2…" at bounding box center [387, 354] width 34 height 17
select select "20"
click at [370, 346] on select "-- 01 02 03 04 05 06 07 08 09 10 11 12 13 14 15 16 17 18 19 20 21 22 23 24 25 2…" at bounding box center [387, 354] width 34 height 17
click at [425, 351] on select "Month January February March April May June July August September October Novem…" at bounding box center [446, 354] width 85 height 17
select select "11"
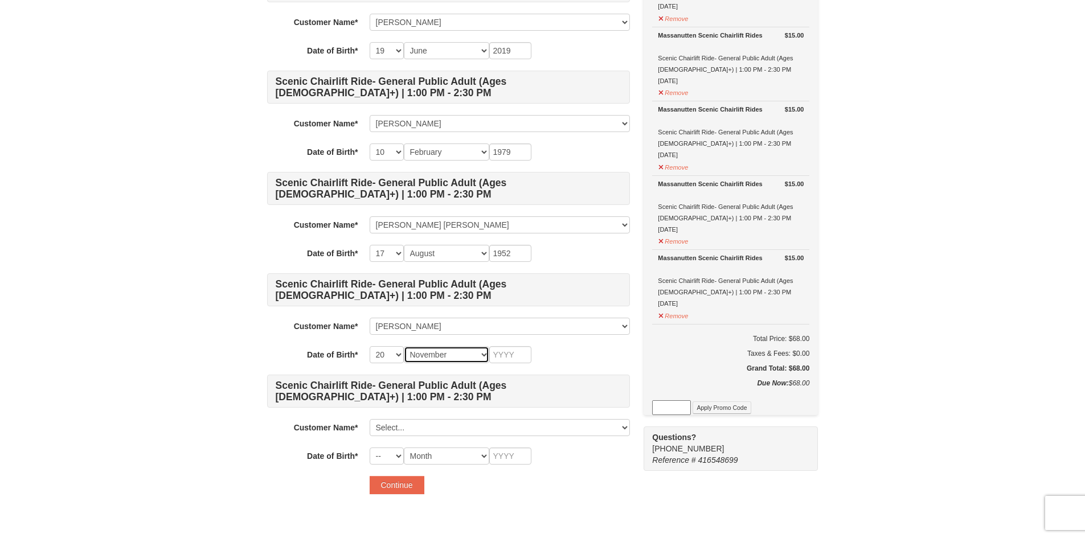
click at [404, 346] on select "Month January February March April May June July August September October Novem…" at bounding box center [446, 354] width 85 height 17
click at [499, 354] on input "text" at bounding box center [510, 354] width 42 height 17
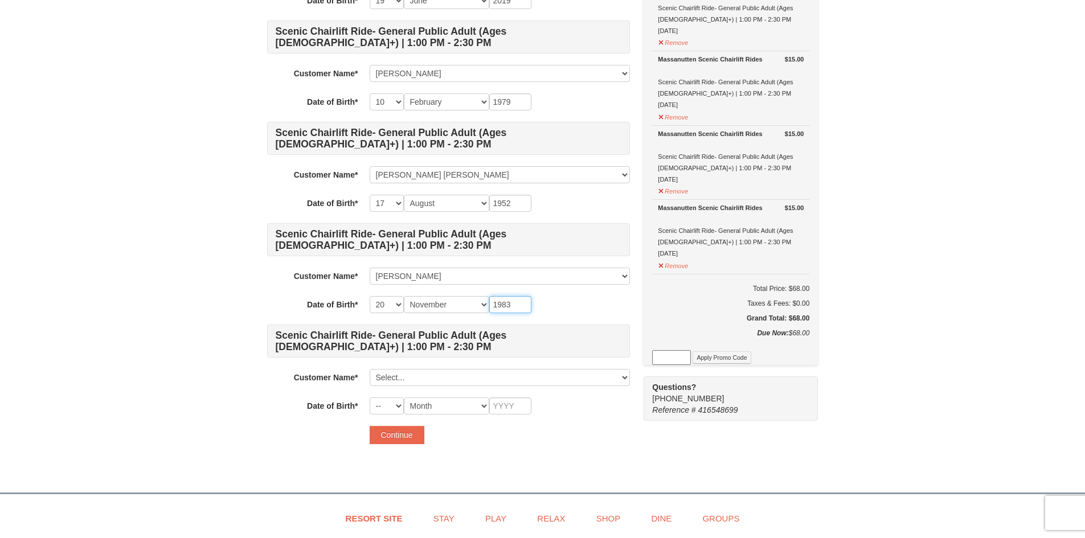
scroll to position [228, 0]
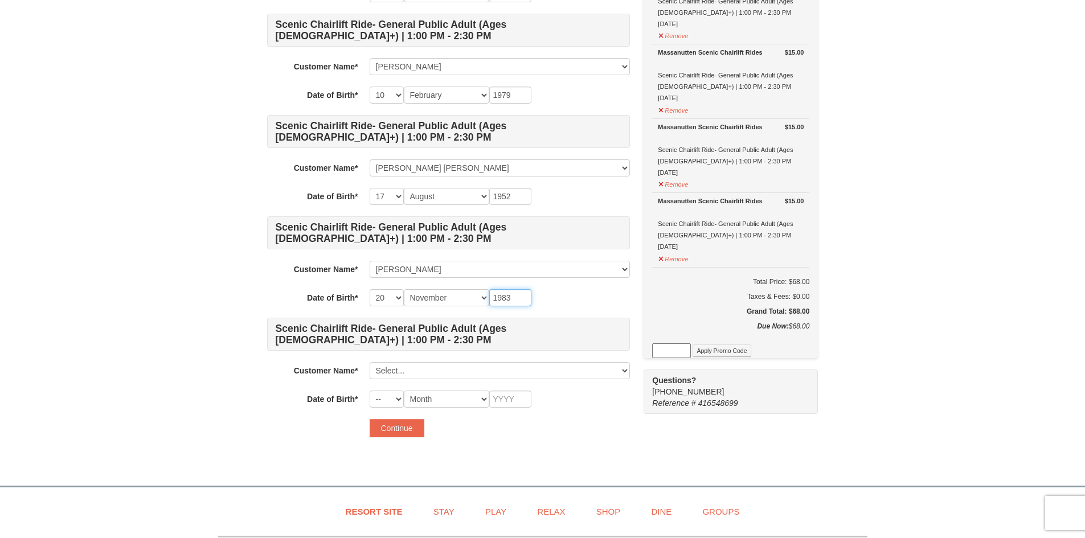
type input "1983"
drag, startPoint x: 403, startPoint y: 369, endPoint x: 405, endPoint y: 375, distance: 6.7
click at [403, 369] on select "Select... Romit Mathur Kaniesha Mathur Arun Kumar Mathur Anshita Mathur Add New…" at bounding box center [500, 370] width 260 height 17
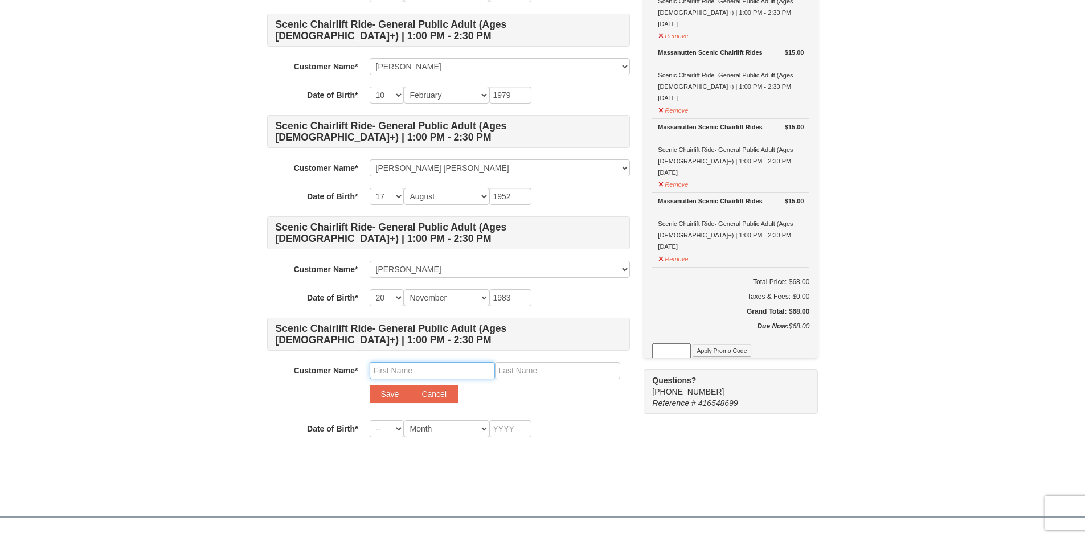
click at [418, 369] on input "text" at bounding box center [432, 370] width 125 height 17
type input "Hitansh"
type input "Mathur"
click at [391, 391] on button "Save" at bounding box center [390, 394] width 41 height 18
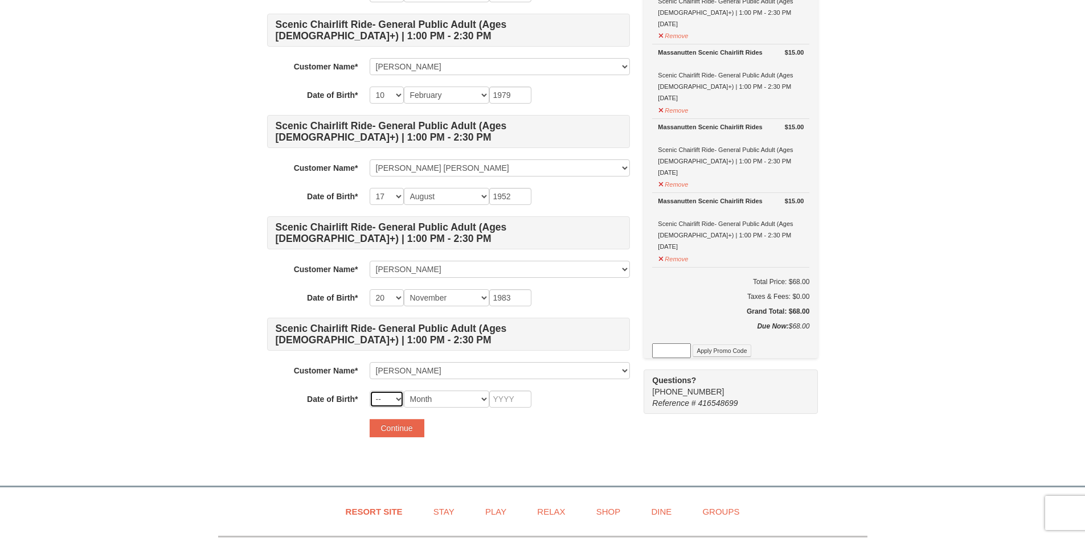
click at [396, 402] on select "-- 01 02 03 04 05 06 07 08 09 10 11 12 13 14 15 16 17 18 19 20 21 22 23 24 25 2…" at bounding box center [387, 399] width 34 height 17
select select "08"
click at [370, 391] on select "-- 01 02 03 04 05 06 07 08 09 10 11 12 13 14 15 16 17 18 19 20 21 22 23 24 25 2…" at bounding box center [387, 399] width 34 height 17
click at [441, 395] on select "Month January February March April May June July August September October Novem…" at bounding box center [446, 399] width 85 height 17
select select "11"
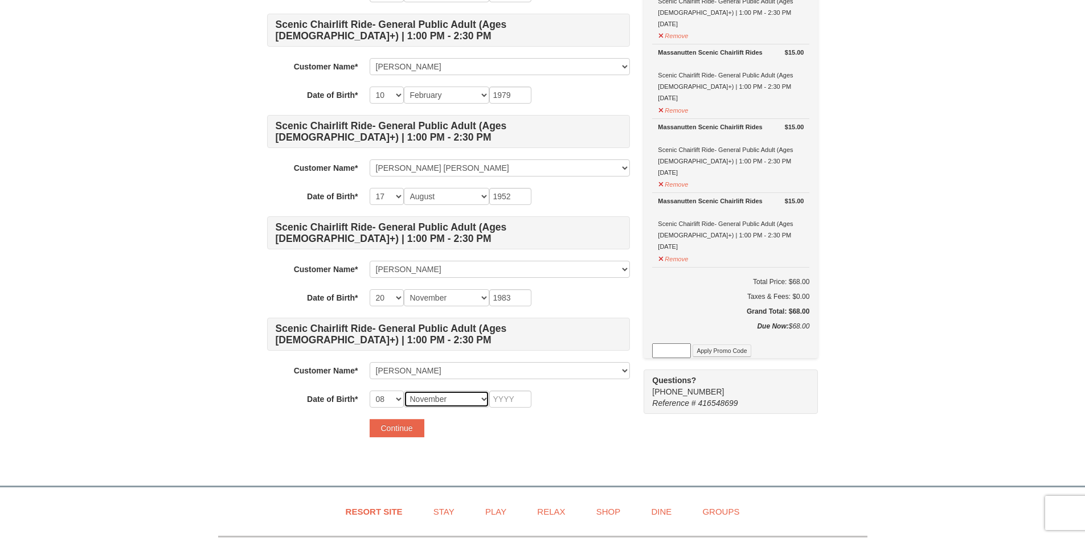
click at [404, 391] on select "Month January February March April May June July August September October Novem…" at bounding box center [446, 399] width 85 height 17
click at [503, 399] on input "text" at bounding box center [510, 399] width 42 height 17
type input "2009"
click at [399, 425] on button "Continue" at bounding box center [397, 428] width 55 height 18
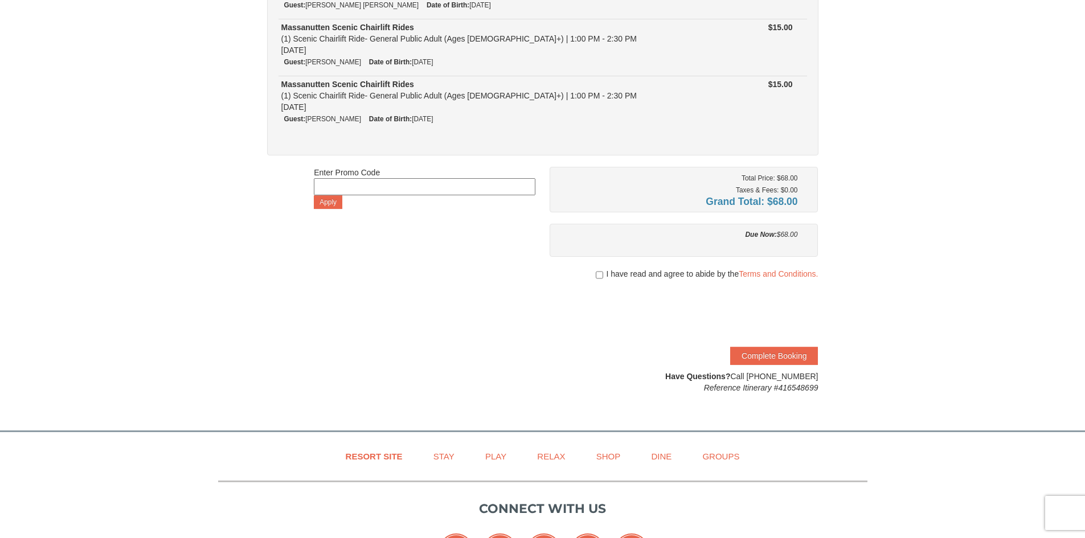
scroll to position [285, 0]
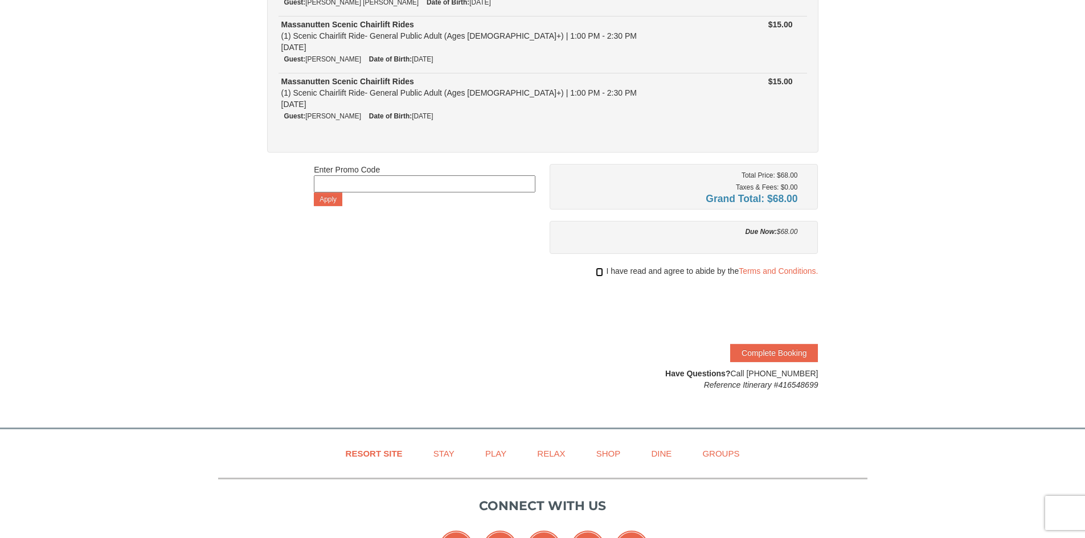
click at [599, 271] on input "checkbox" at bounding box center [599, 272] width 7 height 9
checkbox input "true"
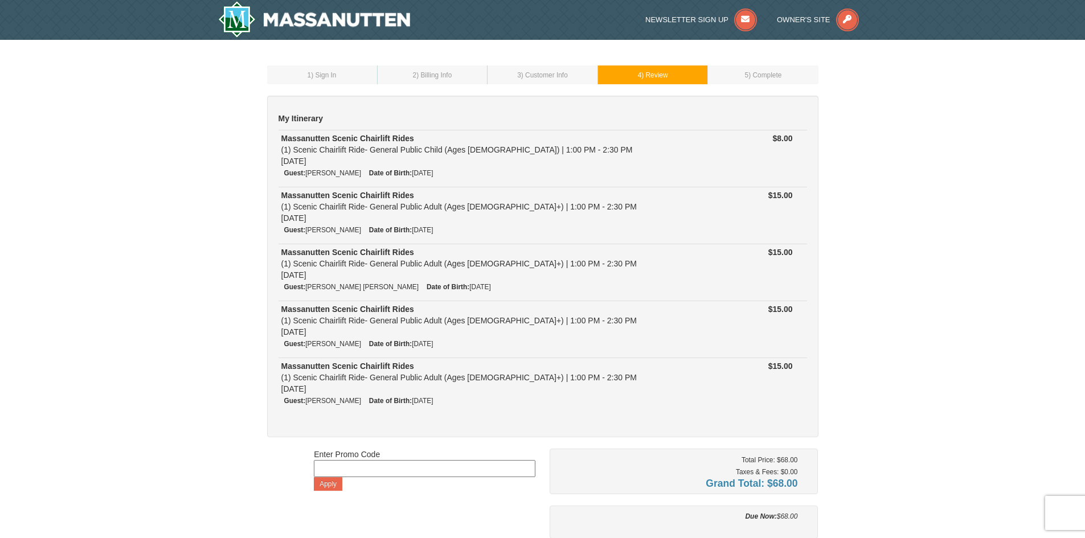
scroll to position [330, 0]
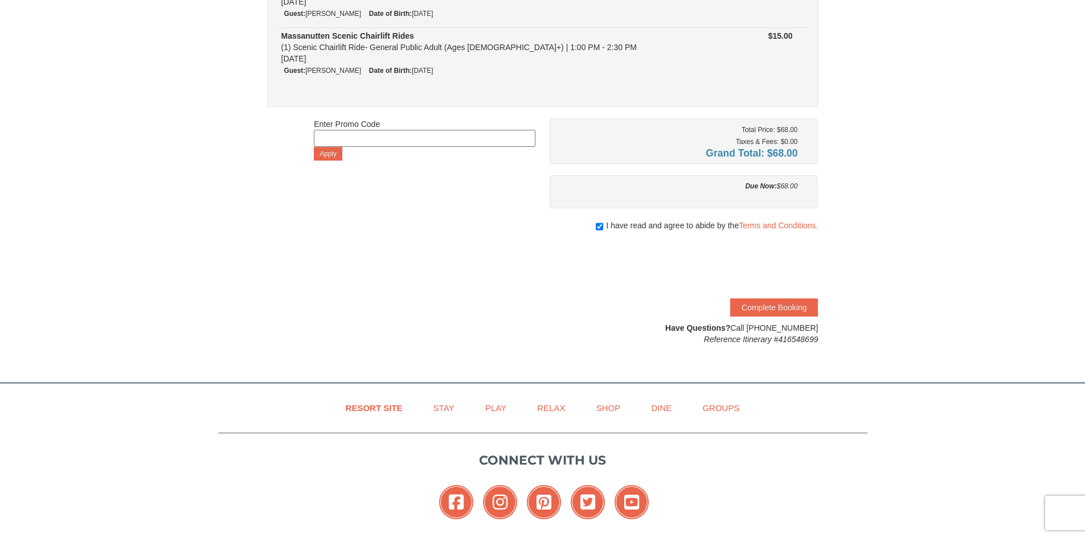
click at [417, 142] on input at bounding box center [425, 138] width 222 height 17
paste input "25OFFSKIHS25"
type input "25OFFSKIHS25"
click at [323, 158] on button "Apply" at bounding box center [328, 154] width 28 height 14
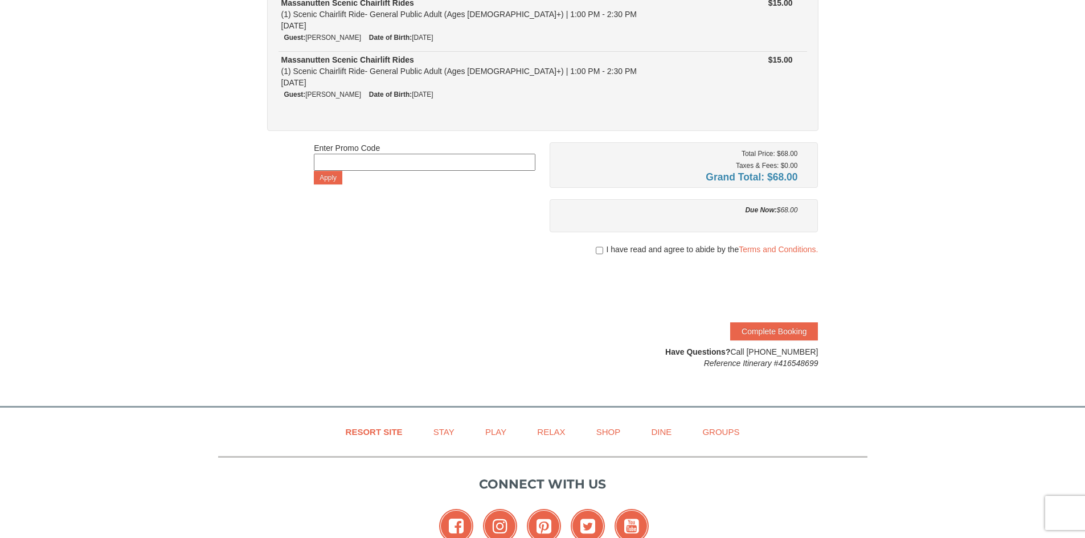
scroll to position [306, 0]
click at [376, 161] on input at bounding box center [425, 162] width 222 height 17
paste input "PBSTAYANDPLAY"
type input "PBSTAYANDPLAY"
click at [329, 181] on button "Apply" at bounding box center [328, 178] width 28 height 14
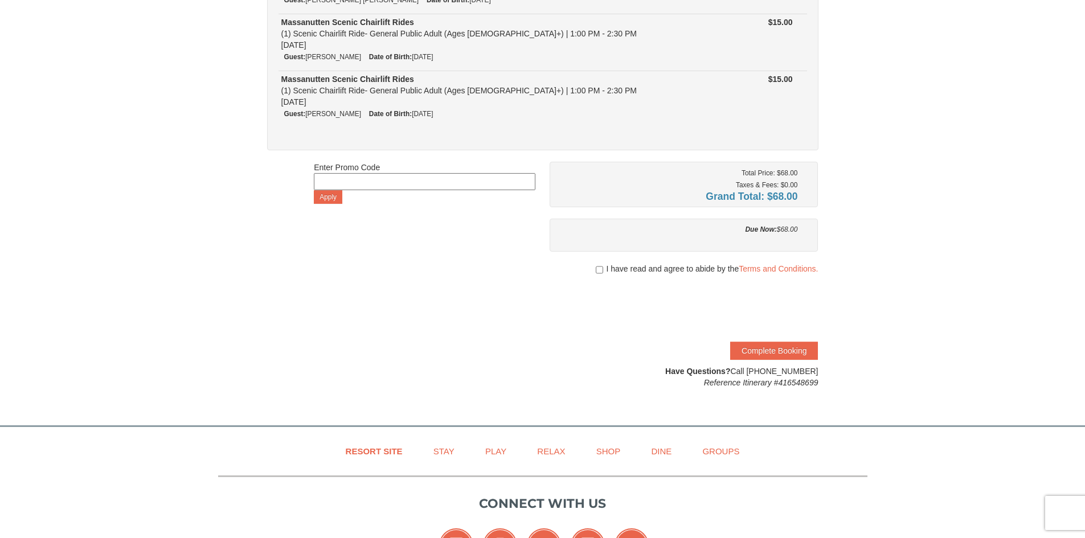
scroll to position [306, 0]
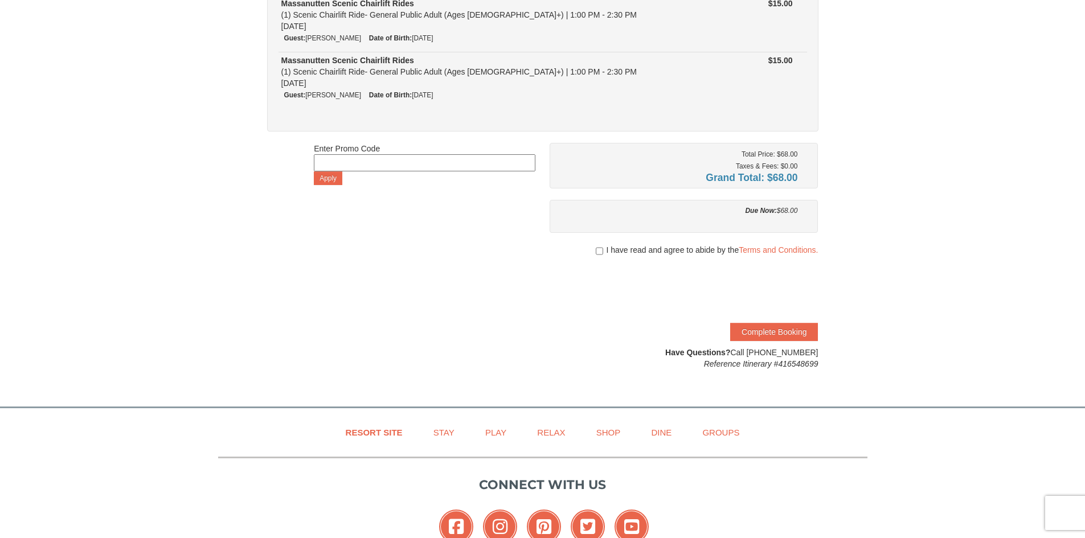
click at [341, 156] on input at bounding box center [425, 162] width 222 height 17
paste input "SWING50IN24"
type input "SWING50IN24"
click at [333, 177] on button "Apply" at bounding box center [328, 178] width 28 height 14
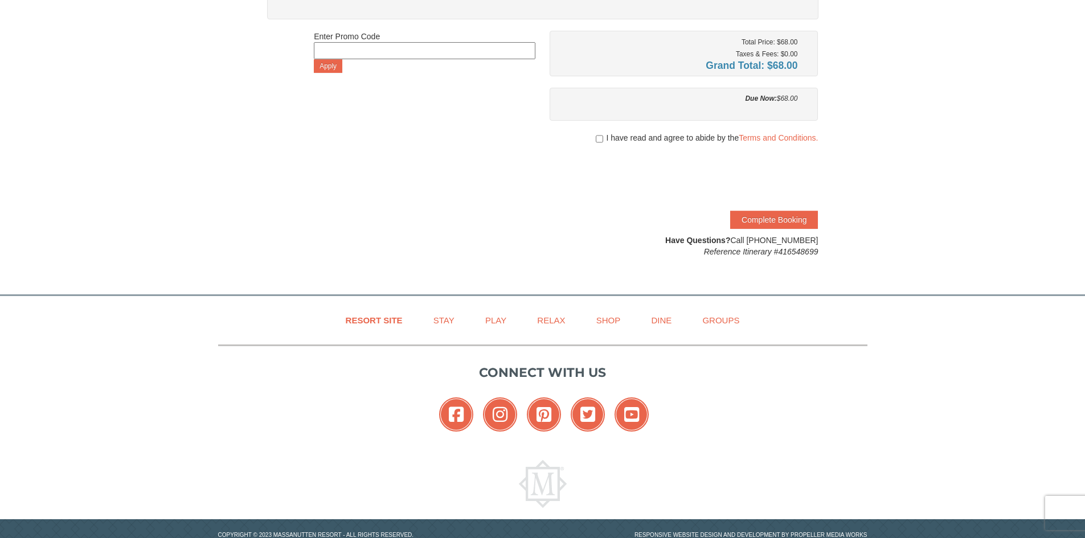
scroll to position [420, 0]
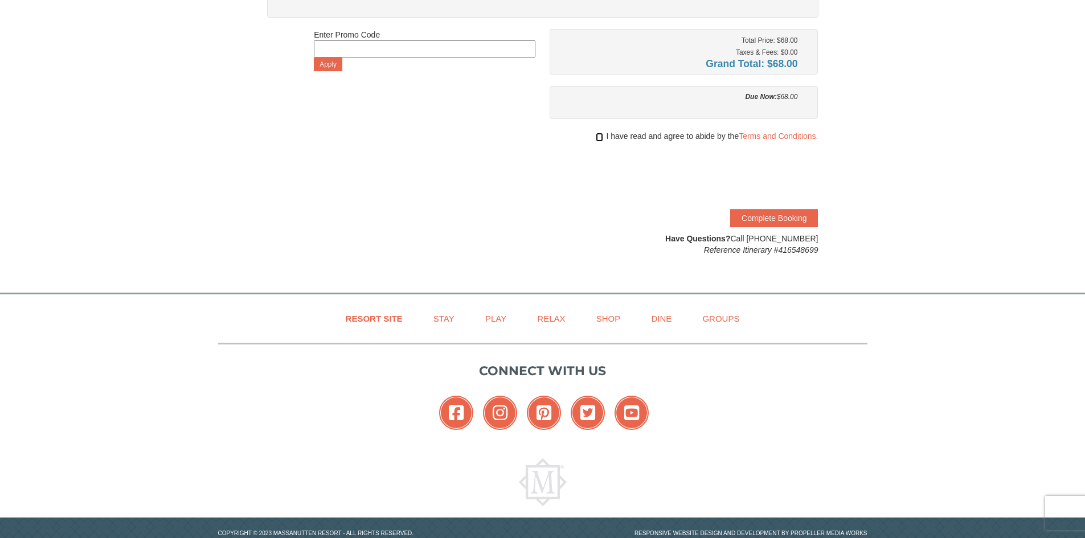
click at [596, 134] on input "checkbox" at bounding box center [599, 137] width 7 height 9
checkbox input "true"
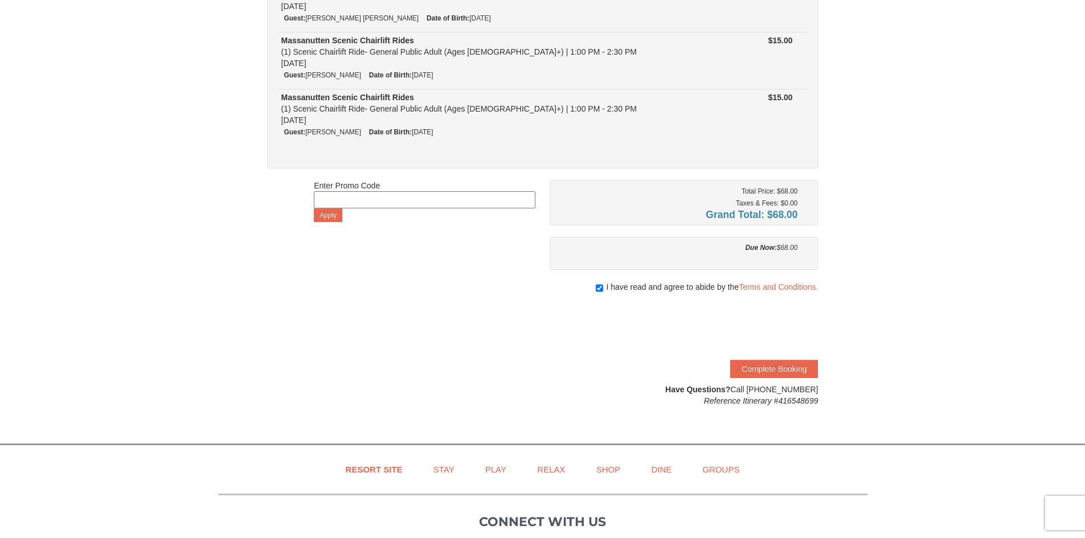
scroll to position [342, 0]
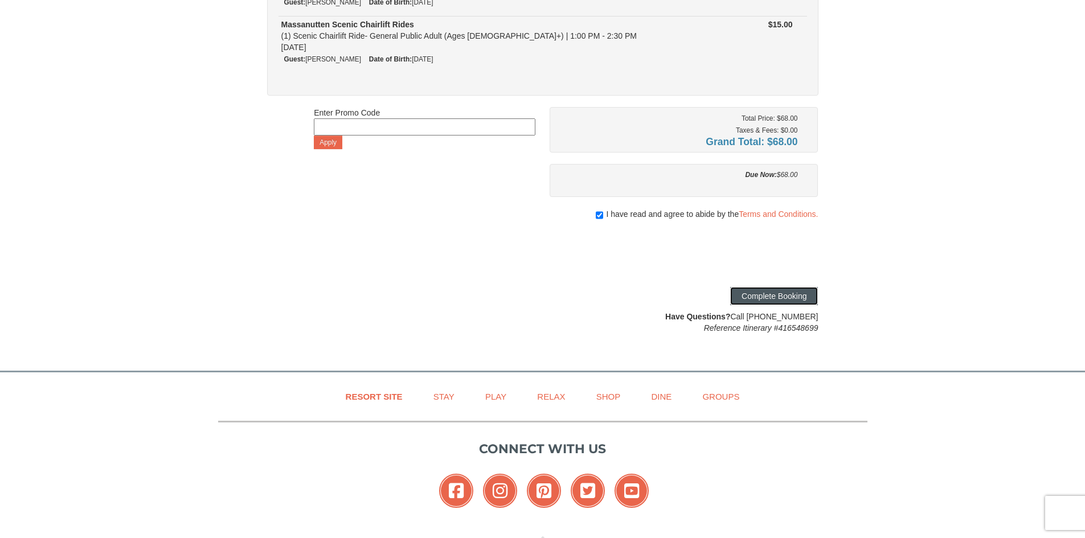
click at [780, 296] on button "Complete Booking" at bounding box center [774, 296] width 88 height 18
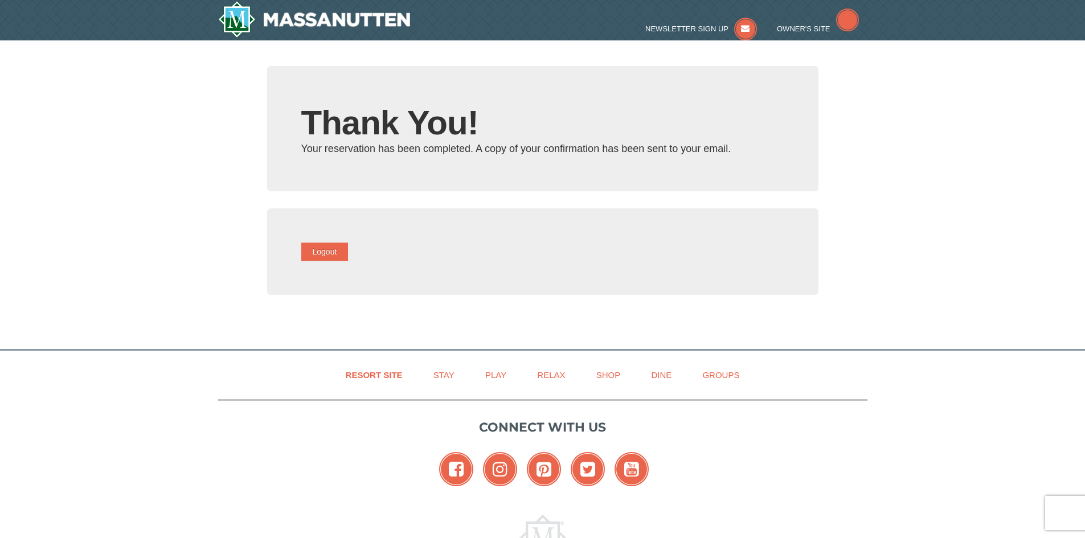
type input "[EMAIL_ADDRESS][DOMAIN_NAME]"
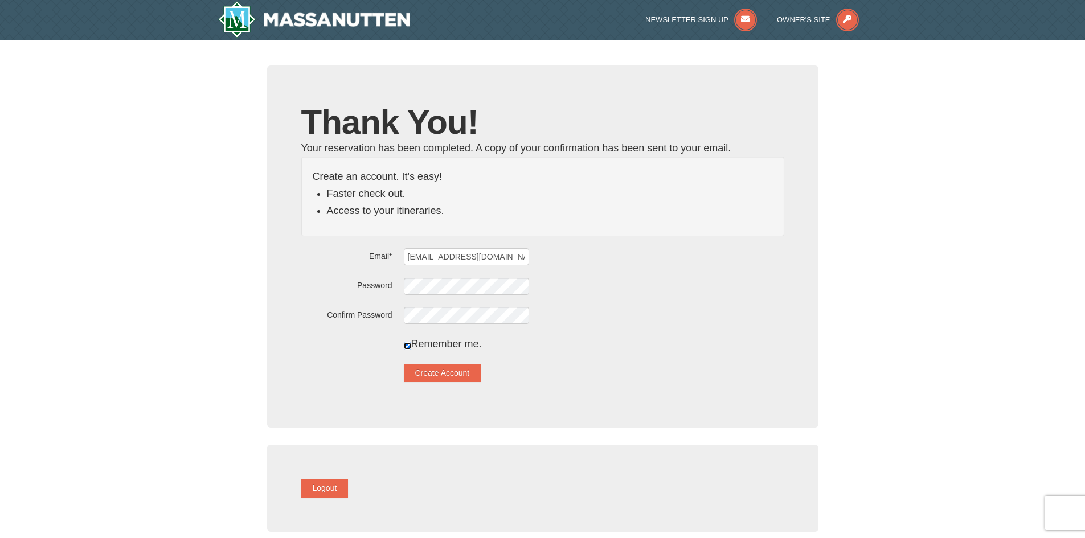
click at [411, 346] on input "checkbox" at bounding box center [407, 345] width 7 height 7
checkbox input "false"
click at [468, 374] on button "Create Account" at bounding box center [442, 373] width 77 height 18
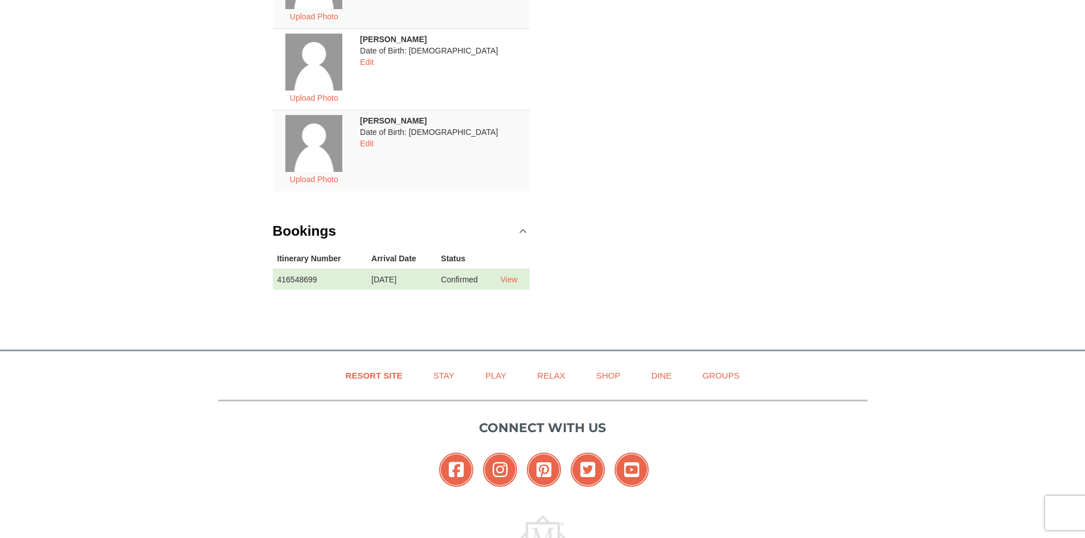
scroll to position [468, 0]
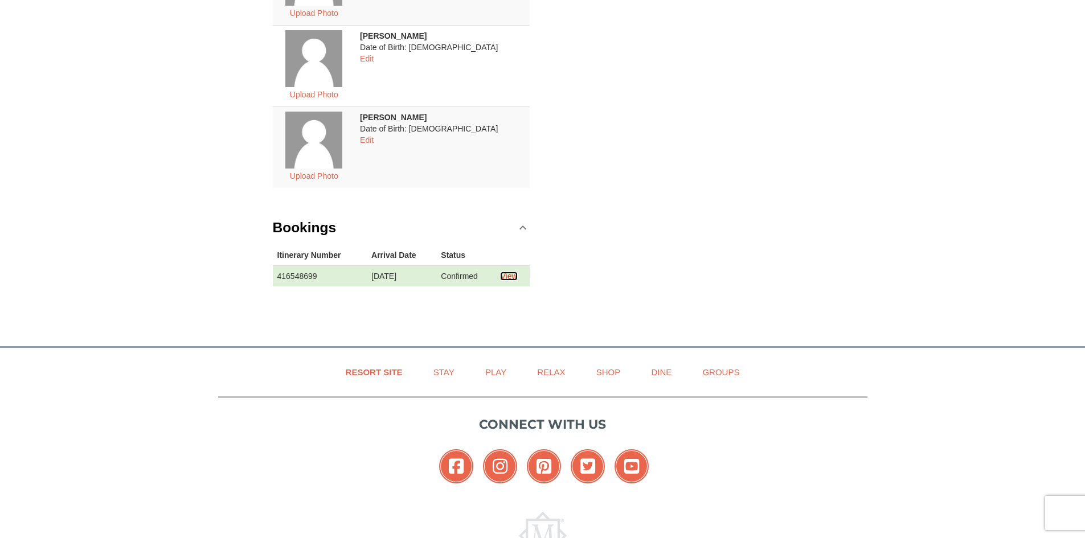
click at [517, 277] on link "View" at bounding box center [508, 276] width 17 height 9
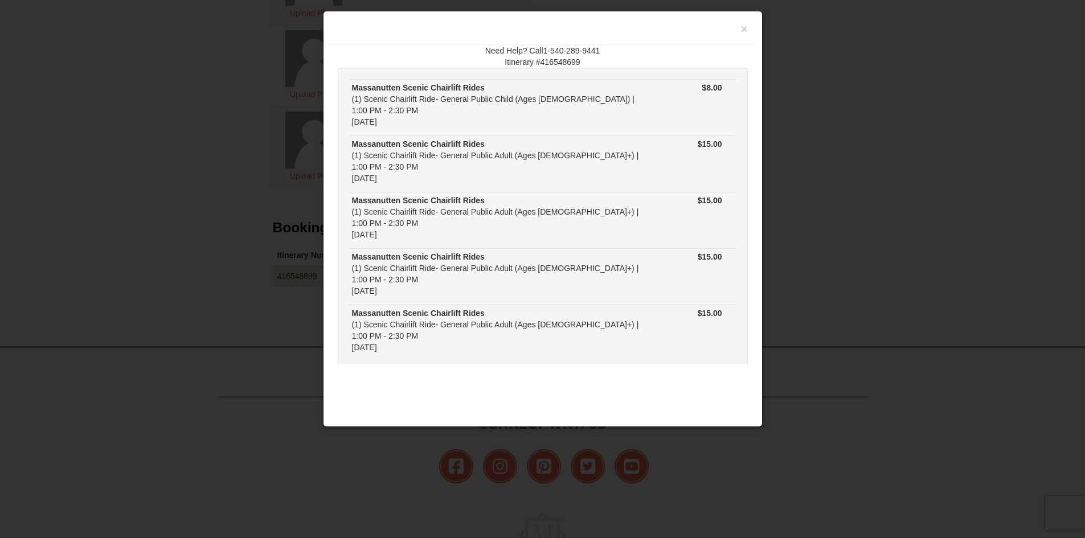
scroll to position [0, 0]
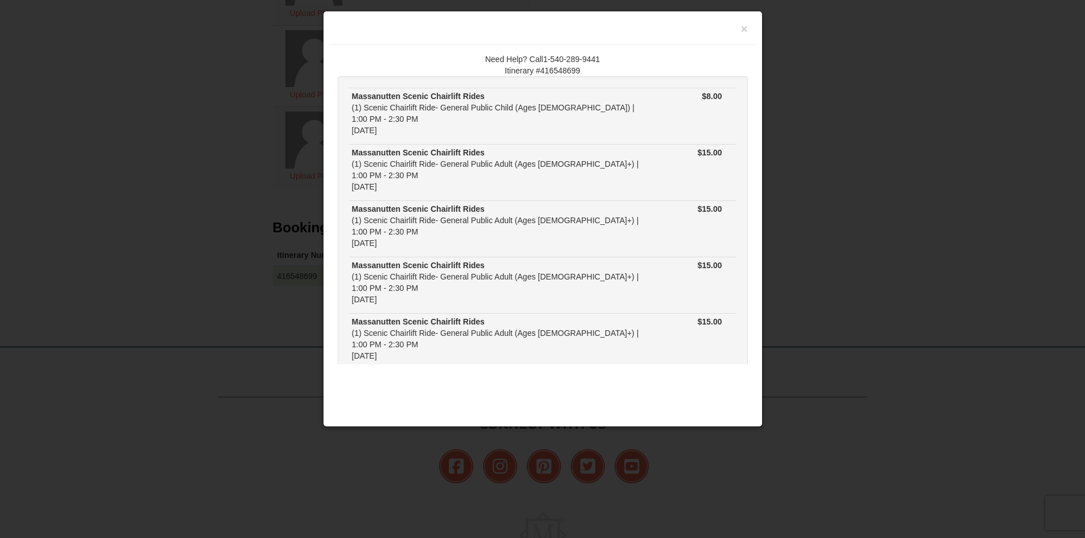
click at [544, 404] on button "Close" at bounding box center [542, 413] width 43 height 18
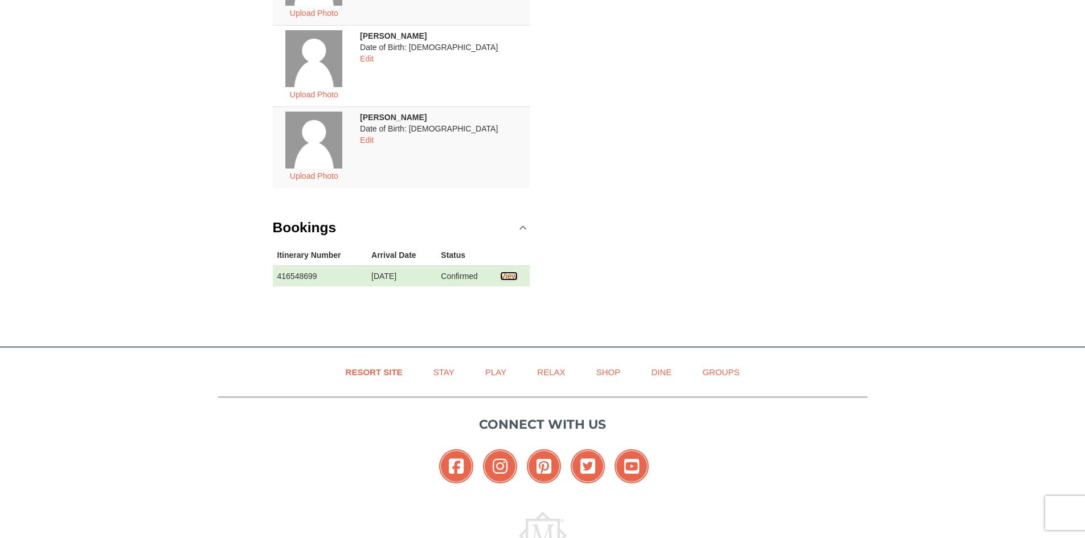
click at [512, 275] on link "View" at bounding box center [508, 276] width 17 height 9
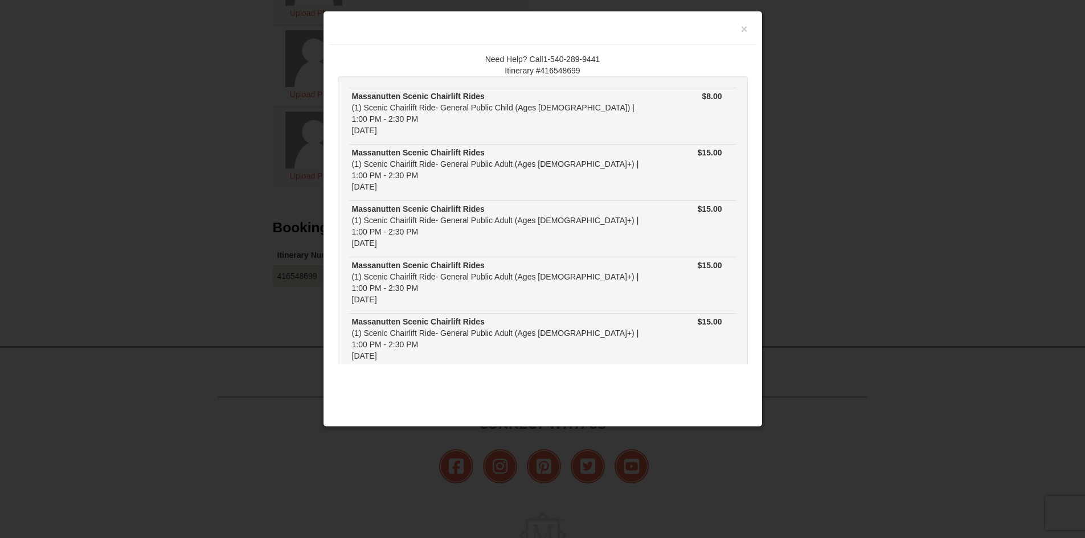
click at [541, 404] on button "Close" at bounding box center [542, 413] width 43 height 18
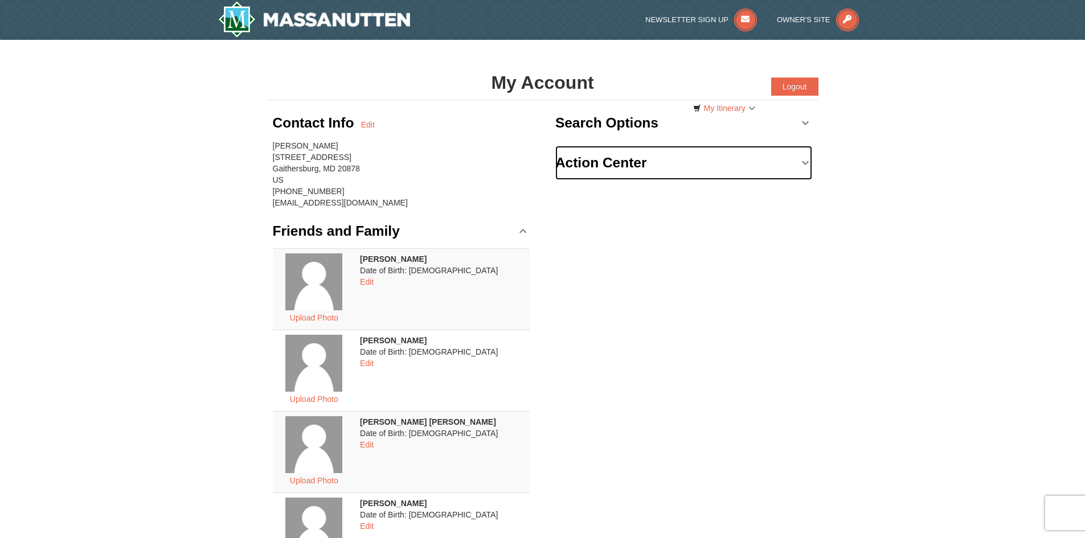
click at [805, 163] on link "Action Center" at bounding box center [683, 163] width 257 height 34
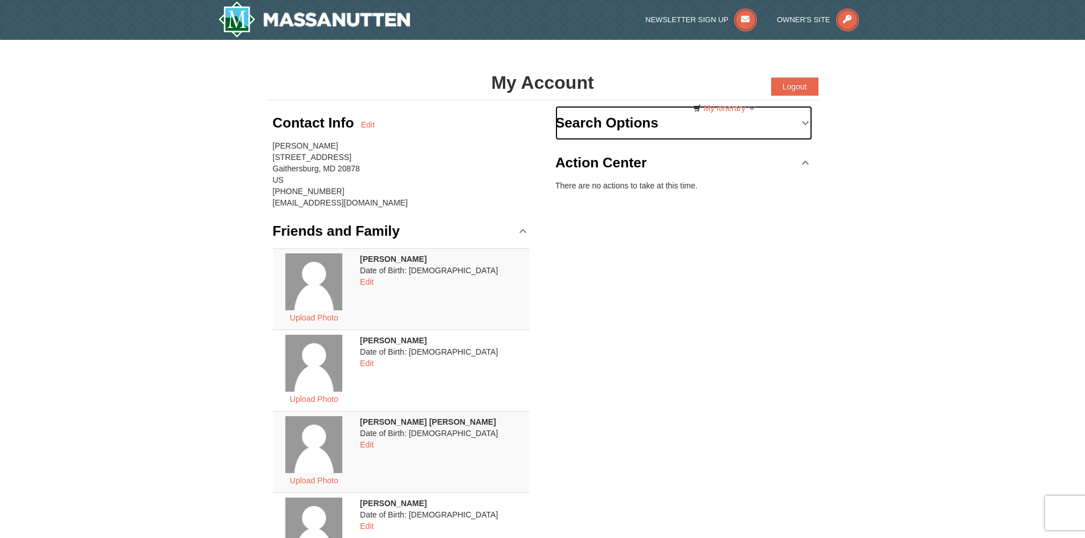
click at [805, 118] on link "Search Options" at bounding box center [683, 123] width 257 height 34
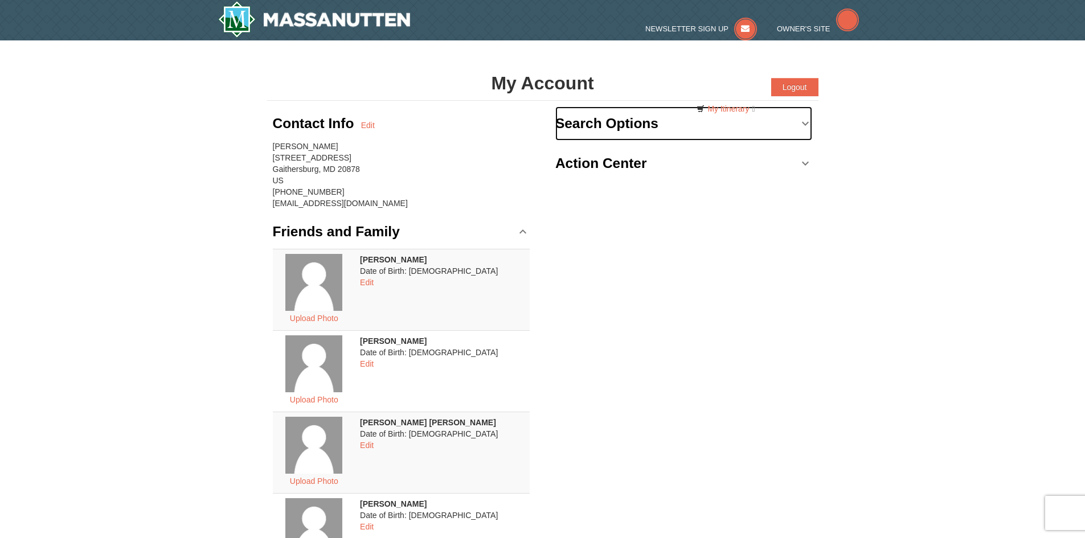
click at [650, 116] on h3 "Search Options" at bounding box center [606, 123] width 103 height 23
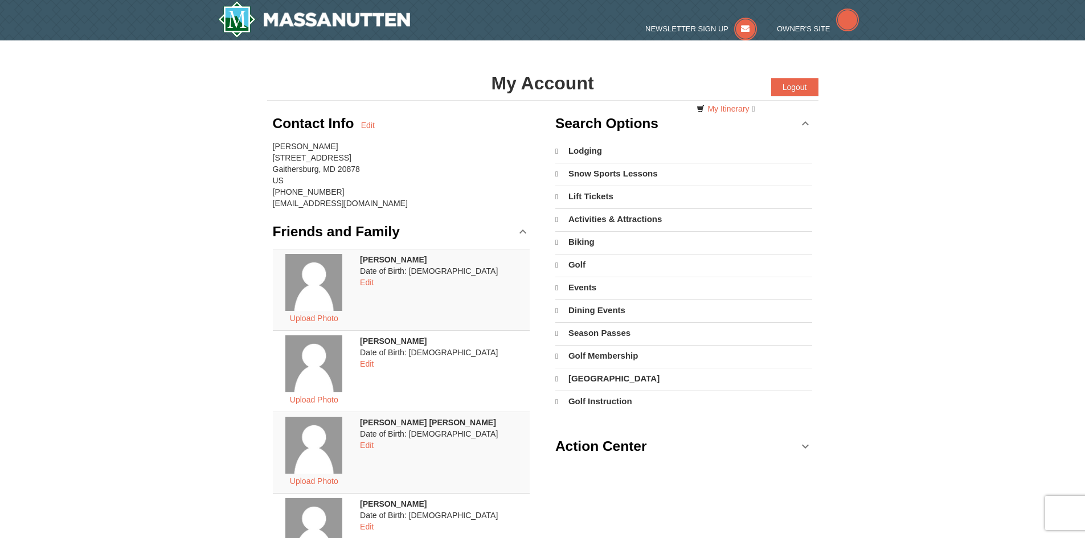
click at [595, 149] on link "Lodging" at bounding box center [683, 151] width 257 height 21
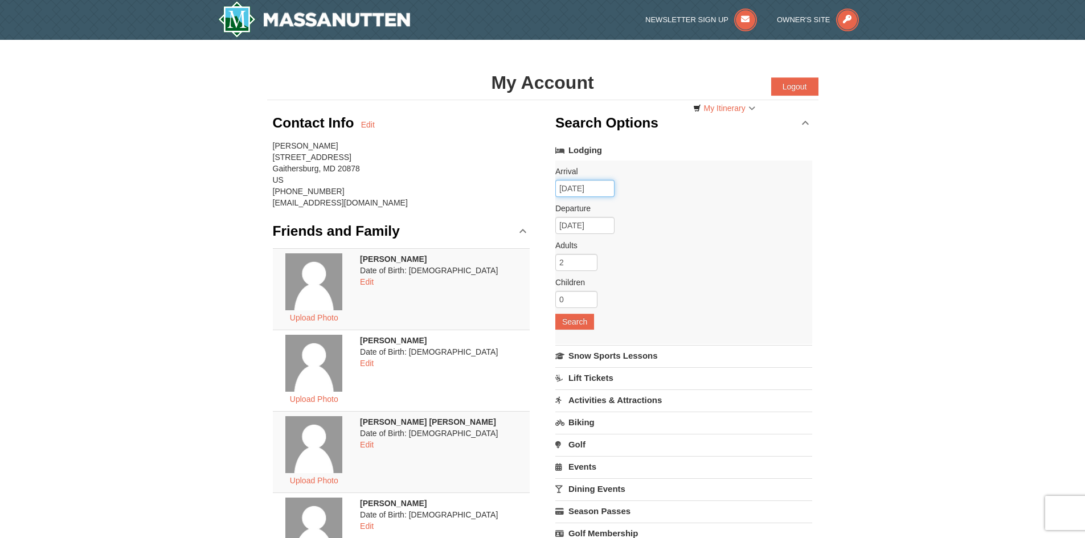
click at [571, 189] on input "[DATE]" at bounding box center [584, 188] width 59 height 17
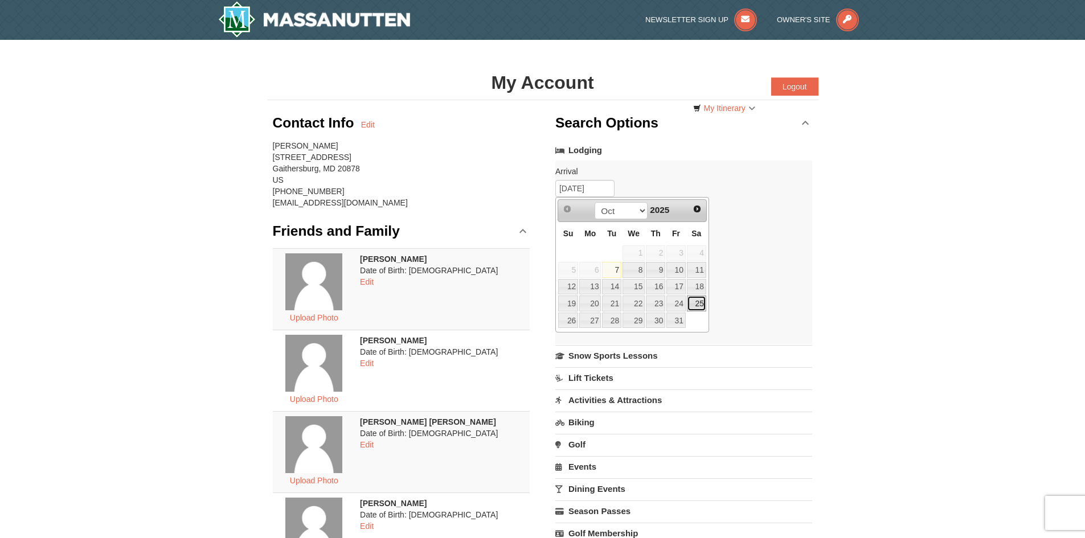
click at [698, 304] on link "25" at bounding box center [696, 304] width 19 height 16
type input "[DATE]"
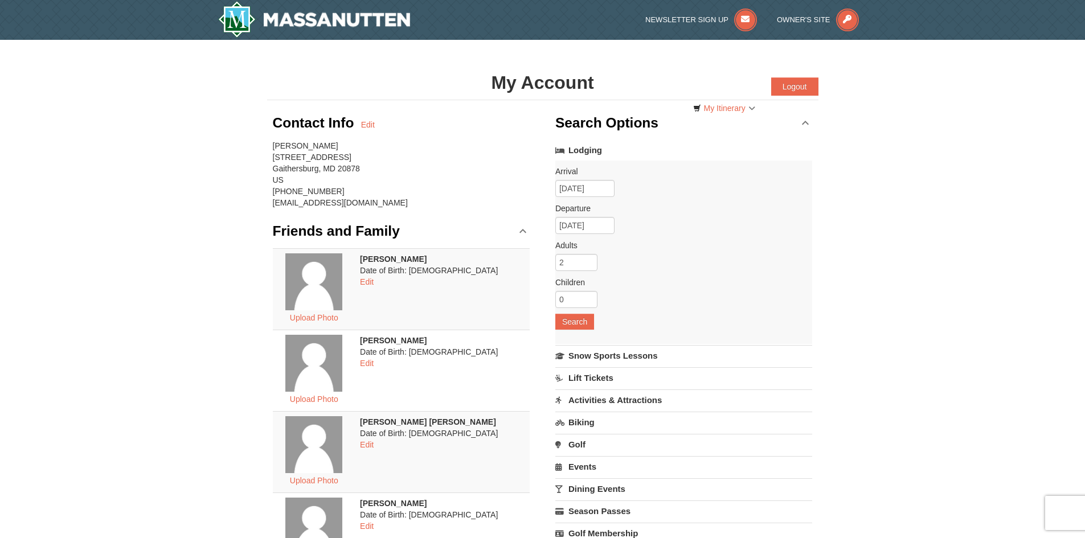
click at [585, 215] on div "Arrival Please format dates MM/DD/YYYY 10/25/2025 Departure Please format dates…" at bounding box center [683, 252] width 257 height 183
click at [581, 325] on button "Search" at bounding box center [574, 322] width 39 height 16
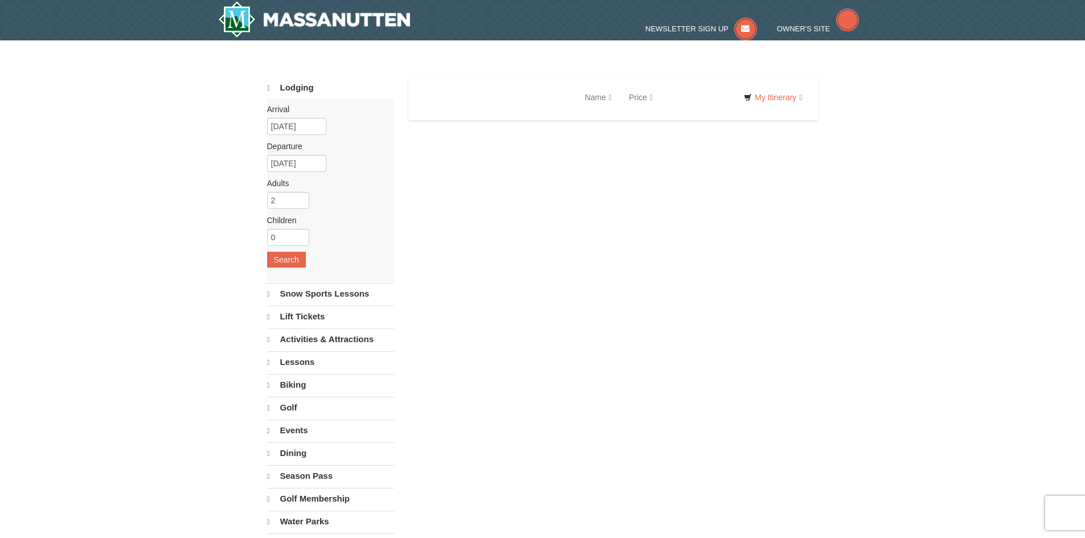
select select "10"
